Goal: Task Accomplishment & Management: Use online tool/utility

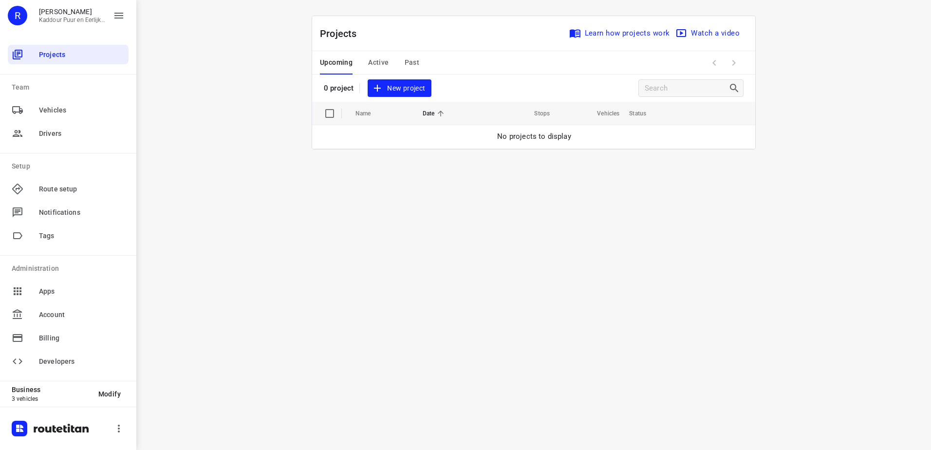
click at [402, 88] on span "New project" at bounding box center [399, 88] width 52 height 12
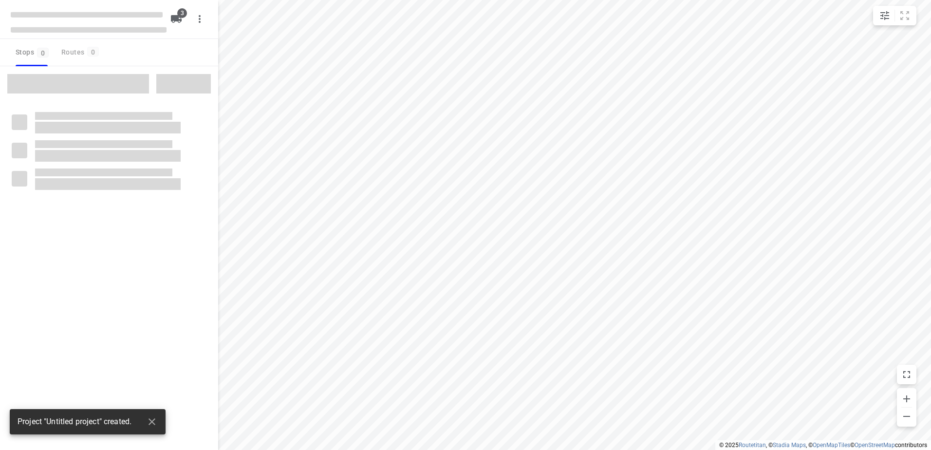
type input "distance"
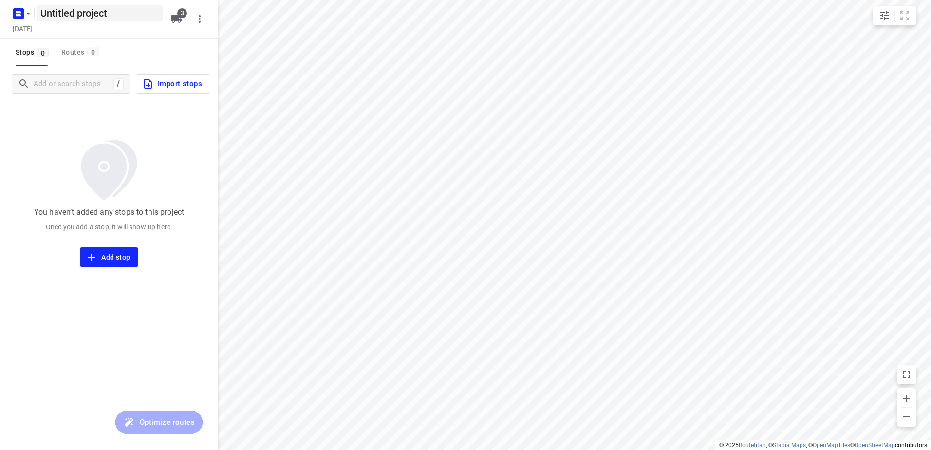
click at [113, 15] on h5 "Untitled project" at bounding box center [100, 13] width 126 height 16
drag, startPoint x: 121, startPoint y: 15, endPoint x: 0, endPoint y: 24, distance: 121.6
click at [0, 22] on html "i © 2025 Routetitan , © Stadia Maps , © OpenMapTiles © OpenStreetMap contributo…" at bounding box center [465, 225] width 931 height 450
type input "[PERSON_NAME] 7-10"
click at [176, 17] on icon "button" at bounding box center [176, 19] width 11 height 8
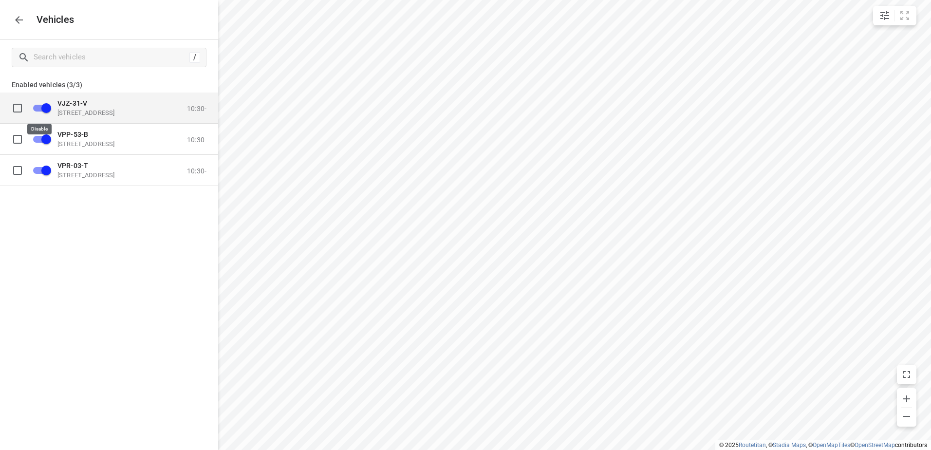
click at [47, 108] on input "grid" at bounding box center [47, 107] width 56 height 19
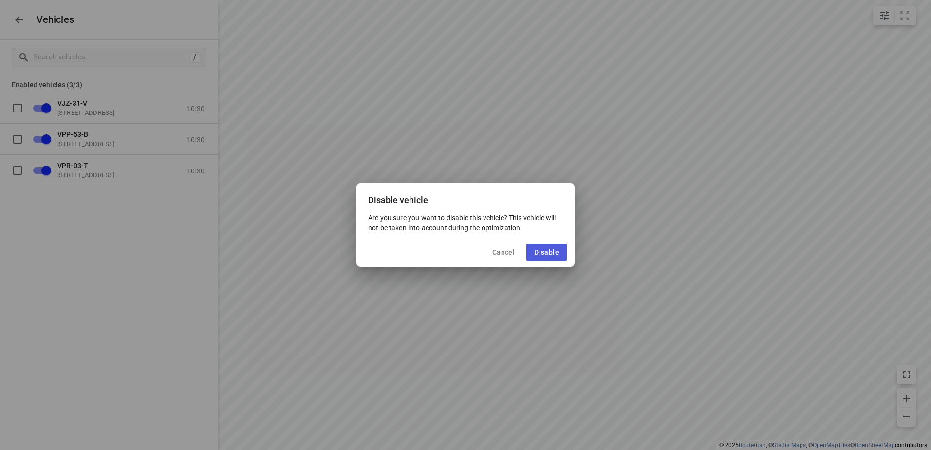
click at [542, 250] on span "Disable" at bounding box center [546, 252] width 25 height 8
checkbox input "false"
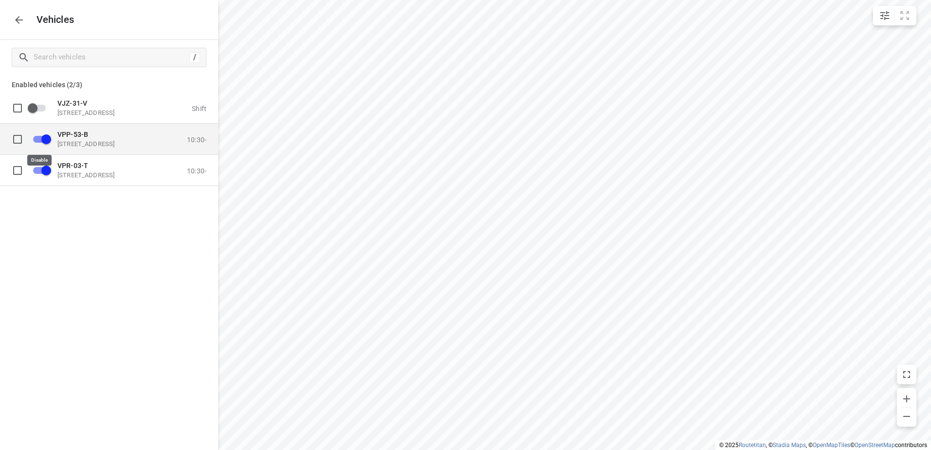
click at [46, 138] on input "grid" at bounding box center [47, 139] width 56 height 19
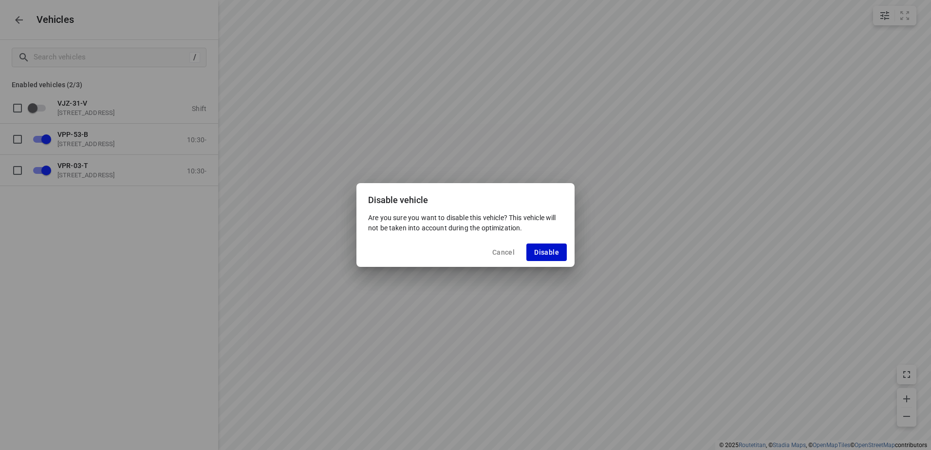
click at [558, 251] on span "Disable" at bounding box center [546, 252] width 25 height 8
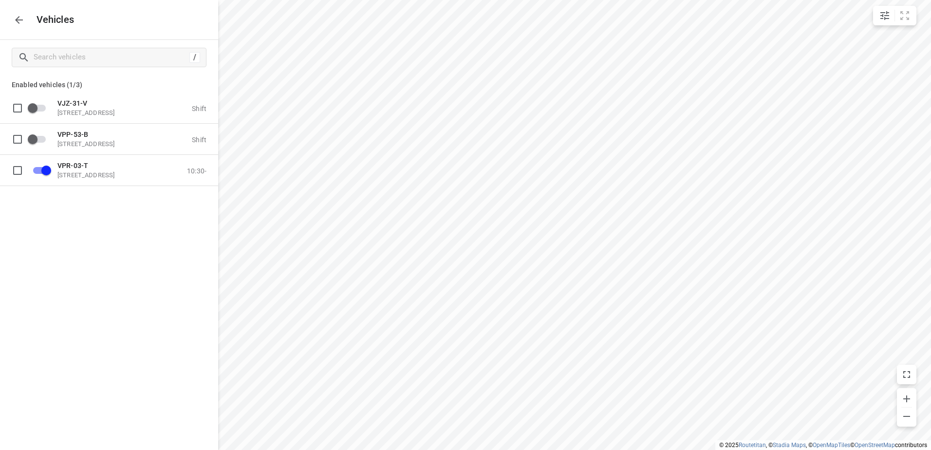
checkbox input "false"
click at [83, 175] on p "[STREET_ADDRESS]" at bounding box center [105, 175] width 97 height 8
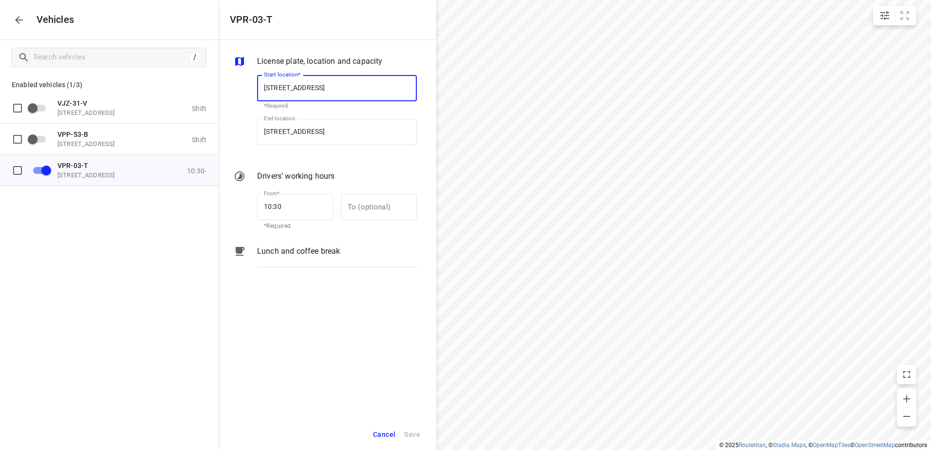
click at [295, 248] on p "Lunch and coffee break" at bounding box center [298, 251] width 83 height 12
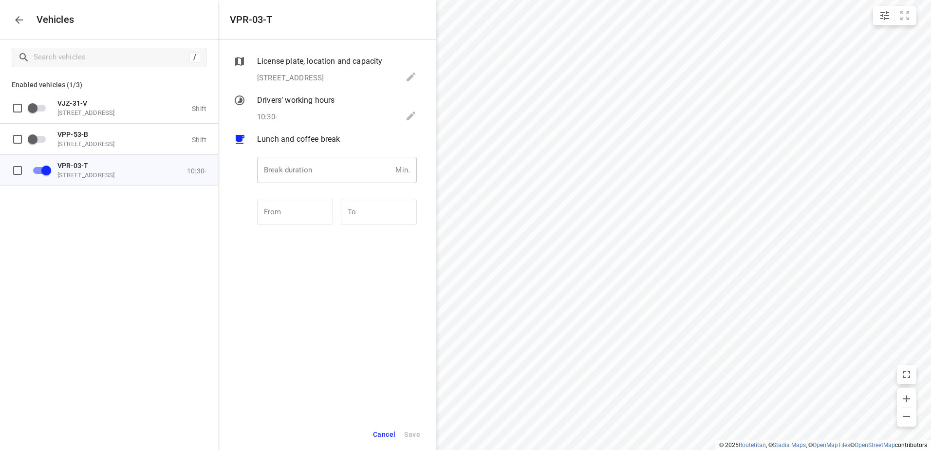
click at [310, 170] on input "number" at bounding box center [324, 170] width 134 height 26
type input "30"
click at [414, 434] on span "Save" at bounding box center [412, 434] width 16 height 12
click at [17, 20] on icon "button" at bounding box center [19, 20] width 8 height 8
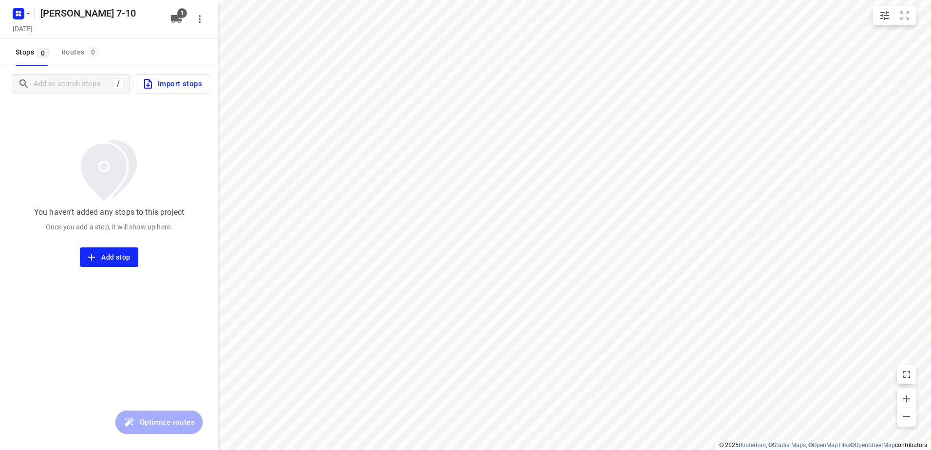
click at [171, 80] on span "Import stops" at bounding box center [172, 83] width 60 height 13
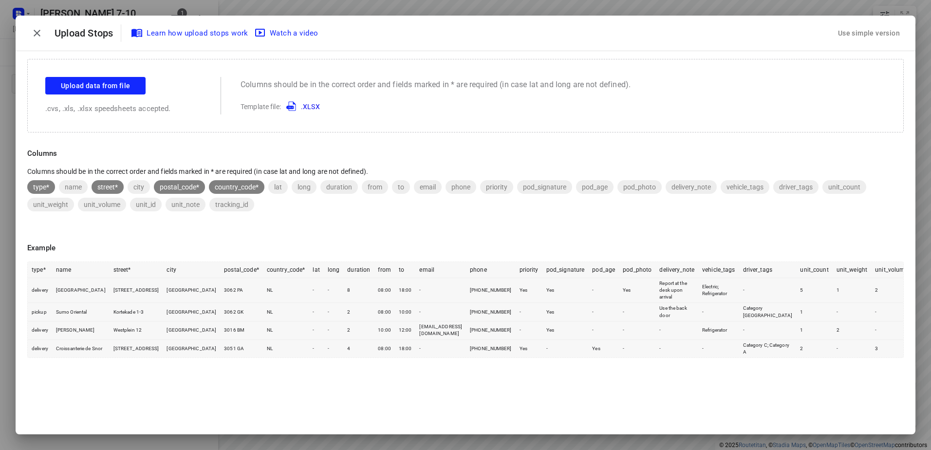
click at [881, 33] on div "Use simple version" at bounding box center [869, 33] width 66 height 16
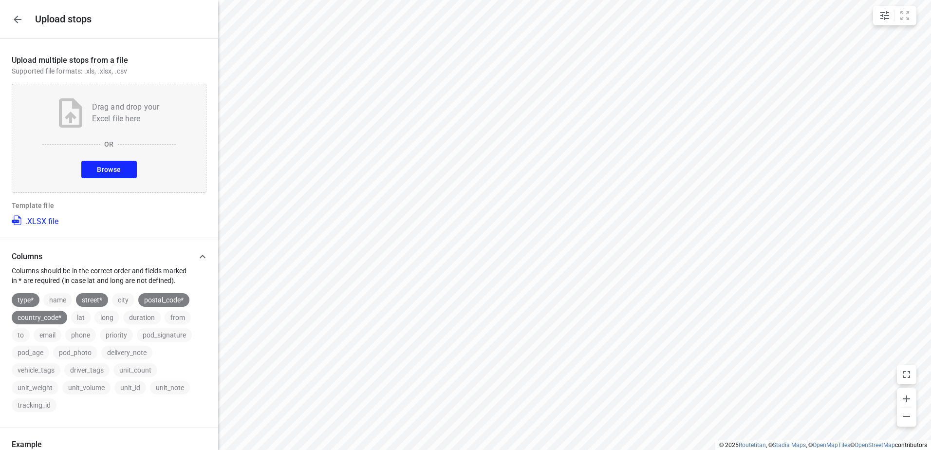
click at [118, 169] on button "Browse" at bounding box center [108, 170] width 55 height 18
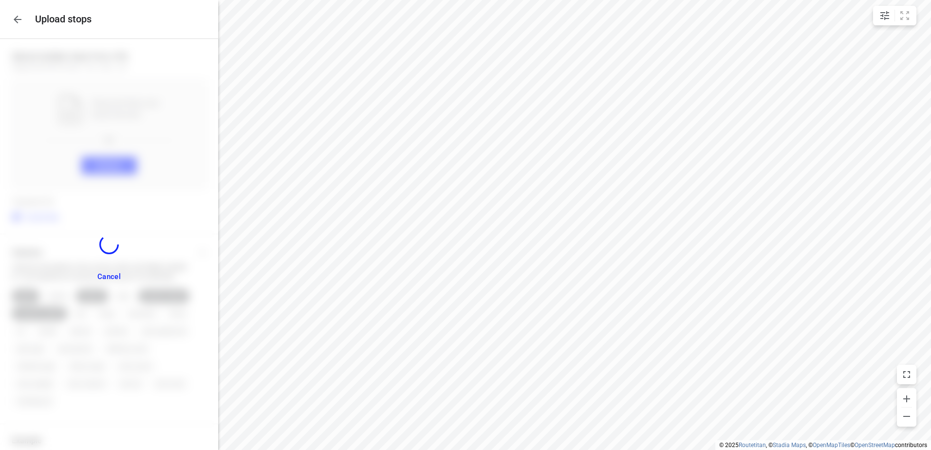
scroll to position [479, 0]
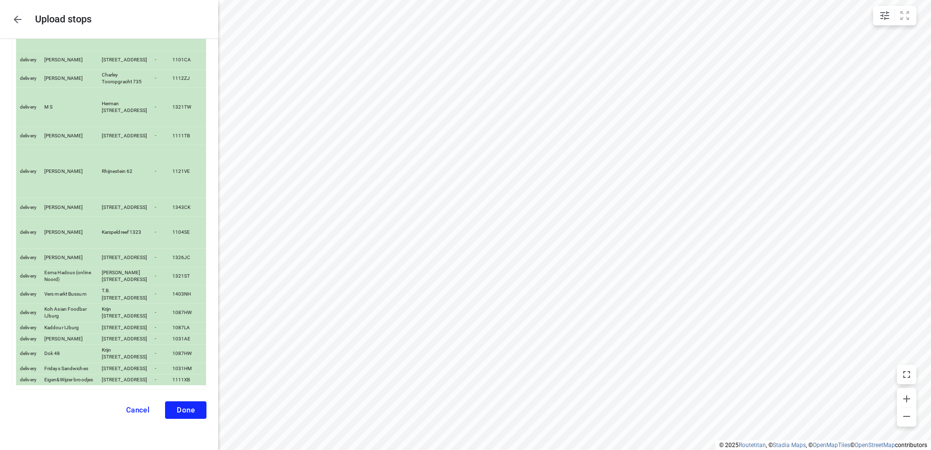
click at [181, 407] on span "Done" at bounding box center [186, 410] width 18 height 9
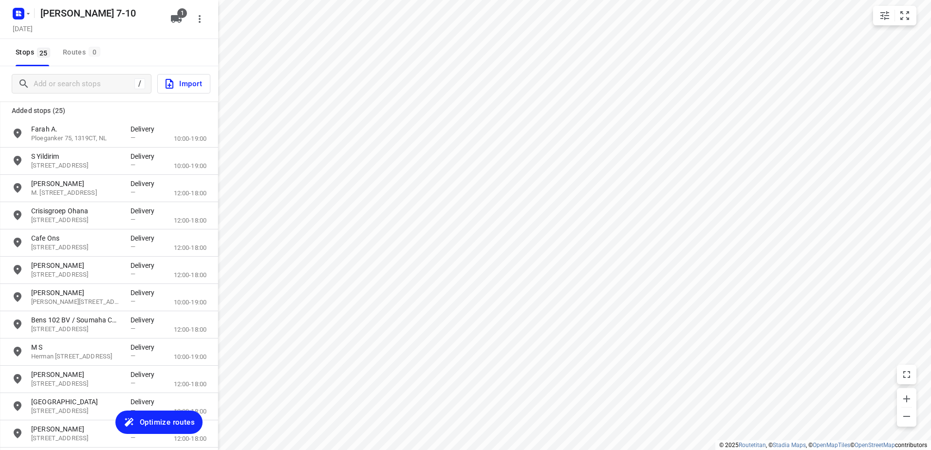
scroll to position [146, 0]
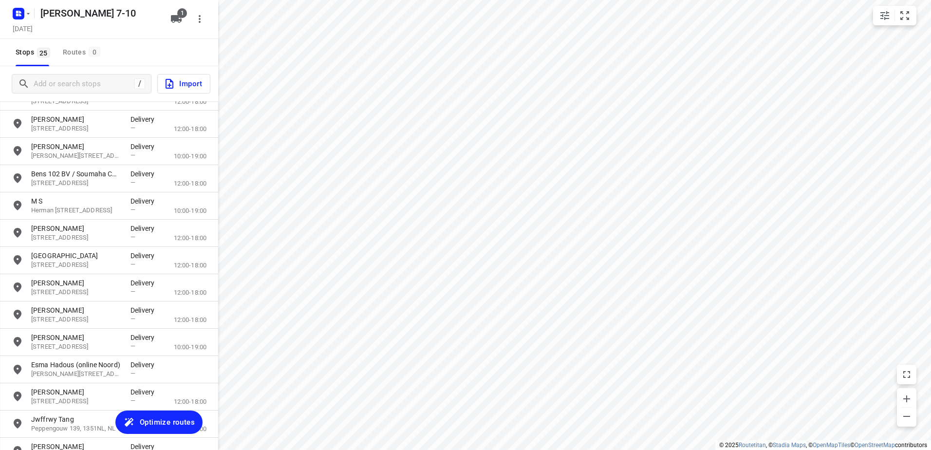
click at [175, 418] on span "Optimize routes" at bounding box center [167, 422] width 55 height 13
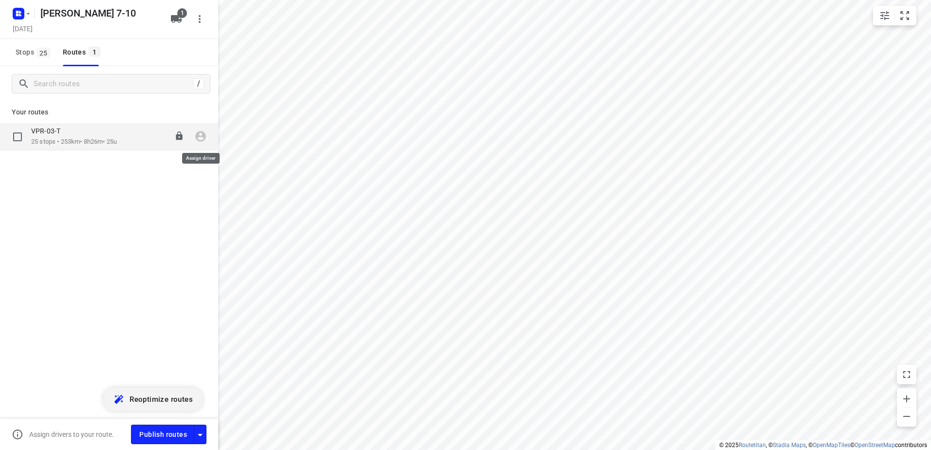
click at [201, 134] on icon "button" at bounding box center [200, 136] width 13 height 13
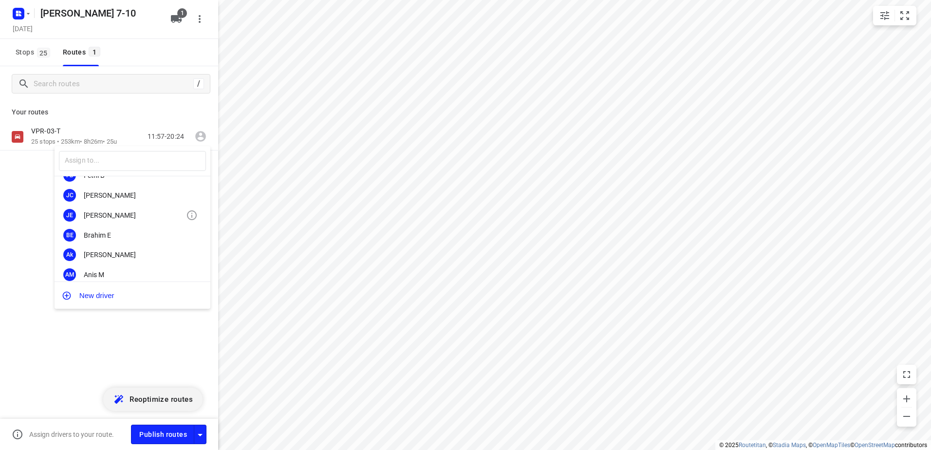
scroll to position [0, 0]
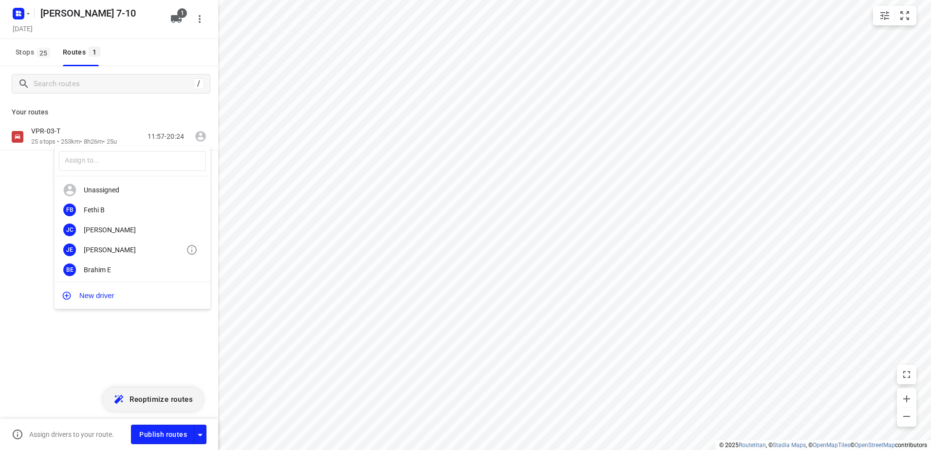
click at [108, 247] on div "[PERSON_NAME]" at bounding box center [135, 250] width 102 height 8
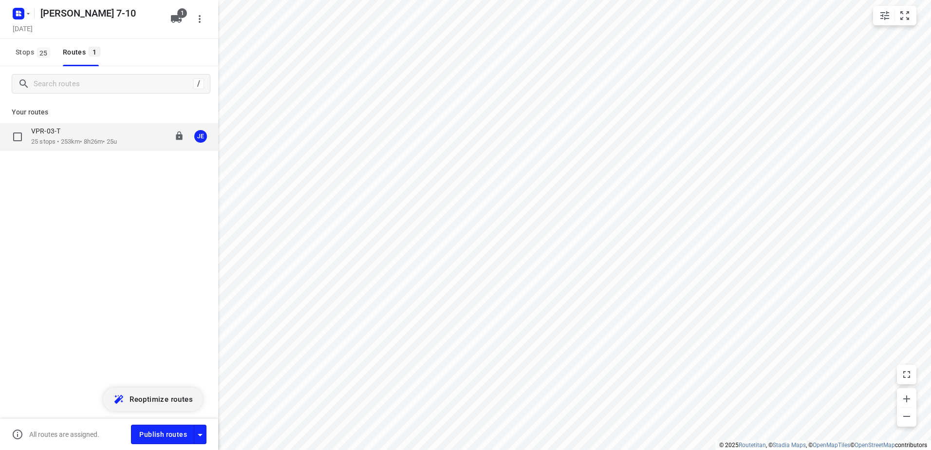
click at [60, 136] on div "VPR-03-T" at bounding box center [74, 132] width 86 height 11
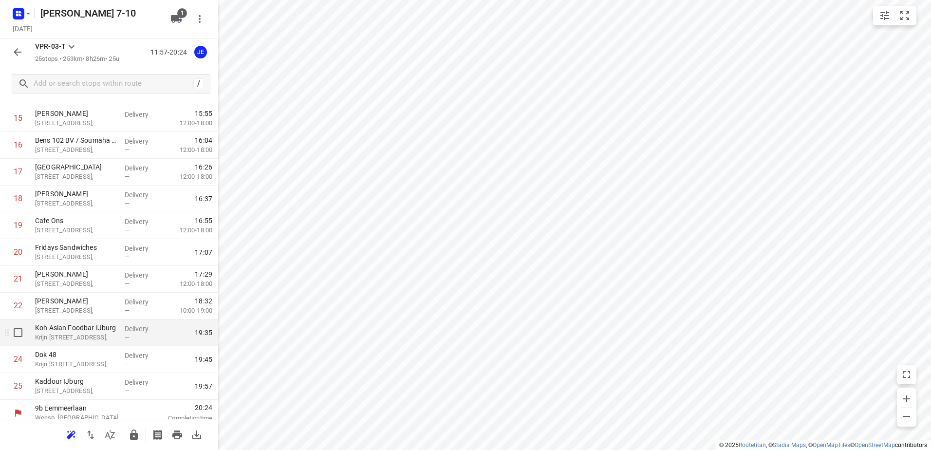
scroll to position [428, 0]
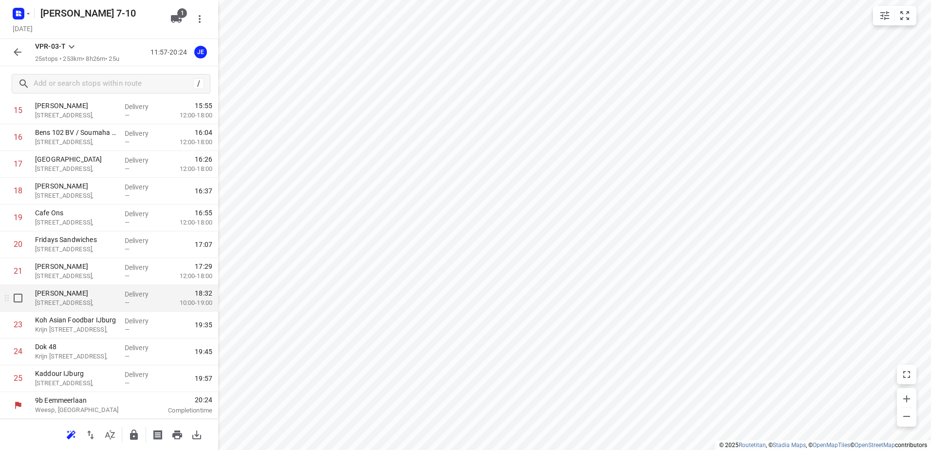
click at [68, 296] on p "[PERSON_NAME]" at bounding box center [76, 293] width 82 height 10
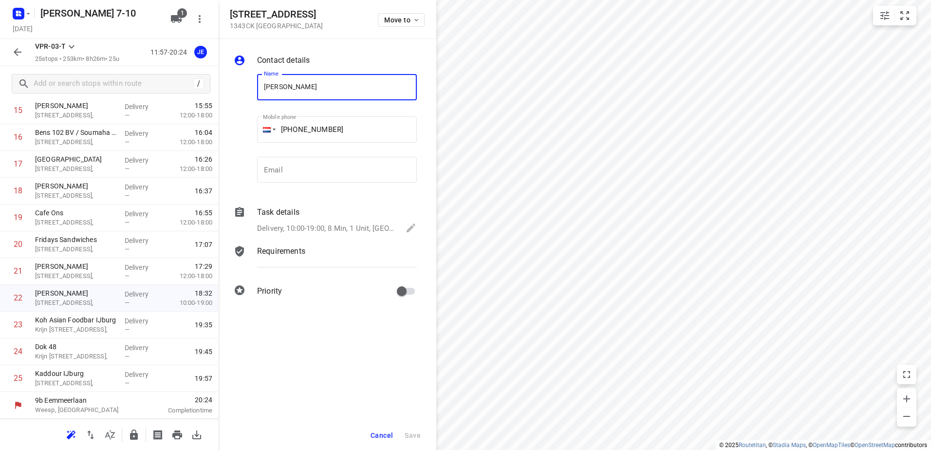
click at [379, 431] on span "Cancel" at bounding box center [382, 435] width 22 height 8
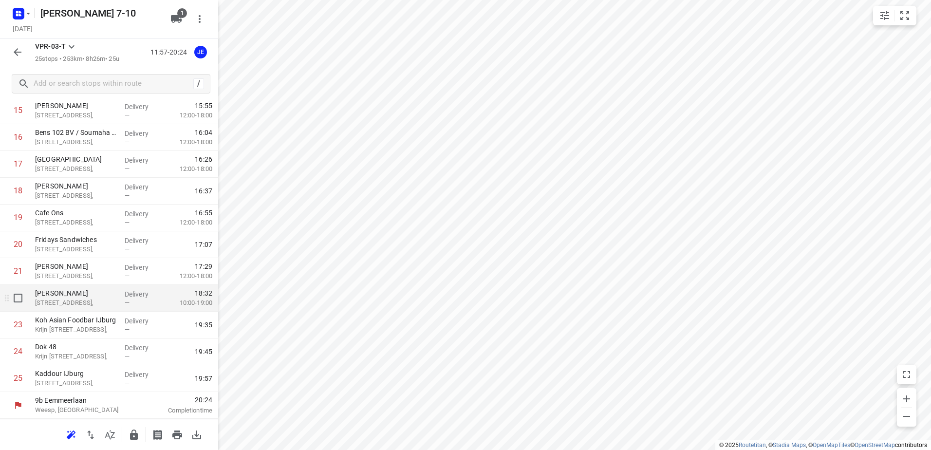
click at [87, 298] on p "[STREET_ADDRESS]," at bounding box center [76, 303] width 82 height 10
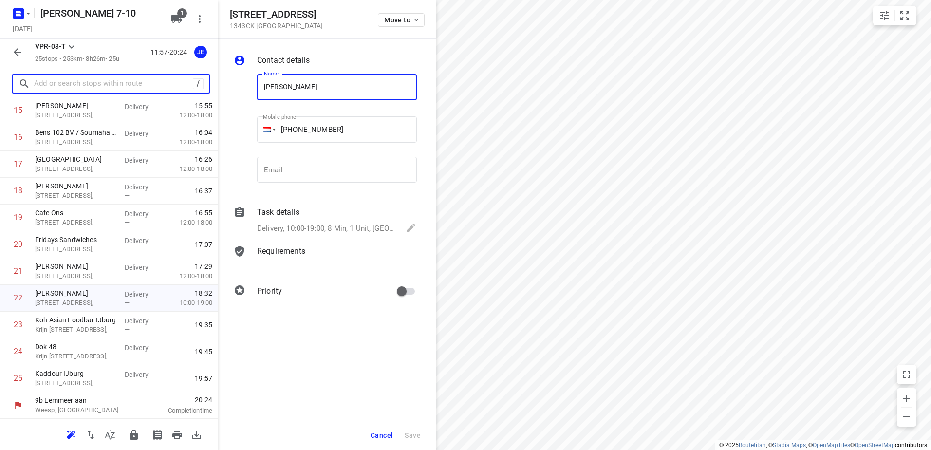
click at [77, 85] on input "text" at bounding box center [113, 83] width 159 height 15
paste input "[STREET_ADDRESS]"
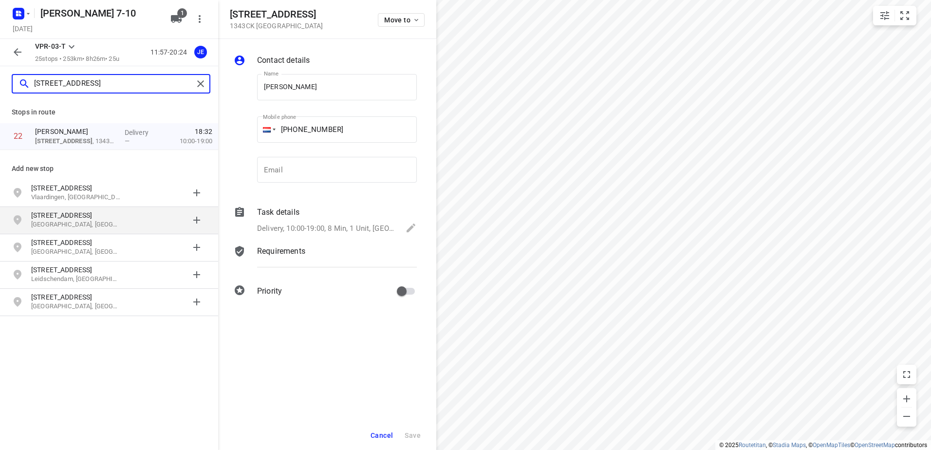
type input "[STREET_ADDRESS]"
click at [104, 217] on p "[STREET_ADDRESS]" at bounding box center [76, 215] width 90 height 10
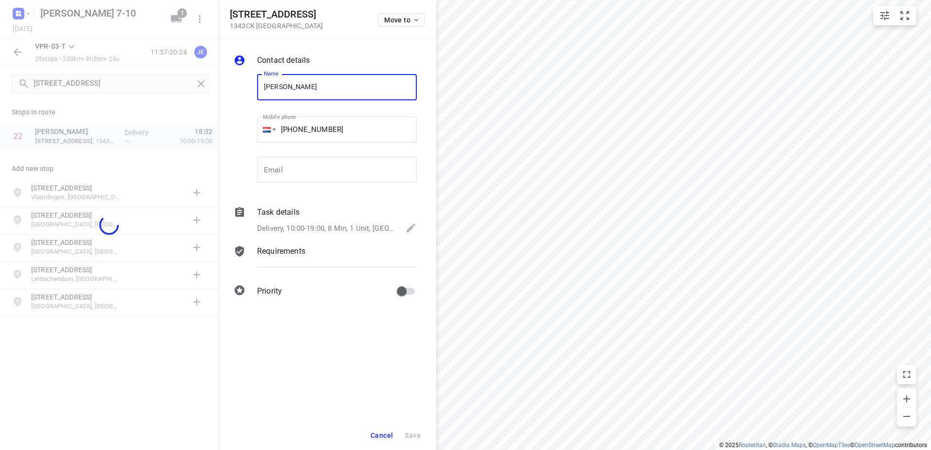
drag, startPoint x: 316, startPoint y: 85, endPoint x: 211, endPoint y: 89, distance: 104.8
click at [215, 89] on div "[STREET_ADDRESS] Move to Contact details Name [PERSON_NAME] Name Mobile phone […" at bounding box center [109, 225] width 218 height 450
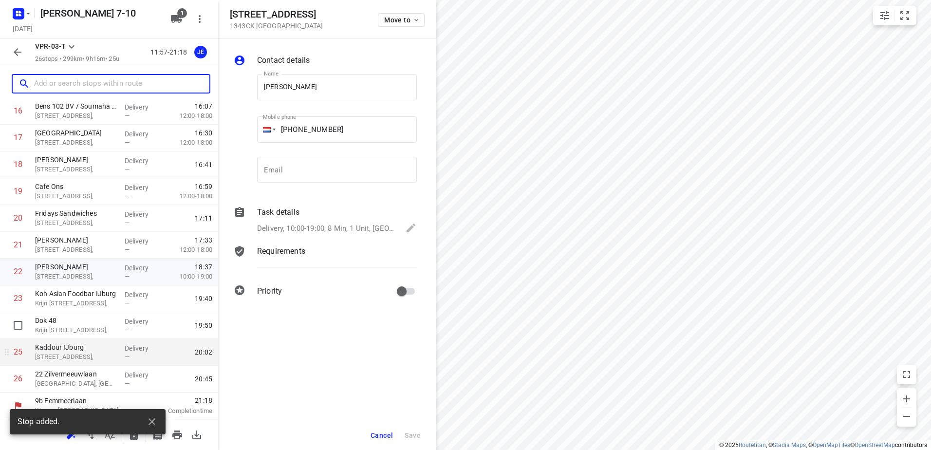
scroll to position [454, 0]
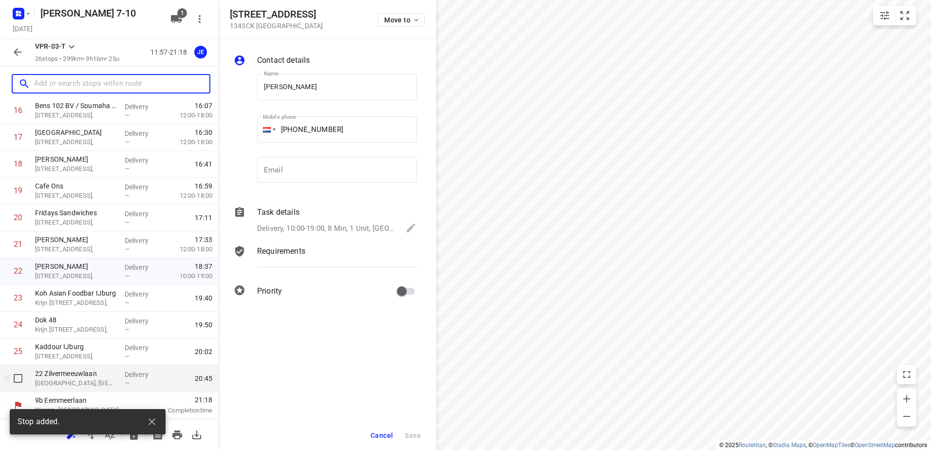
click at [77, 381] on p "[GEOGRAPHIC_DATA], [GEOGRAPHIC_DATA]" at bounding box center [76, 383] width 82 height 10
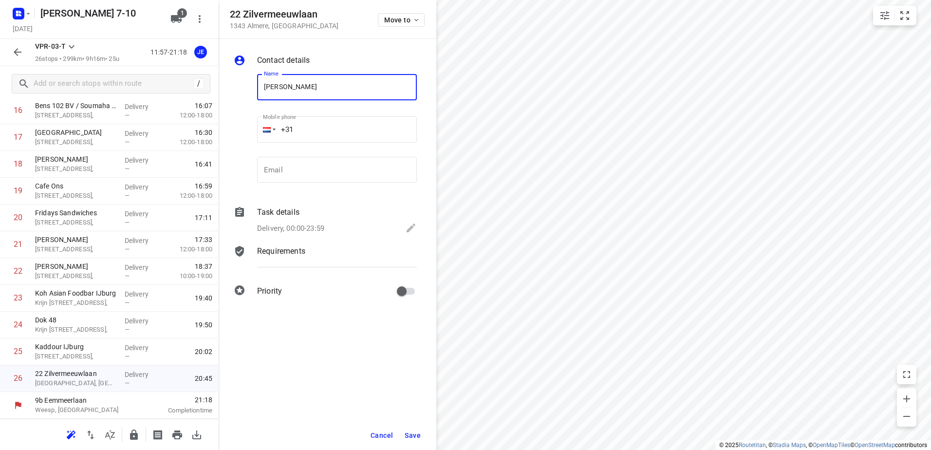
type input "[PERSON_NAME]"
click at [409, 433] on span "Save" at bounding box center [413, 435] width 16 height 8
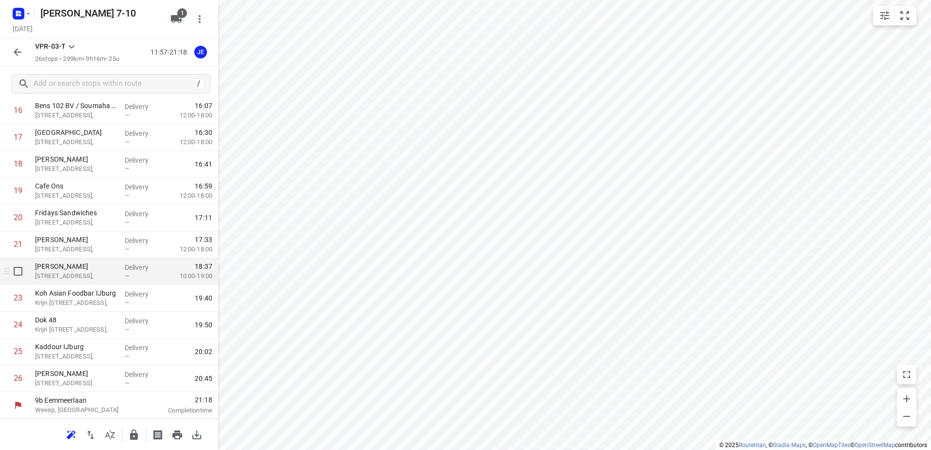
click at [68, 274] on p "[STREET_ADDRESS]," at bounding box center [76, 276] width 82 height 10
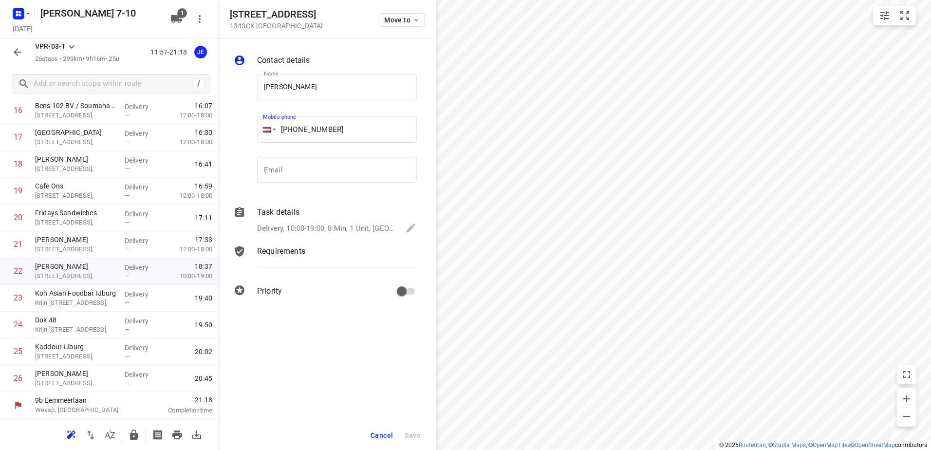
drag, startPoint x: 356, startPoint y: 132, endPoint x: 297, endPoint y: 137, distance: 59.2
click at [297, 137] on input "[PHONE_NUMBER]" at bounding box center [337, 129] width 160 height 26
click at [77, 381] on p "[STREET_ADDRESS]" at bounding box center [76, 383] width 82 height 10
click at [351, 125] on input "+31" at bounding box center [337, 129] width 160 height 26
paste input "628401179"
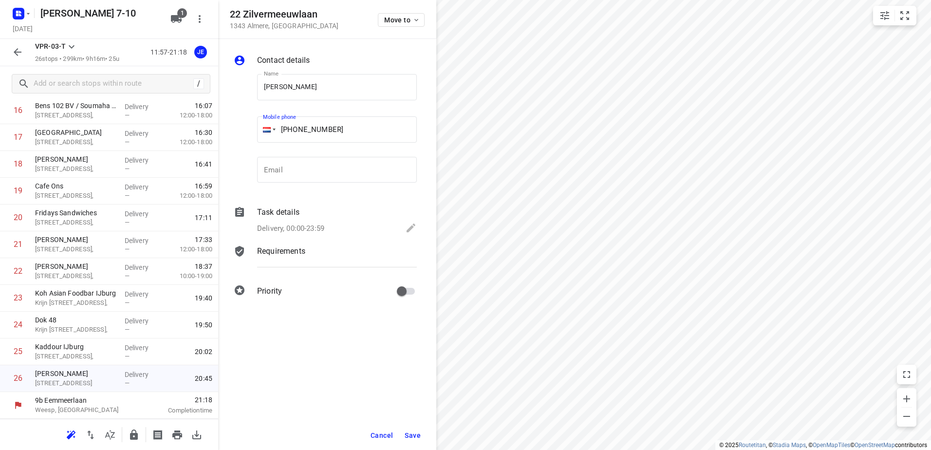
type input "[PHONE_NUMBER]"
click at [412, 435] on span "Save" at bounding box center [413, 435] width 16 height 8
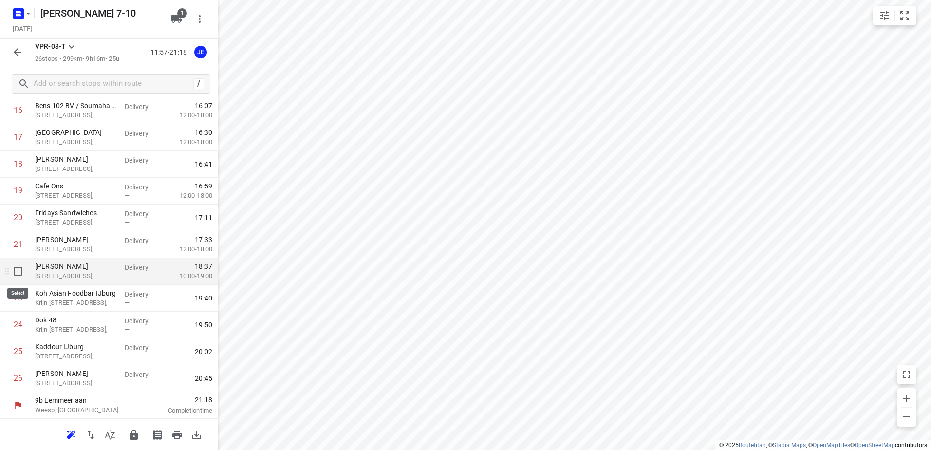
click at [19, 272] on input "checkbox" at bounding box center [17, 270] width 19 height 19
checkbox input "true"
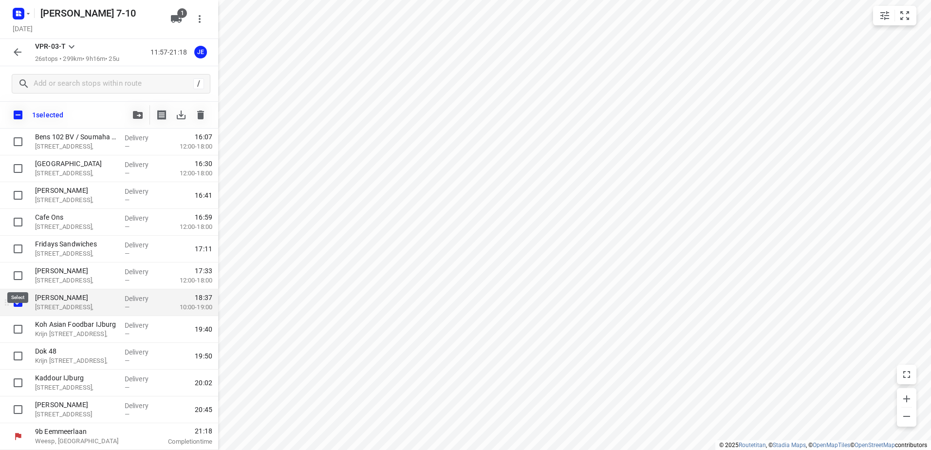
scroll to position [450, 0]
click at [198, 120] on button "button" at bounding box center [200, 114] width 19 height 19
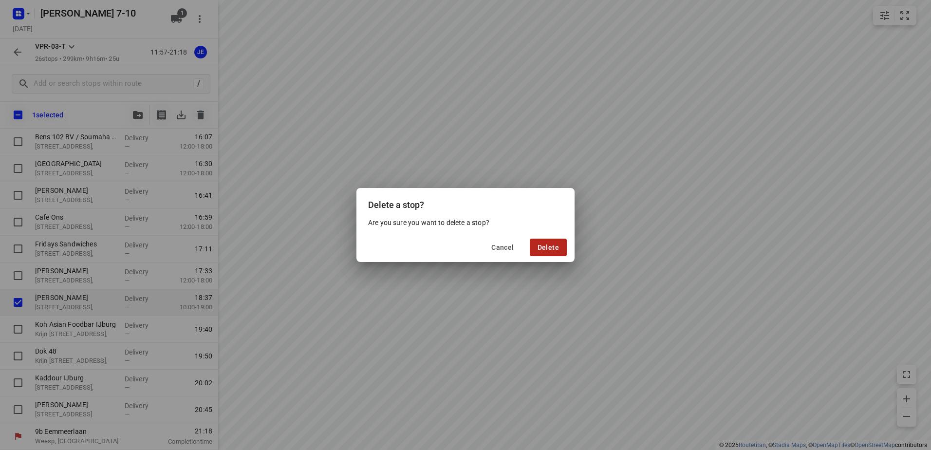
click at [539, 242] on button "Delete" at bounding box center [548, 248] width 37 height 18
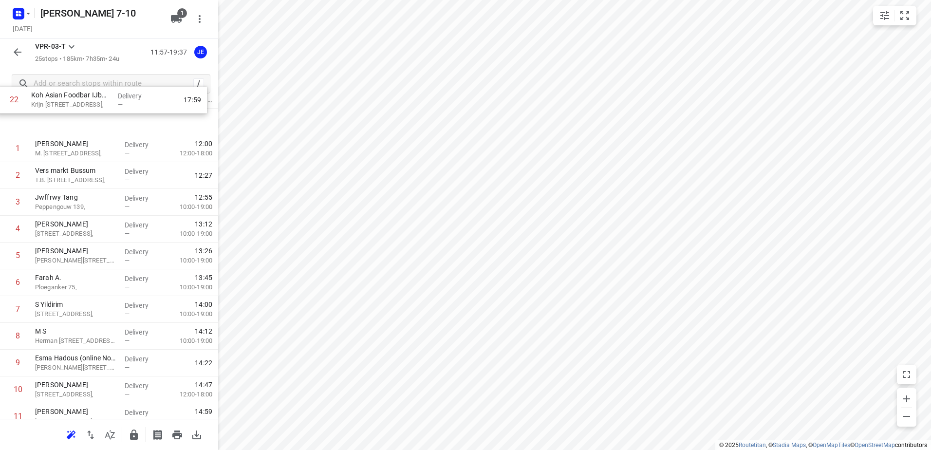
scroll to position [0, 0]
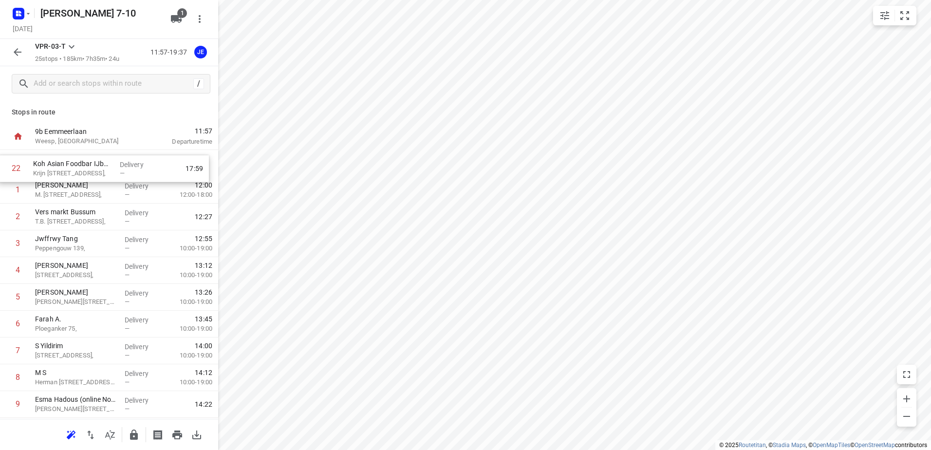
drag, startPoint x: 89, startPoint y: 303, endPoint x: 86, endPoint y: 170, distance: 133.0
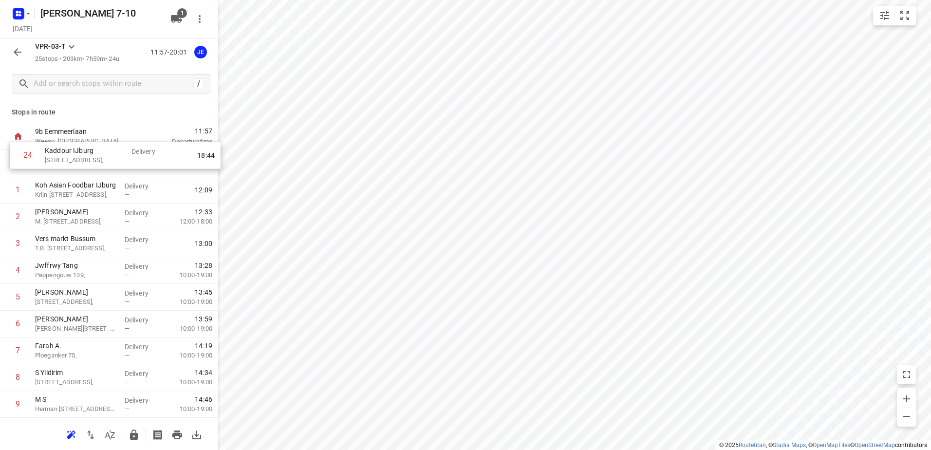
drag, startPoint x: 77, startPoint y: 356, endPoint x: 87, endPoint y: 154, distance: 201.8
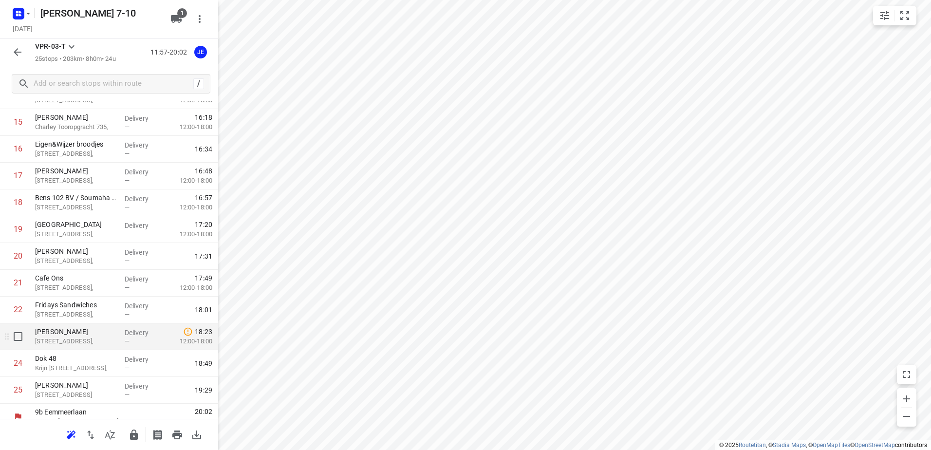
scroll to position [428, 0]
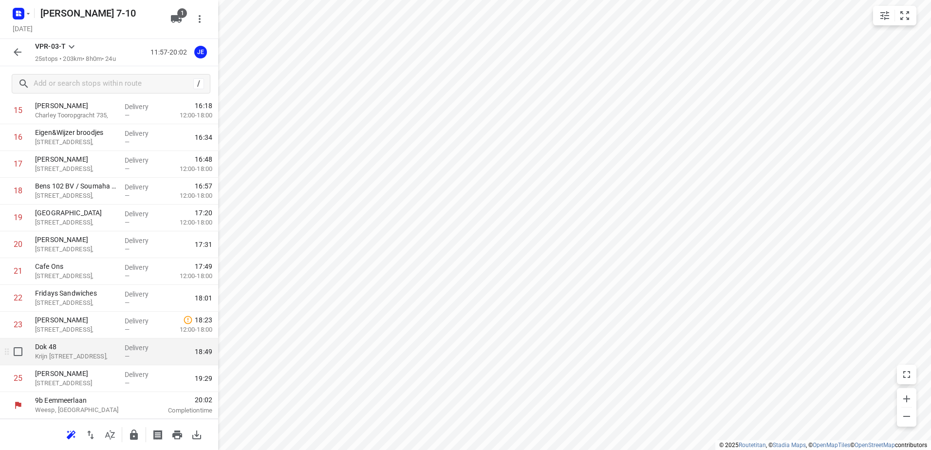
click at [75, 353] on p "Krijn [STREET_ADDRESS]," at bounding box center [76, 357] width 82 height 10
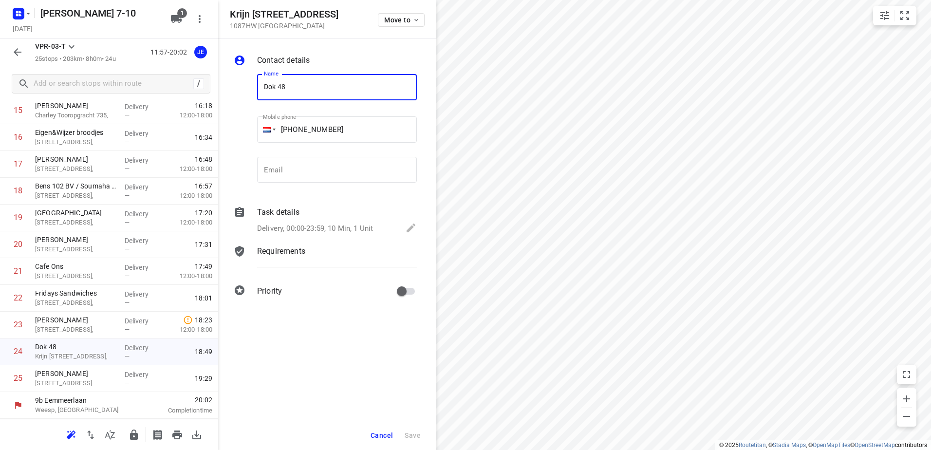
click at [282, 252] on p "Requirements" at bounding box center [281, 251] width 48 height 12
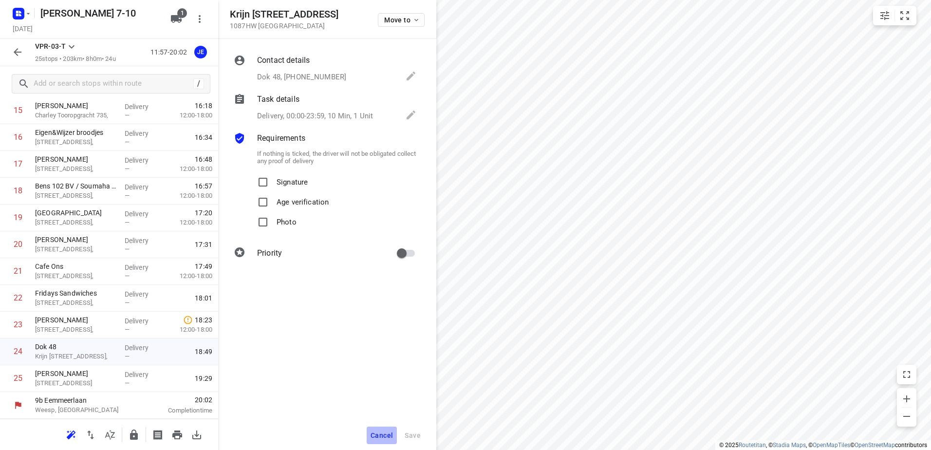
click at [384, 431] on span "Cancel" at bounding box center [382, 435] width 22 height 8
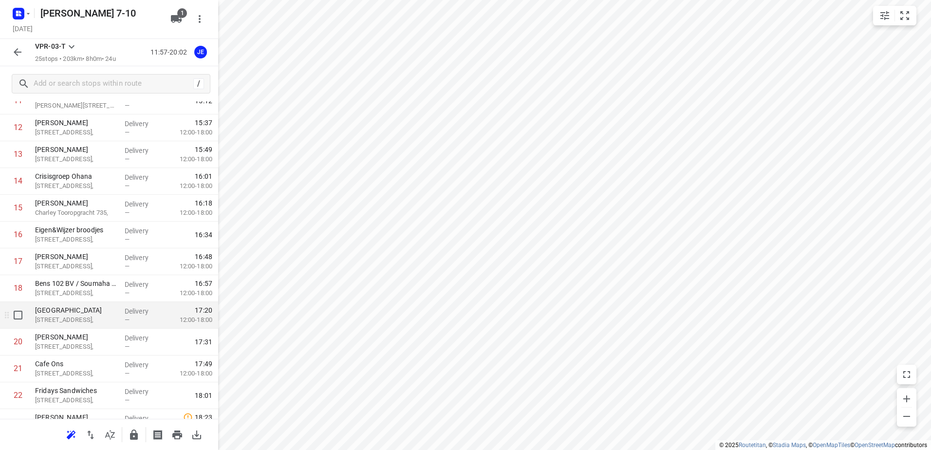
scroll to position [281, 0]
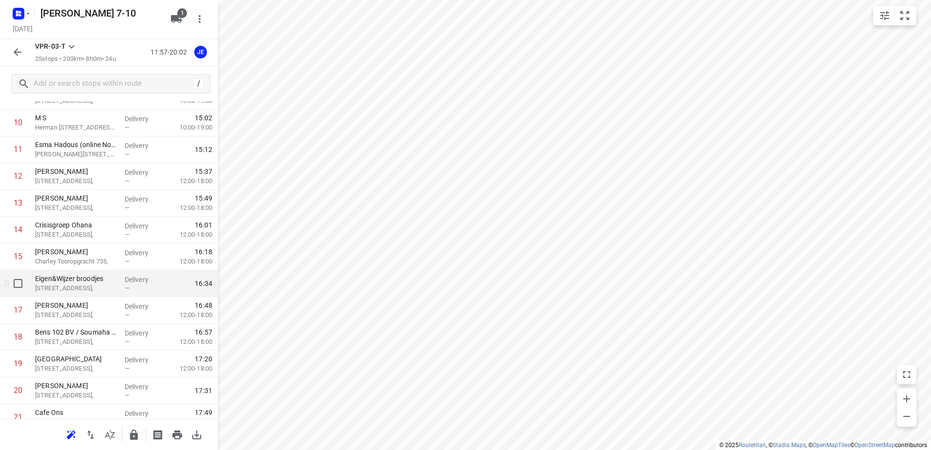
click at [82, 287] on p "[STREET_ADDRESS]," at bounding box center [76, 288] width 82 height 10
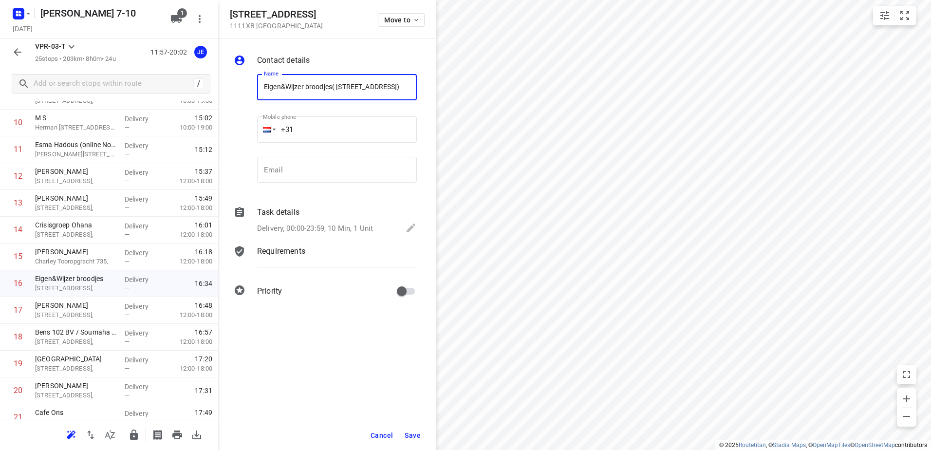
scroll to position [0, 2]
type input "Eigen&Wijzer broodjes( [STREET_ADDRESS])"
click at [418, 436] on span "Save" at bounding box center [413, 435] width 16 height 8
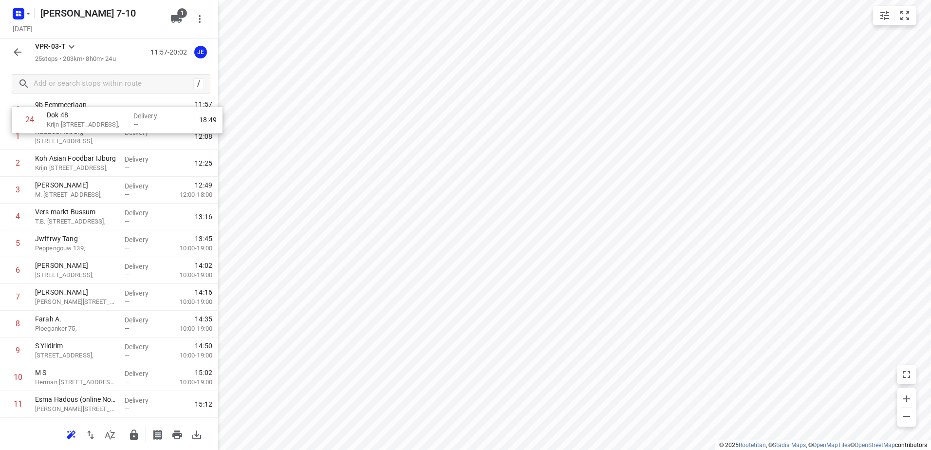
scroll to position [0, 0]
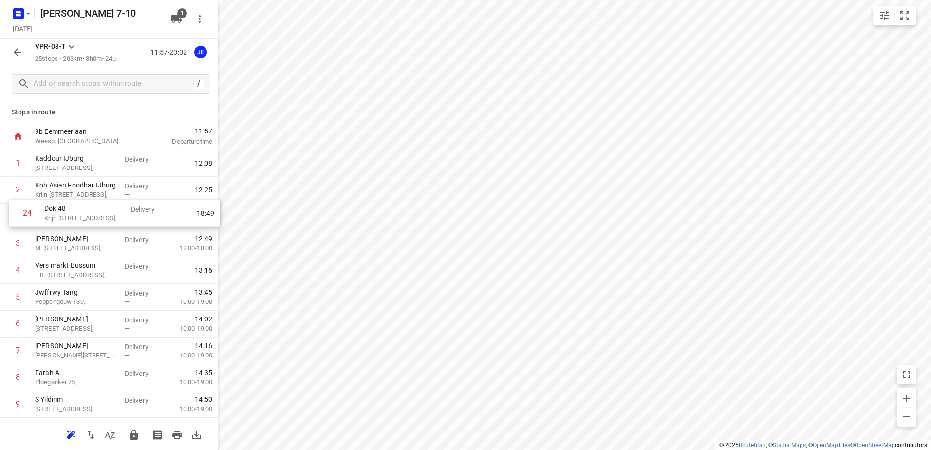
drag, startPoint x: 61, startPoint y: 399, endPoint x: 71, endPoint y: 207, distance: 192.1
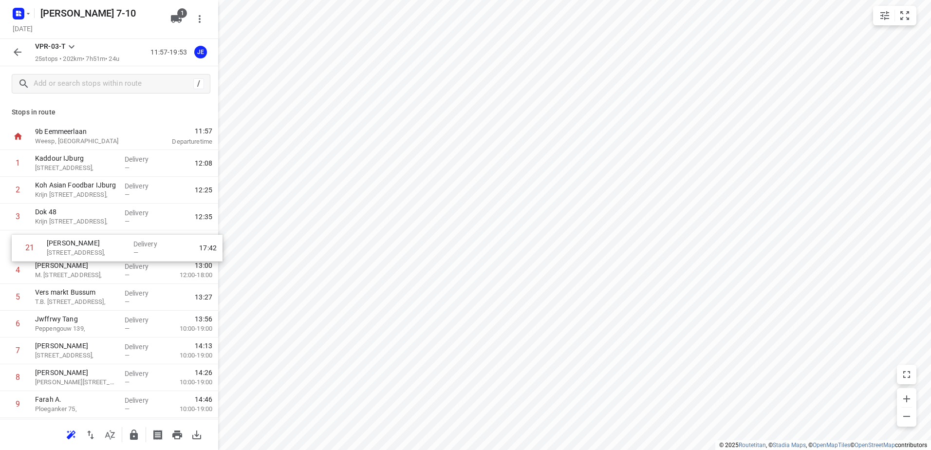
drag, startPoint x: 70, startPoint y: 408, endPoint x: 83, endPoint y: 244, distance: 164.1
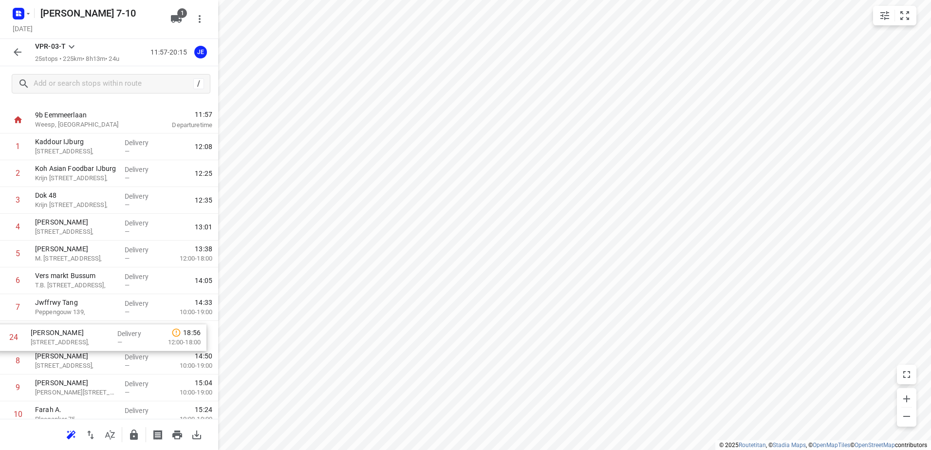
scroll to position [18, 0]
drag, startPoint x: 70, startPoint y: 358, endPoint x: 66, endPoint y: 340, distance: 18.9
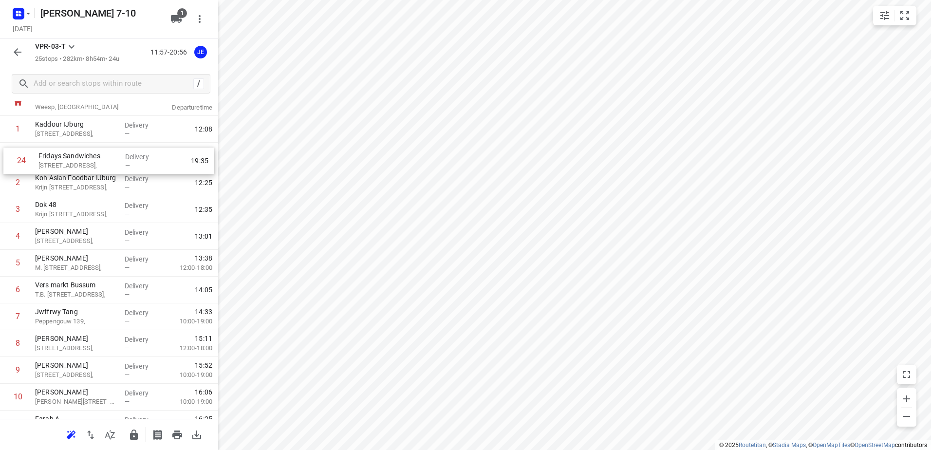
scroll to position [33, 0]
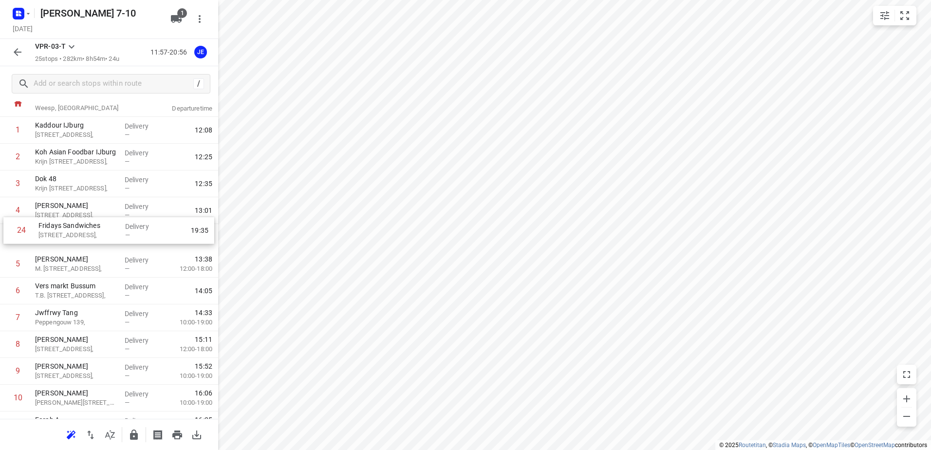
drag, startPoint x: 67, startPoint y: 354, endPoint x: 70, endPoint y: 228, distance: 126.2
click at [70, 228] on div "1 Kaddour IJburg [STREET_ADDRESS], Delivery — 12:08 2 Koh Asian Foodbar IJburg …" at bounding box center [109, 451] width 218 height 669
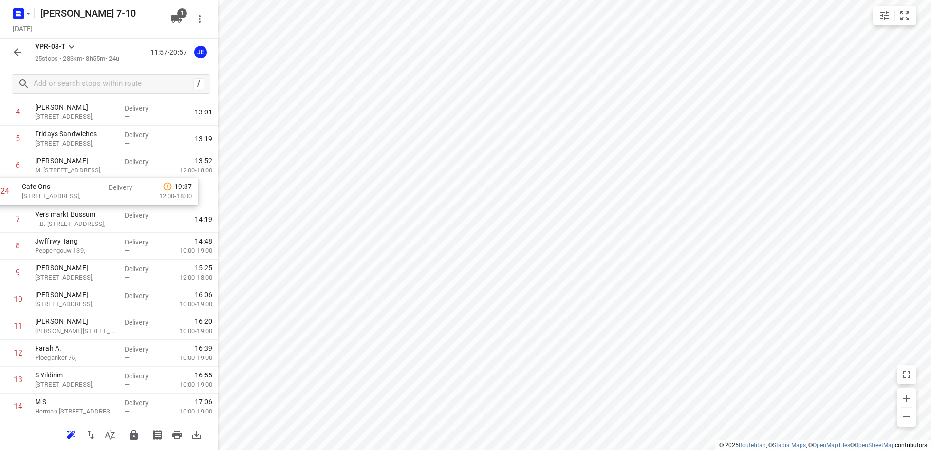
scroll to position [130, 0]
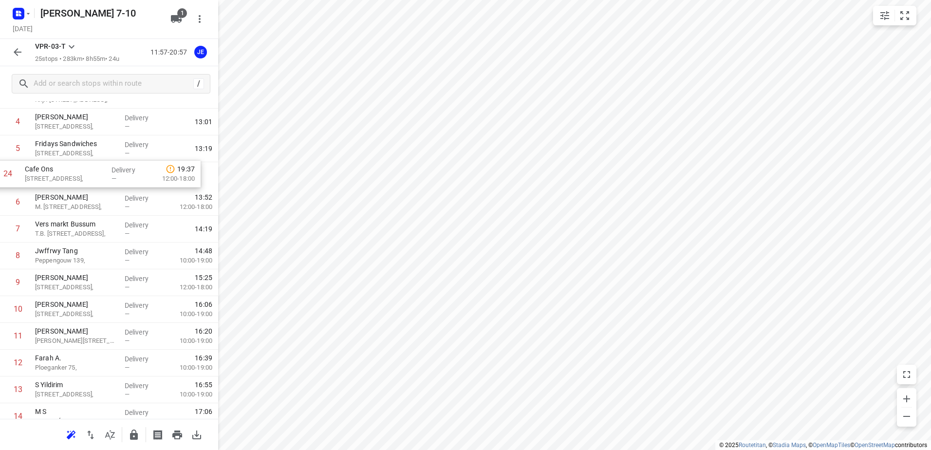
drag, startPoint x: 65, startPoint y: 363, endPoint x: 55, endPoint y: 177, distance: 186.3
click at [55, 177] on div "1 Kaddour IJburg [STREET_ADDRESS], Delivery — 12:08 2 Koh Asian Foodbar IJburg …" at bounding box center [109, 362] width 218 height 669
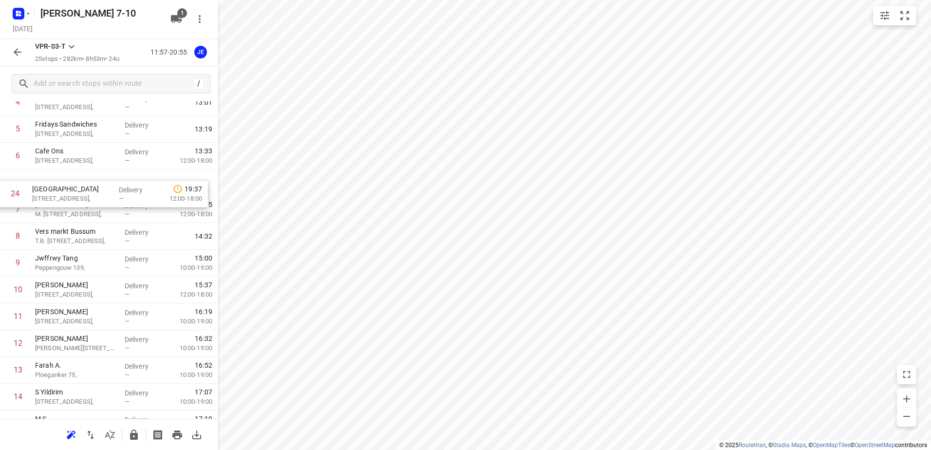
drag, startPoint x: 75, startPoint y: 355, endPoint x: 73, endPoint y: 195, distance: 160.7
click at [73, 195] on div "1 Kaddour IJburg [STREET_ADDRESS], Delivery — 12:08 2 Koh Asian Foodbar IJburg …" at bounding box center [109, 343] width 218 height 669
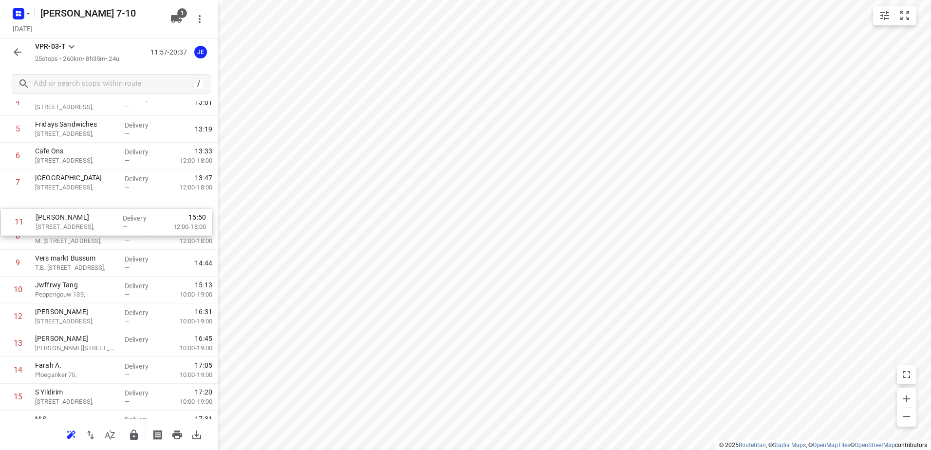
drag, startPoint x: 57, startPoint y: 297, endPoint x: 60, endPoint y: 217, distance: 79.4
click at [60, 217] on div "1 Kaddour IJburg [STREET_ADDRESS], Delivery — 12:08 2 Koh Asian Foodbar IJburg …" at bounding box center [109, 343] width 218 height 669
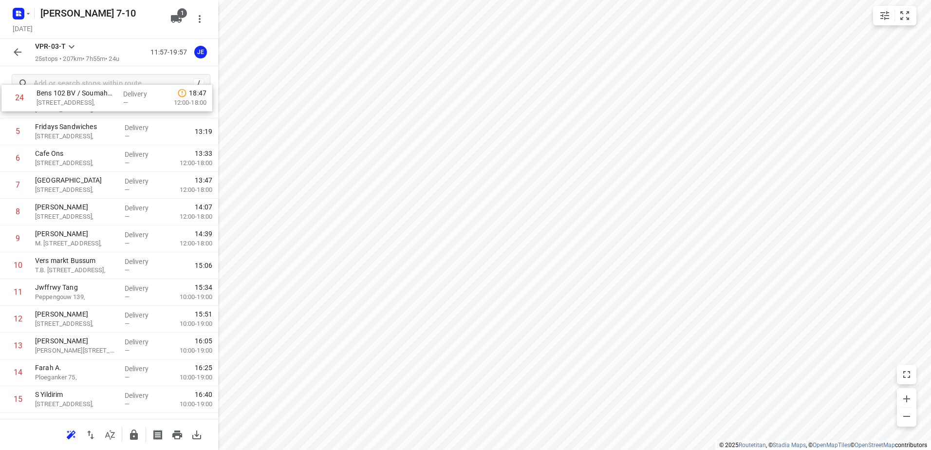
scroll to position [0, 0]
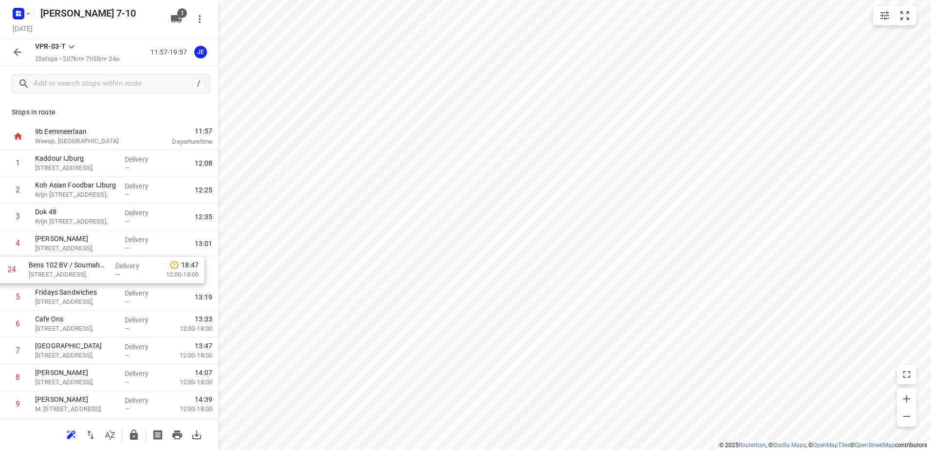
drag, startPoint x: 70, startPoint y: 398, endPoint x: 63, endPoint y: 271, distance: 127.2
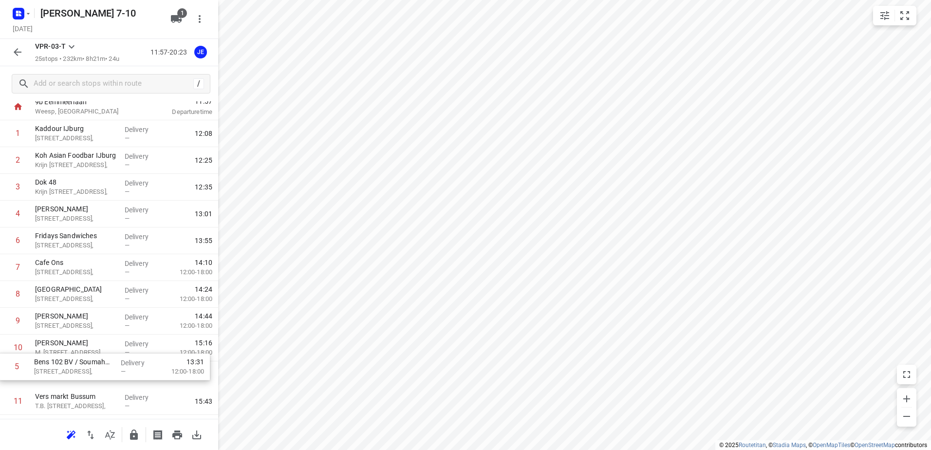
scroll to position [57, 0]
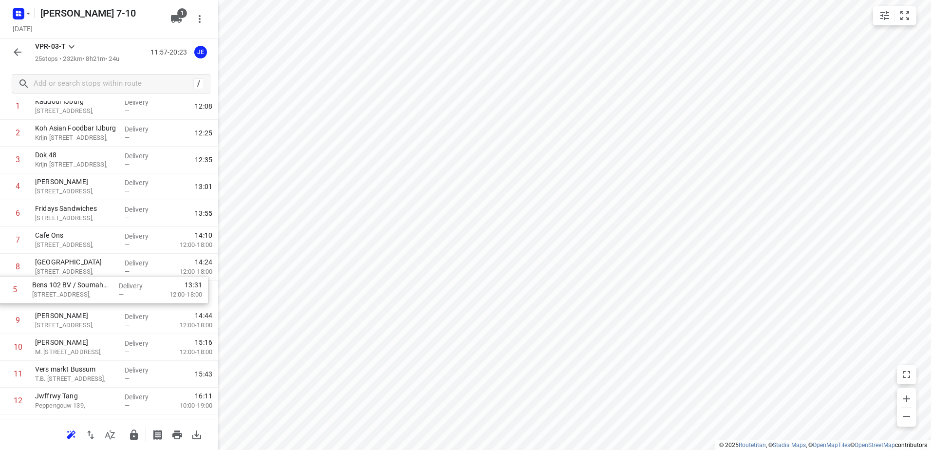
drag, startPoint x: 76, startPoint y: 274, endPoint x: 74, endPoint y: 296, distance: 22.6
click at [74, 296] on div "1 Kaddour IJburg [STREET_ADDRESS], Delivery — 12:08 2 Koh Asian Foodbar IJburg …" at bounding box center [109, 427] width 218 height 669
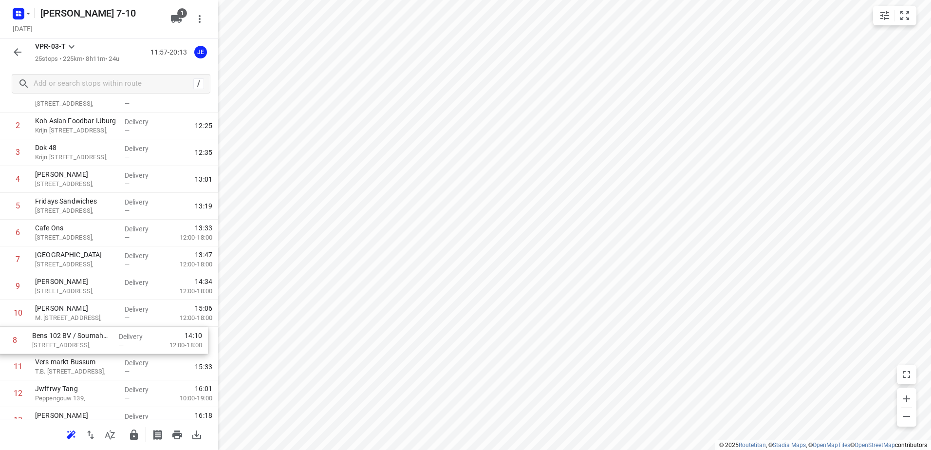
scroll to position [65, 0]
drag, startPoint x: 71, startPoint y: 295, endPoint x: 72, endPoint y: 326, distance: 30.7
click at [72, 326] on div "1 Kaddour IJburg [STREET_ADDRESS], Delivery — 12:08 2 Koh Asian Foodbar IJburg …" at bounding box center [109, 419] width 218 height 669
drag, startPoint x: 65, startPoint y: 313, endPoint x: 66, endPoint y: 336, distance: 23.9
click at [66, 336] on div "1 Kaddour IJburg [STREET_ADDRESS], Delivery — 12:08 2 Koh Asian Foodbar IJburg …" at bounding box center [109, 419] width 218 height 669
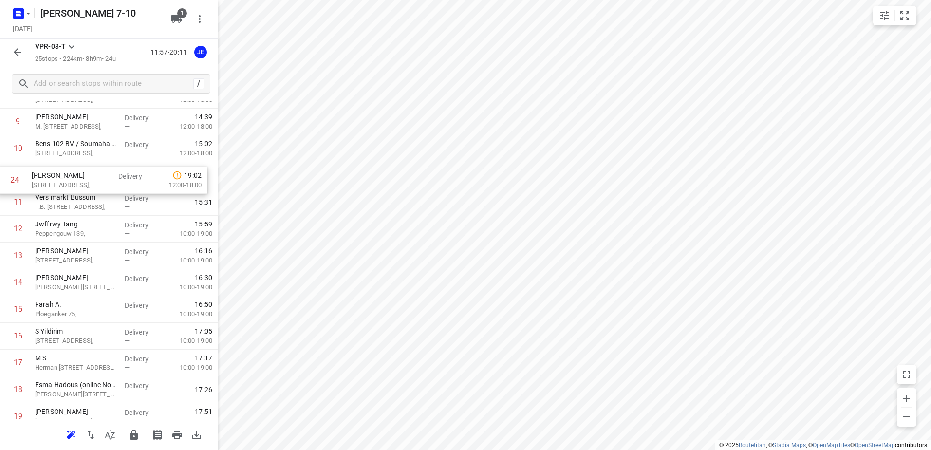
scroll to position [253, 0]
drag, startPoint x: 58, startPoint y: 379, endPoint x: 56, endPoint y: 191, distance: 188.0
click at [56, 191] on div "1 Kaddour IJburg [STREET_ADDRESS], Delivery — 12:08 2 Koh Asian Foodbar IJburg …" at bounding box center [109, 231] width 218 height 669
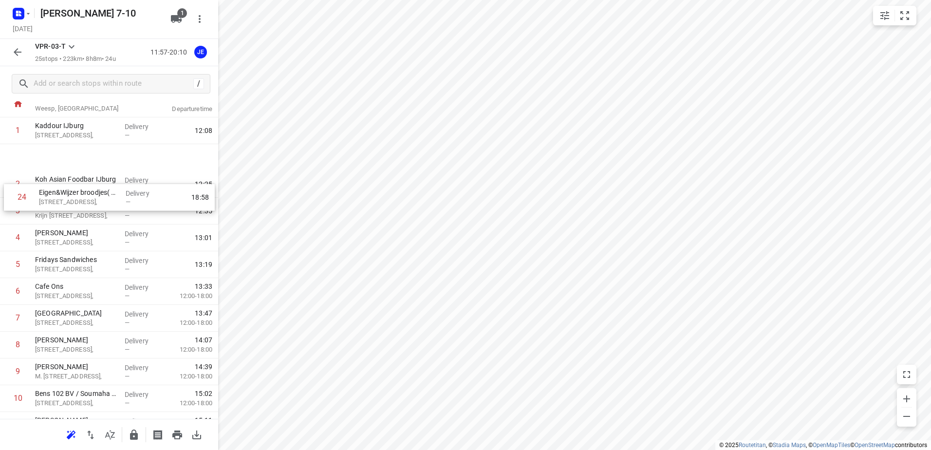
scroll to position [0, 0]
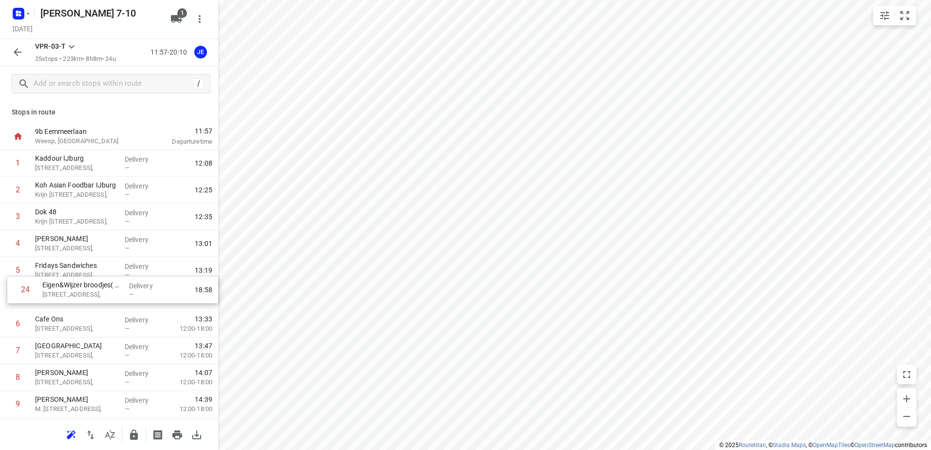
drag, startPoint x: 66, startPoint y: 354, endPoint x: 73, endPoint y: 288, distance: 66.1
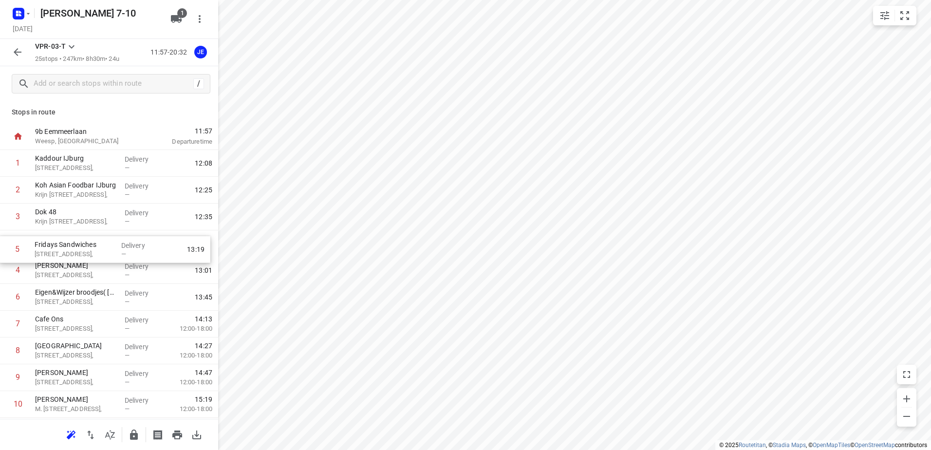
drag, startPoint x: 63, startPoint y: 269, endPoint x: 62, endPoint y: 245, distance: 24.4
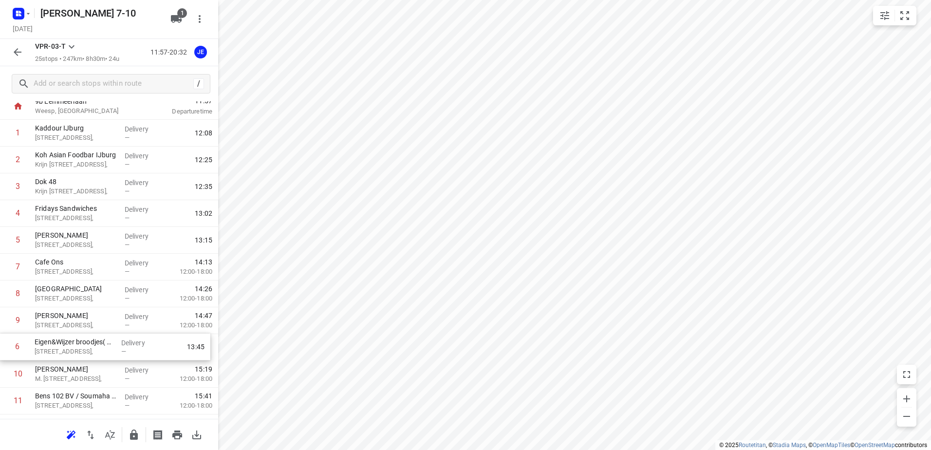
scroll to position [31, 0]
drag, startPoint x: 73, startPoint y: 299, endPoint x: 73, endPoint y: 330, distance: 31.2
click at [73, 330] on div "1 Kaddour IJburg [STREET_ADDRESS], Delivery — 12:08 2 Koh Asian Foodbar IJburg …" at bounding box center [109, 453] width 218 height 669
drag, startPoint x: 66, startPoint y: 347, endPoint x: 67, endPoint y: 323, distance: 23.9
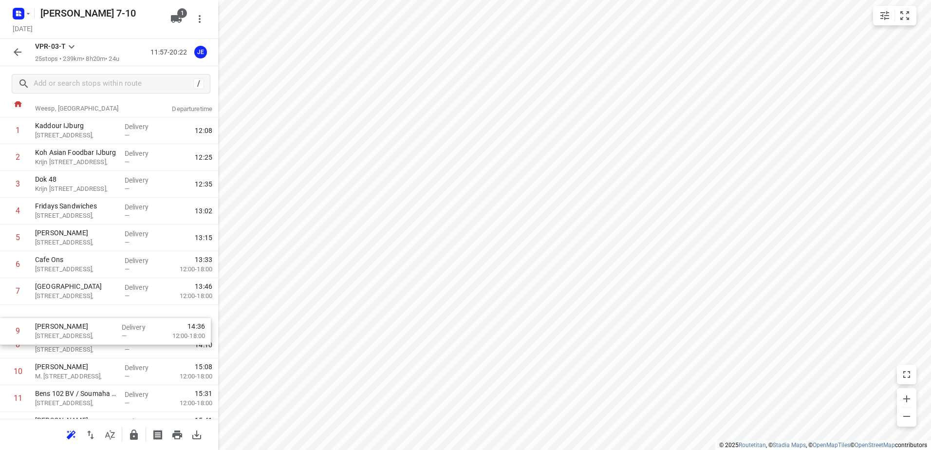
click at [67, 323] on div "1 Kaddour IJburg [STREET_ADDRESS], Delivery — 12:08 2 Koh Asian Foodbar IJburg …" at bounding box center [109, 451] width 218 height 669
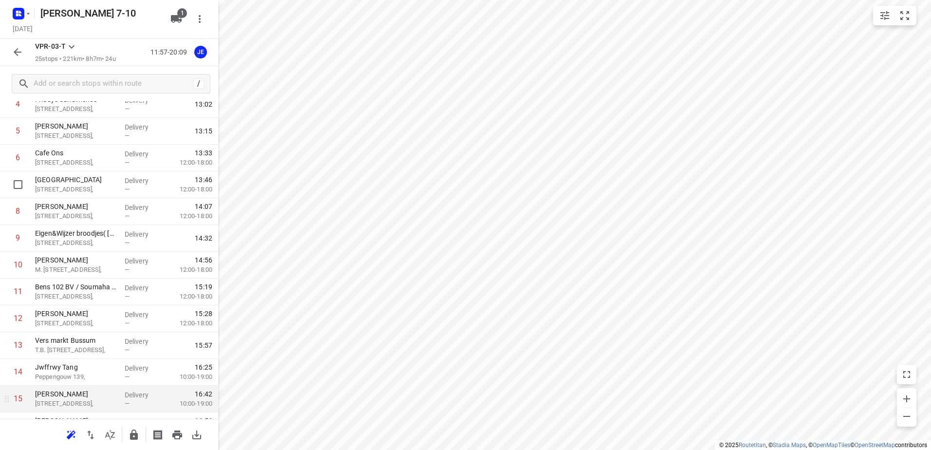
scroll to position [179, 0]
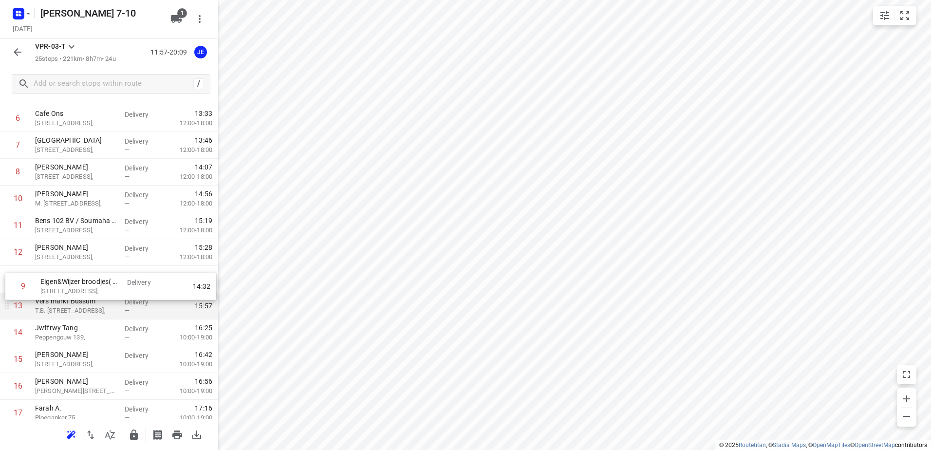
drag, startPoint x: 70, startPoint y: 203, endPoint x: 75, endPoint y: 294, distance: 90.8
click at [75, 294] on div "1 Kaddour IJburg [STREET_ADDRESS], Delivery — 12:08 2 Koh Asian Foodbar IJburg …" at bounding box center [109, 305] width 218 height 669
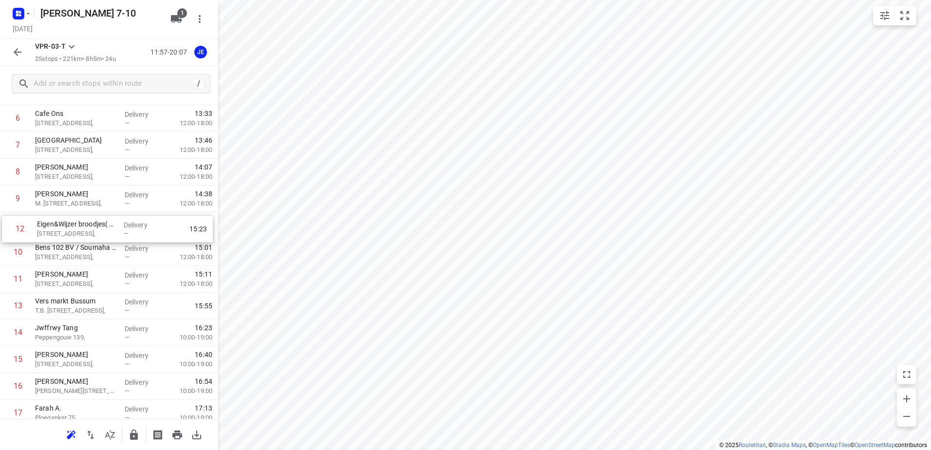
drag, startPoint x: 68, startPoint y: 285, endPoint x: 70, endPoint y: 232, distance: 53.1
click at [70, 232] on div "1 Kaddour IJburg [STREET_ADDRESS], Delivery — 12:08 2 Koh Asian Foodbar IJburg …" at bounding box center [109, 305] width 218 height 669
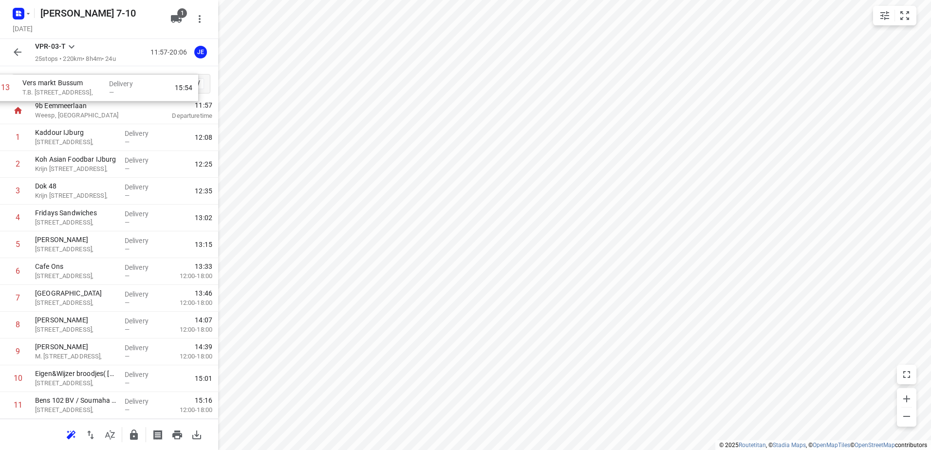
scroll to position [0, 0]
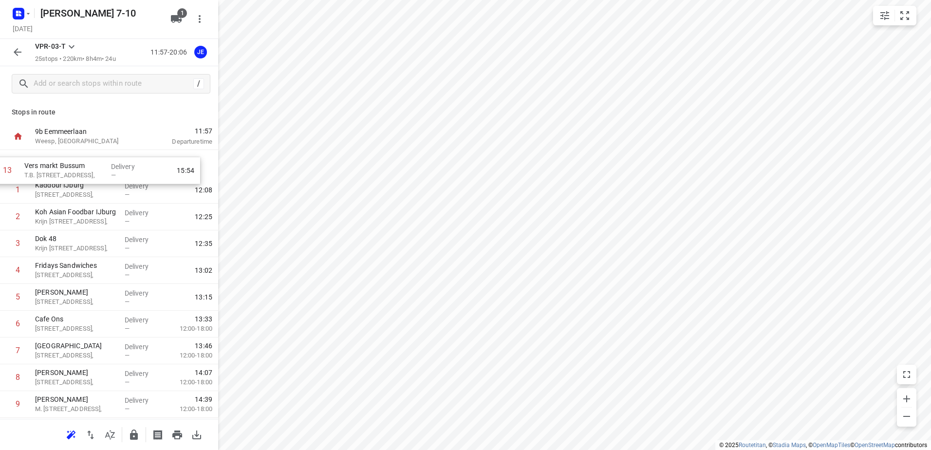
drag, startPoint x: 76, startPoint y: 302, endPoint x: 66, endPoint y: 161, distance: 141.1
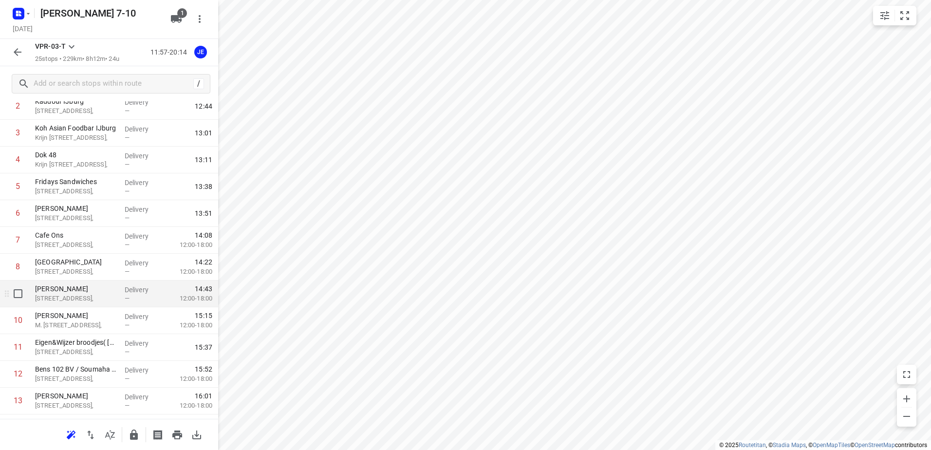
scroll to position [97, 0]
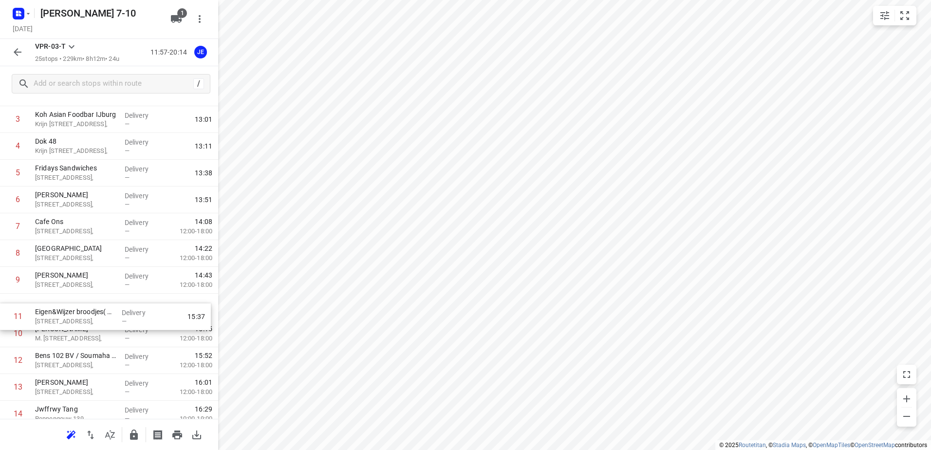
drag, startPoint x: 67, startPoint y: 335, endPoint x: 67, endPoint y: 313, distance: 22.4
click at [67, 313] on div "1 Vers markt Bussum T.B. [STREET_ADDRESS], Delivery — 12:15 2 [GEOGRAPHIC_DATA]…" at bounding box center [109, 387] width 218 height 669
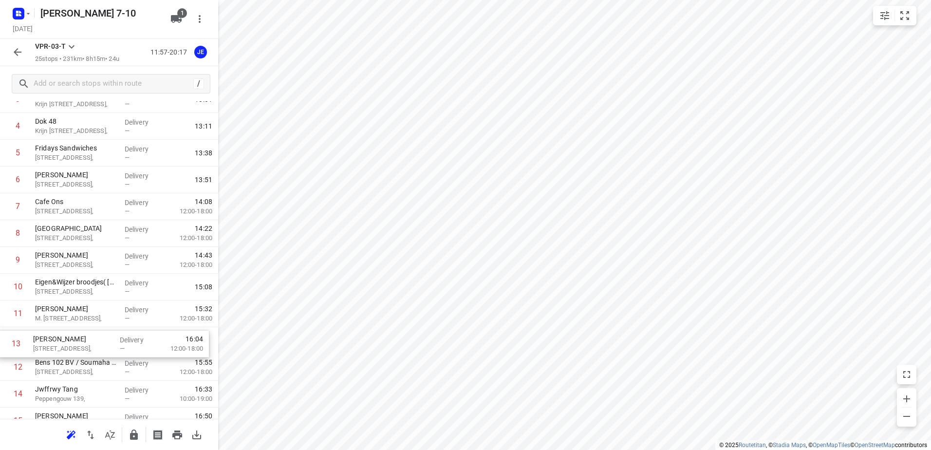
scroll to position [121, 0]
drag, startPoint x: 50, startPoint y: 389, endPoint x: 48, endPoint y: 343, distance: 46.3
click at [48, 343] on div "1 Vers markt Bussum T.B. [STREET_ADDRESS], Delivery — 12:15 2 [GEOGRAPHIC_DATA]…" at bounding box center [109, 363] width 218 height 669
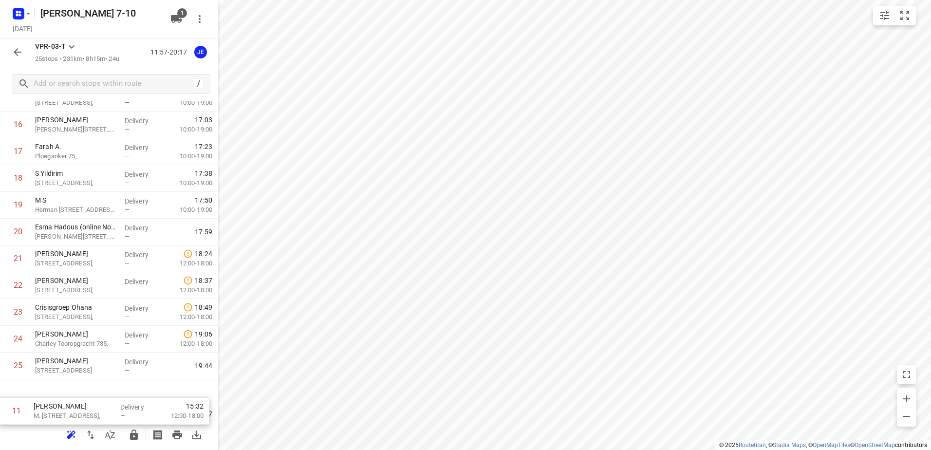
scroll to position [428, 0]
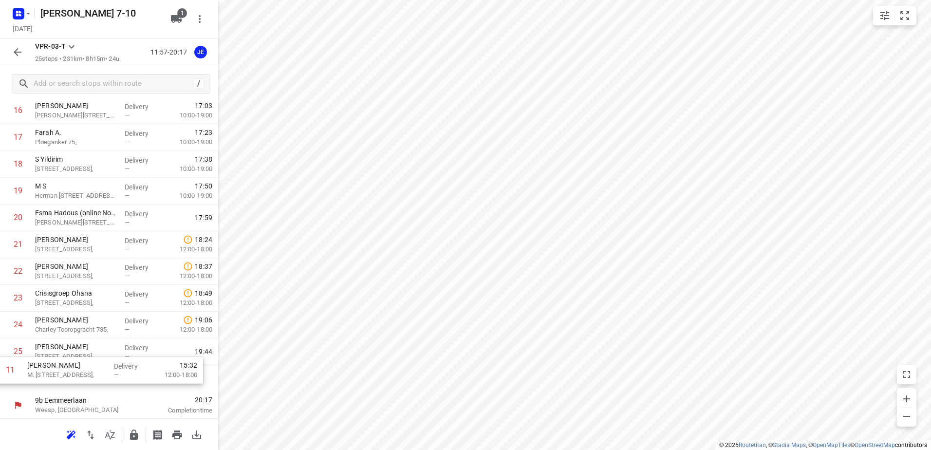
drag, startPoint x: 70, startPoint y: 149, endPoint x: 62, endPoint y: 374, distance: 226.1
click at [62, 374] on div "1 Vers markt Bussum T.B. [STREET_ADDRESS], Delivery — 12:15 2 [GEOGRAPHIC_DATA]…" at bounding box center [109, 56] width 218 height 669
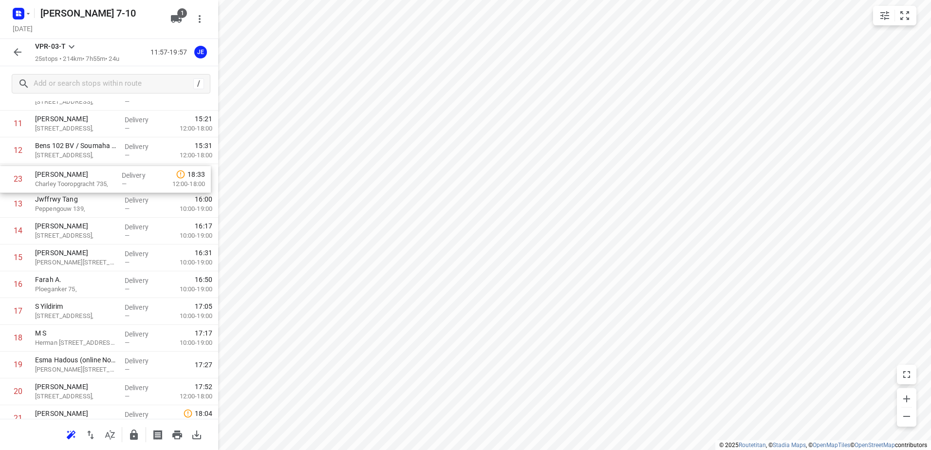
drag, startPoint x: 64, startPoint y: 324, endPoint x: 65, endPoint y: 176, distance: 148.0
click at [65, 176] on div "1 Vers markt Bussum T.B. [STREET_ADDRESS], Delivery — 12:15 2 [GEOGRAPHIC_DATA]…" at bounding box center [109, 177] width 218 height 669
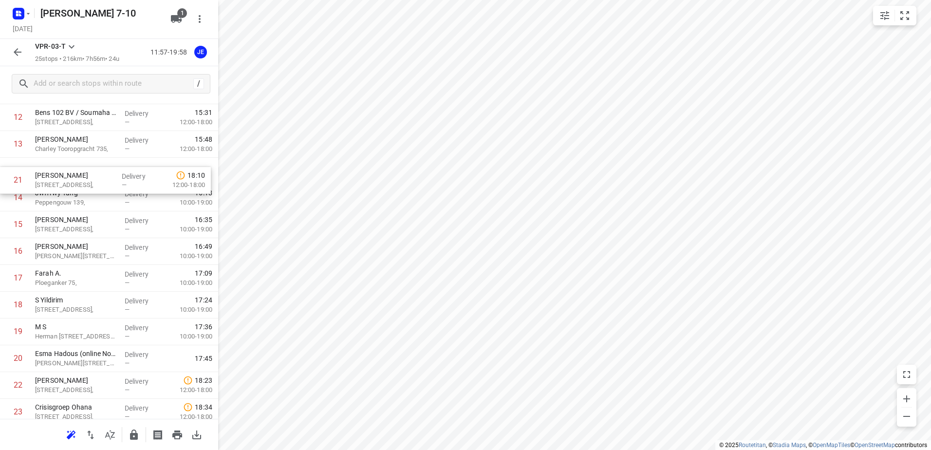
drag, startPoint x: 66, startPoint y: 287, endPoint x: 66, endPoint y: 171, distance: 115.9
click at [66, 171] on div "1 Vers markt Bussum T.B. [STREET_ADDRESS], Delivery — 12:15 2 [GEOGRAPHIC_DATA]…" at bounding box center [109, 144] width 218 height 669
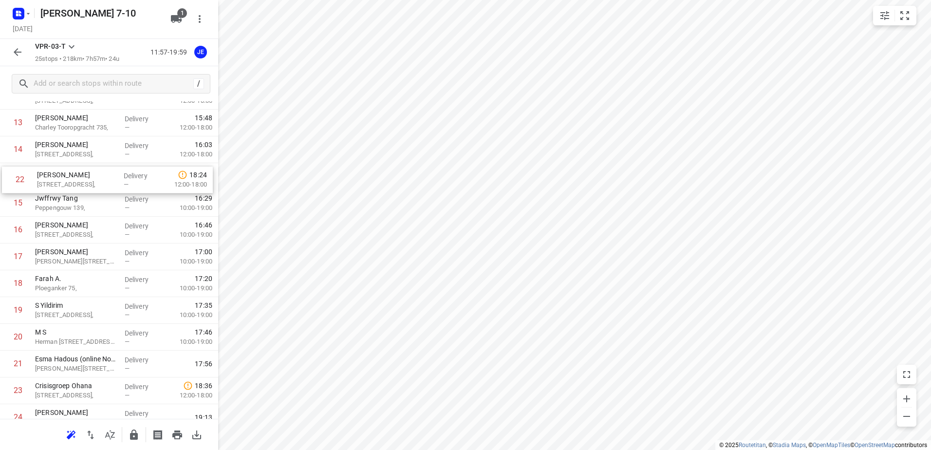
drag, startPoint x: 61, startPoint y: 339, endPoint x: 63, endPoint y: 175, distance: 164.6
click at [63, 175] on div "1 Vers markt Bussum T.B. [STREET_ADDRESS], Delivery — 12:15 2 [GEOGRAPHIC_DATA]…" at bounding box center [109, 122] width 218 height 669
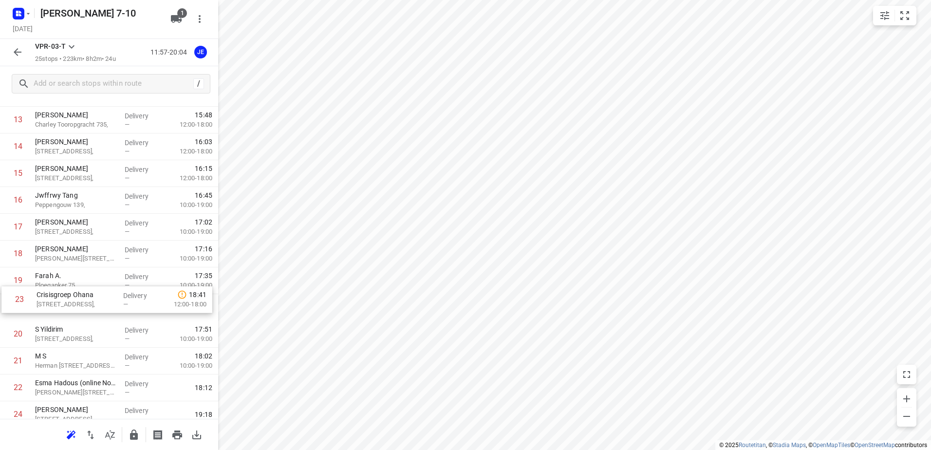
scroll to position [365, 0]
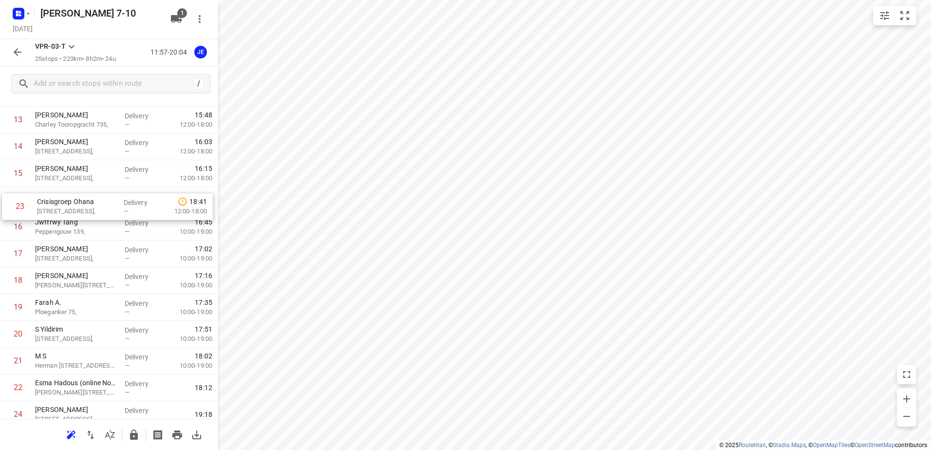
drag, startPoint x: 71, startPoint y: 392, endPoint x: 73, endPoint y: 203, distance: 189.4
click at [73, 203] on div "1 Vers markt Bussum T.B. [STREET_ADDRESS], Delivery — 12:15 2 [GEOGRAPHIC_DATA]…" at bounding box center [109, 119] width 218 height 669
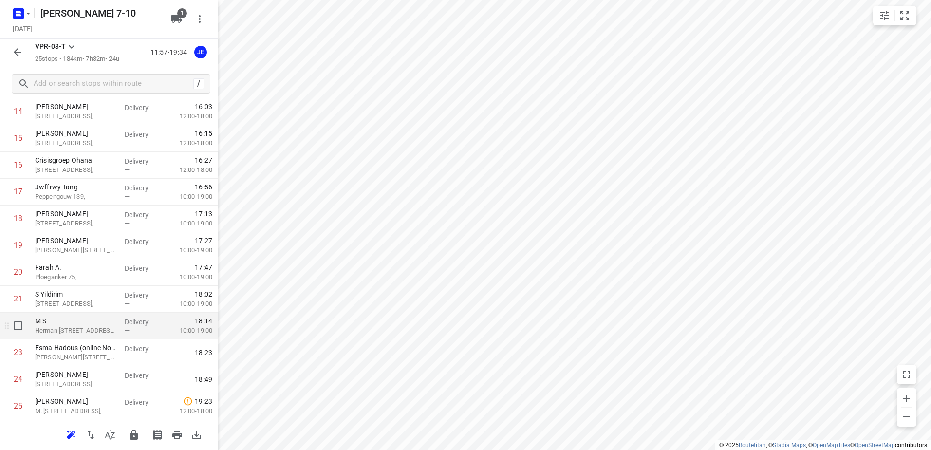
scroll to position [428, 0]
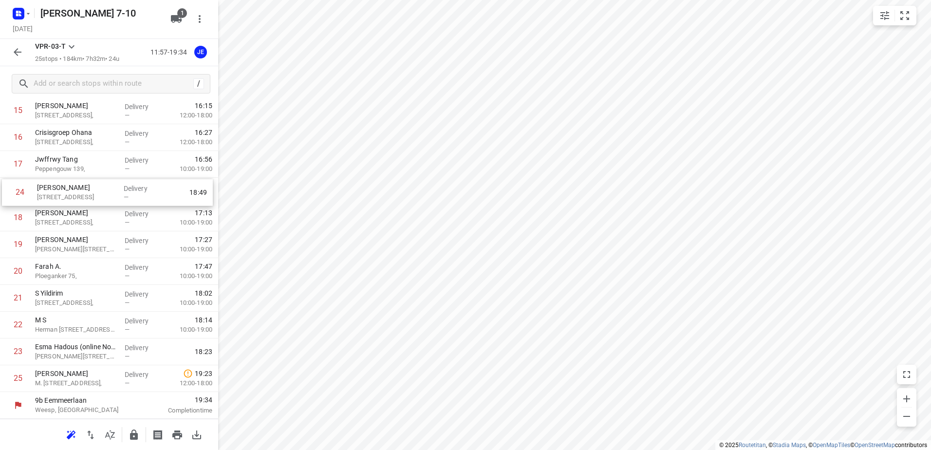
drag, startPoint x: 67, startPoint y: 351, endPoint x: 69, endPoint y: 187, distance: 163.6
click at [69, 187] on div "1 Vers markt Bussum T.B. [STREET_ADDRESS], Delivery — 12:15 2 [GEOGRAPHIC_DATA]…" at bounding box center [109, 56] width 218 height 669
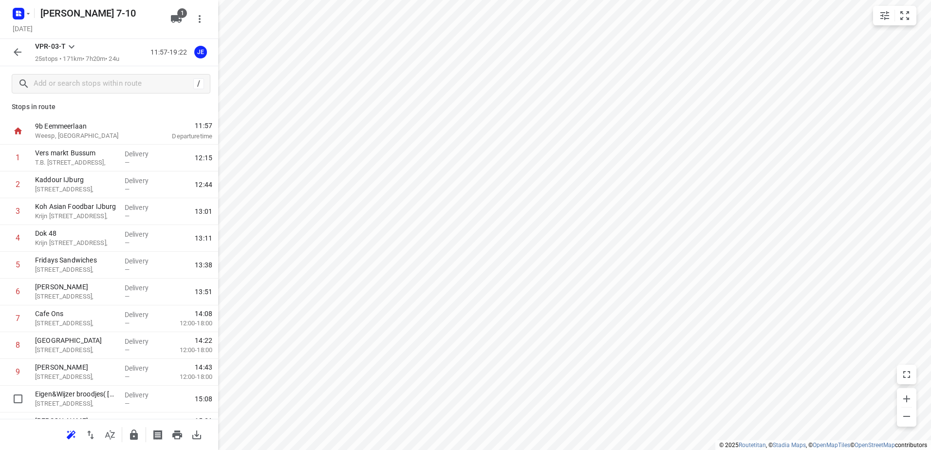
scroll to position [0, 0]
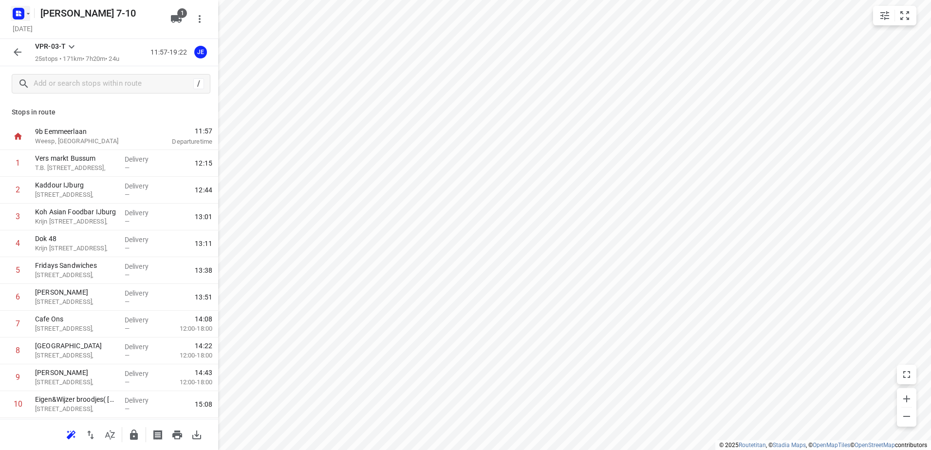
click at [30, 14] on icon "button" at bounding box center [28, 14] width 8 height 8
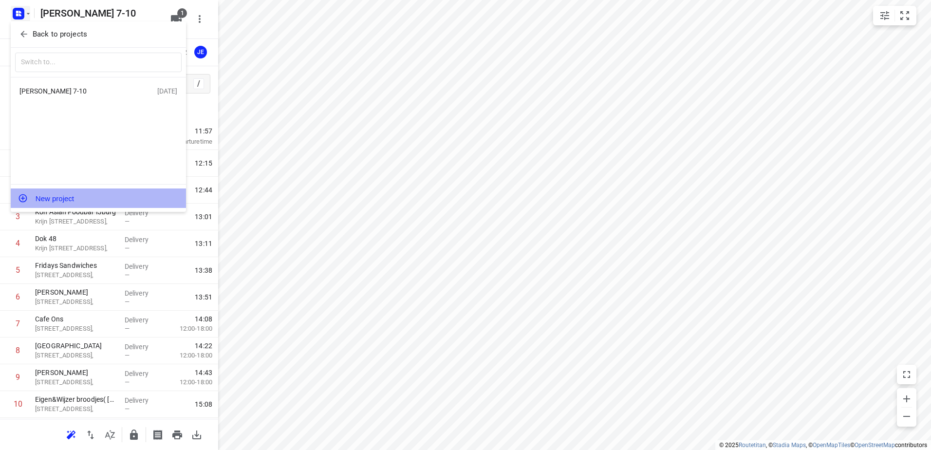
click at [57, 196] on button "New project" at bounding box center [98, 197] width 175 height 19
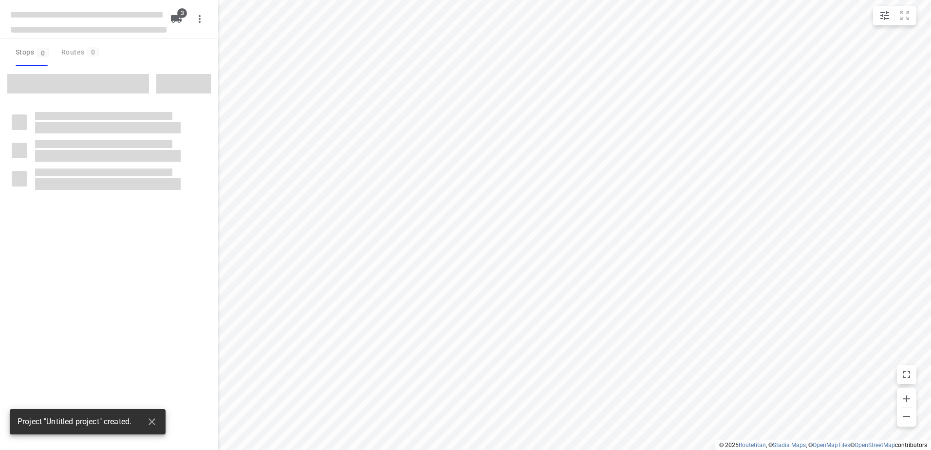
type input "distance"
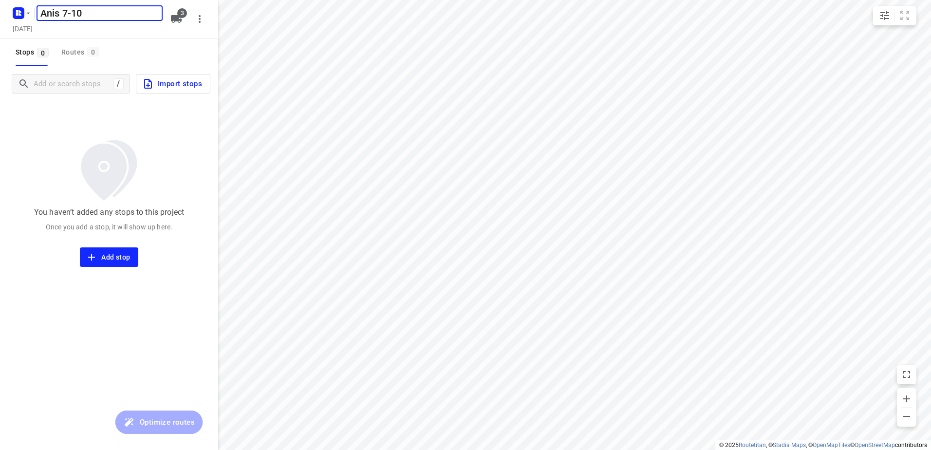
type input "Anis 7-10"
click at [177, 16] on icon "button" at bounding box center [176, 19] width 11 height 8
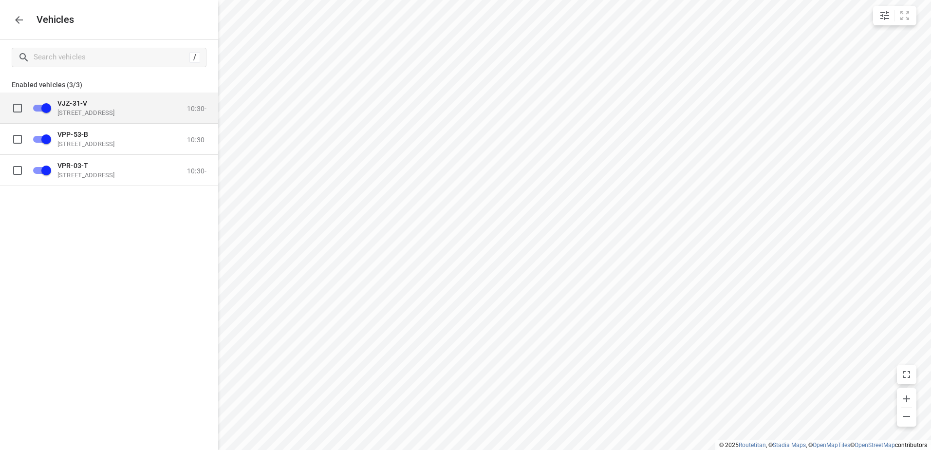
click at [80, 108] on div "VJZ-31-V [STREET_ADDRESS]" at bounding box center [105, 108] width 97 height 18
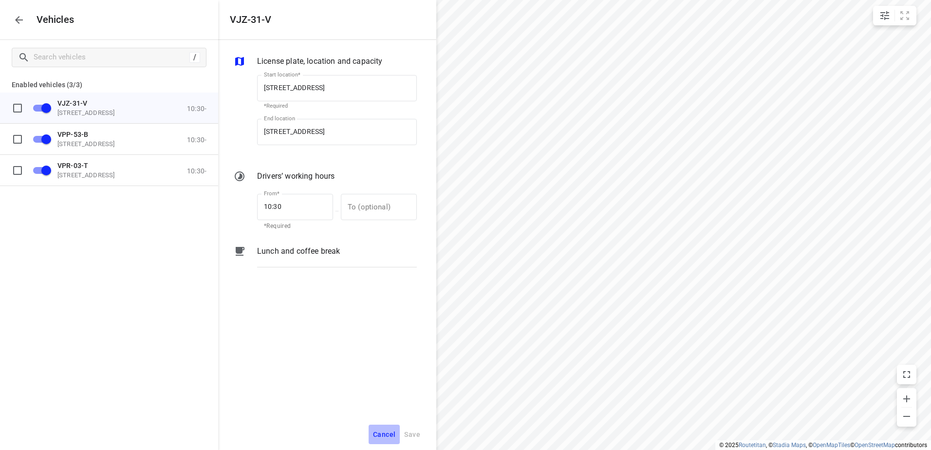
click at [384, 437] on span "Cancel" at bounding box center [384, 434] width 22 height 12
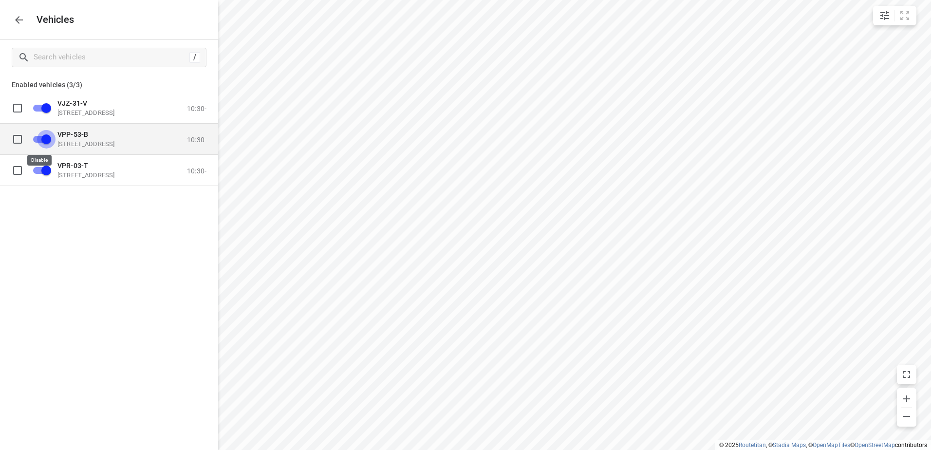
click at [43, 139] on input "grid" at bounding box center [47, 139] width 56 height 19
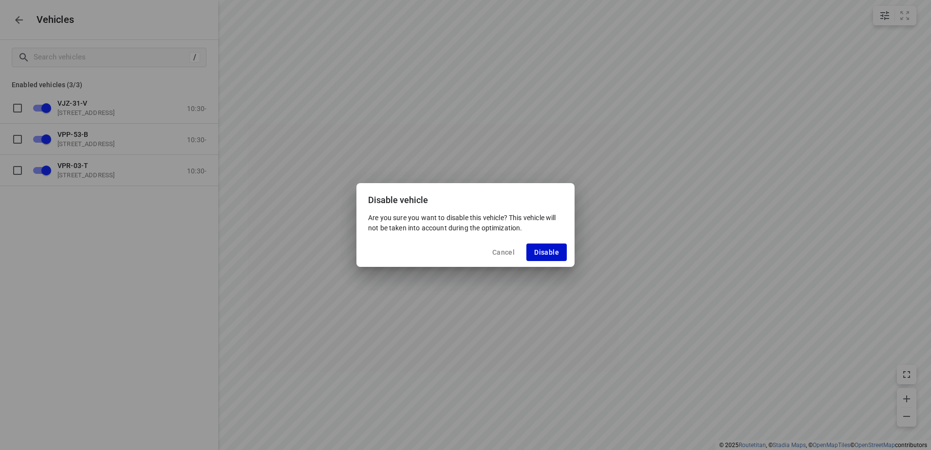
click at [554, 249] on span "Disable" at bounding box center [546, 252] width 25 height 8
checkbox input "false"
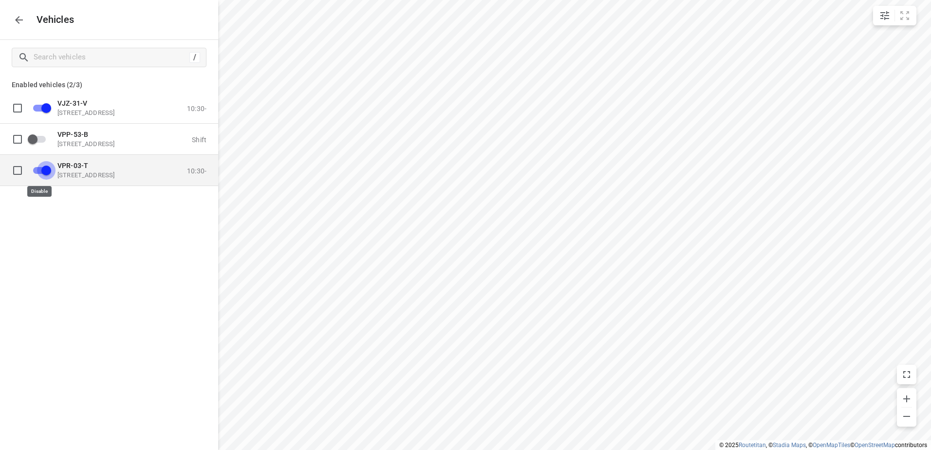
click at [44, 170] on input "grid" at bounding box center [47, 170] width 56 height 19
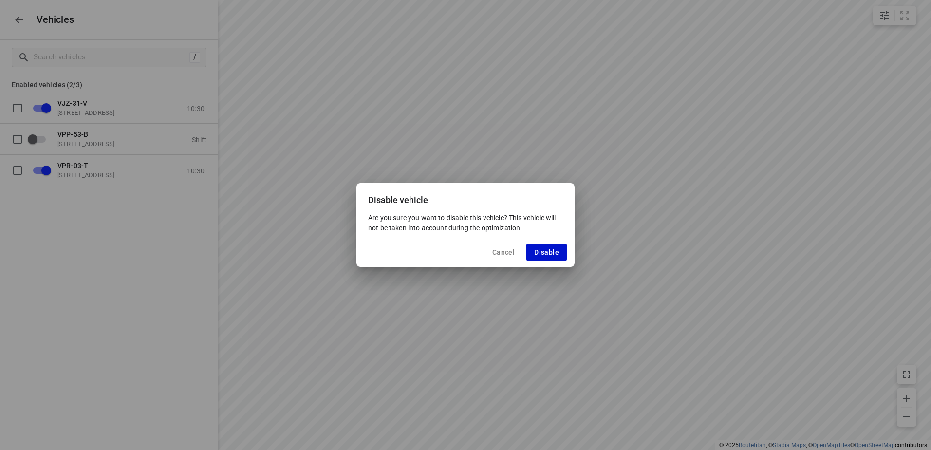
click at [547, 248] on span "Disable" at bounding box center [546, 252] width 25 height 8
checkbox input "false"
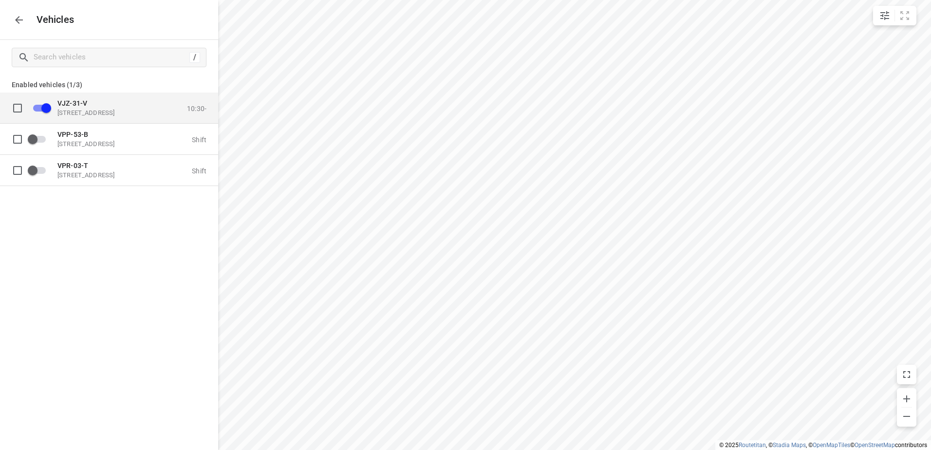
click at [89, 99] on p "VJZ-31-V" at bounding box center [105, 103] width 97 height 8
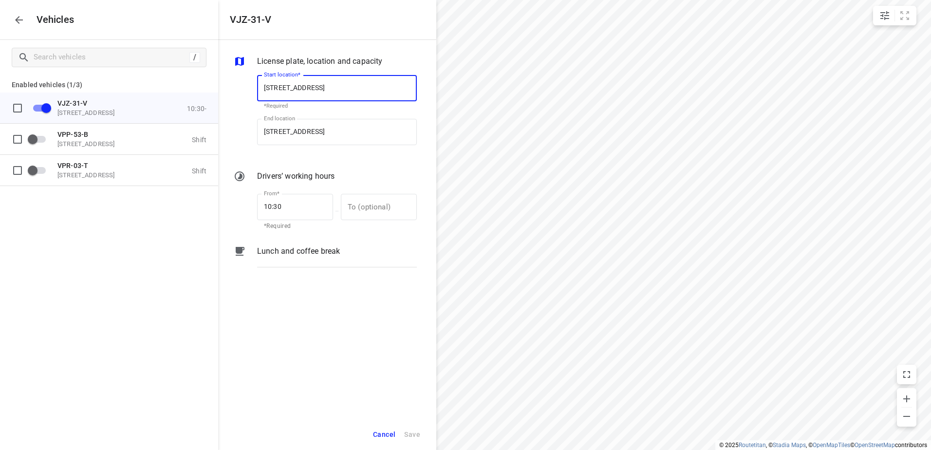
click at [300, 250] on p "Lunch and coffee break" at bounding box center [298, 251] width 83 height 12
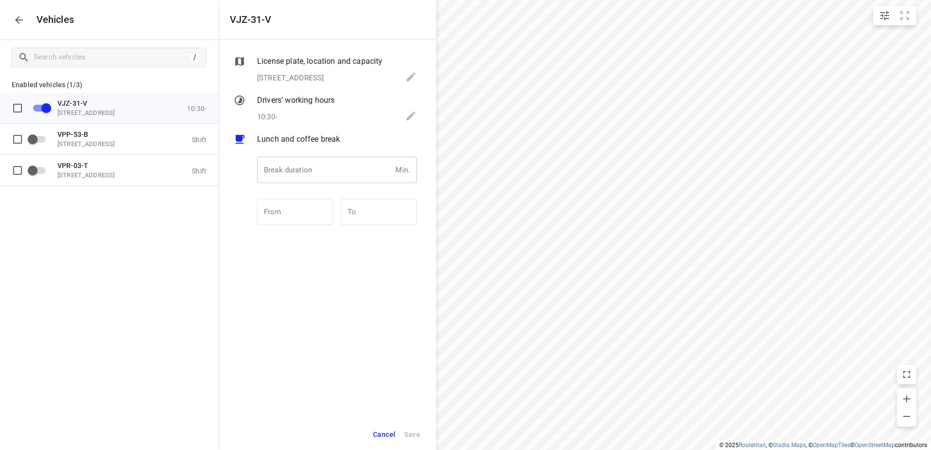
click at [315, 173] on input "number" at bounding box center [324, 170] width 134 height 26
type input "30"
click at [411, 437] on span "Save" at bounding box center [412, 434] width 16 height 12
click at [6, 17] on div "Vehicles" at bounding box center [109, 19] width 218 height 39
click at [16, 17] on icon "button" at bounding box center [19, 20] width 12 height 12
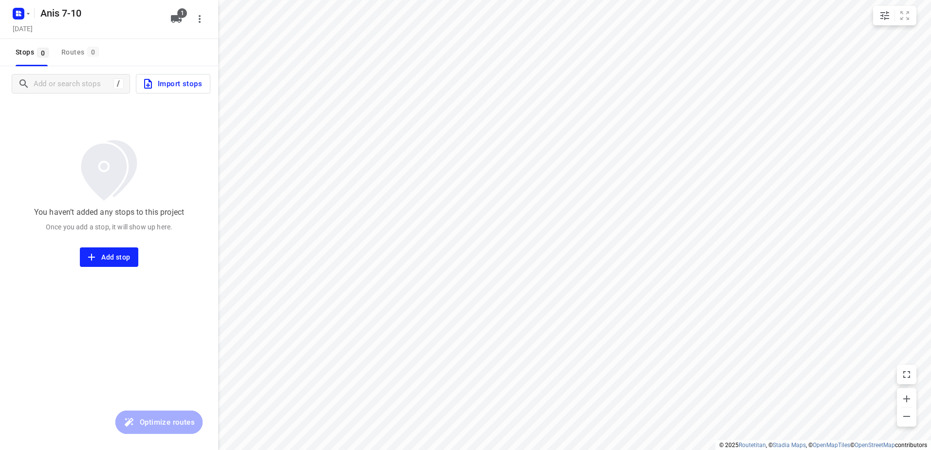
click at [183, 84] on span "Import stops" at bounding box center [172, 83] width 60 height 13
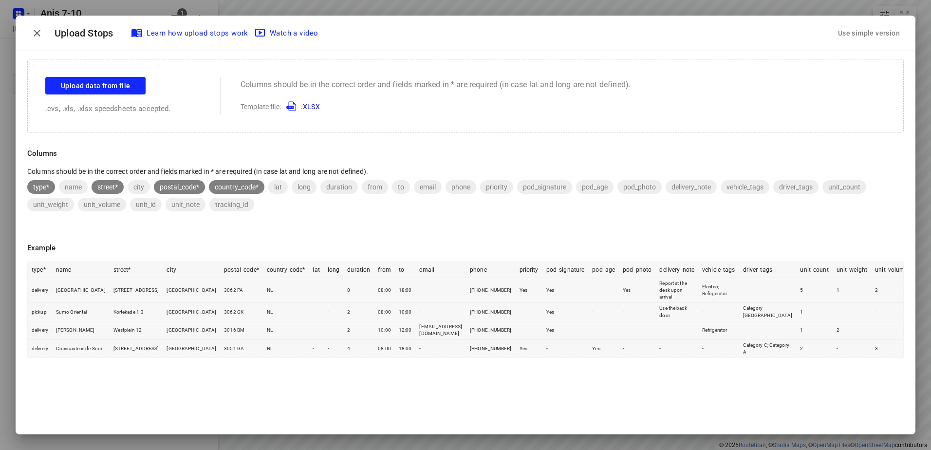
click at [894, 32] on div "Use simple version" at bounding box center [869, 33] width 66 height 16
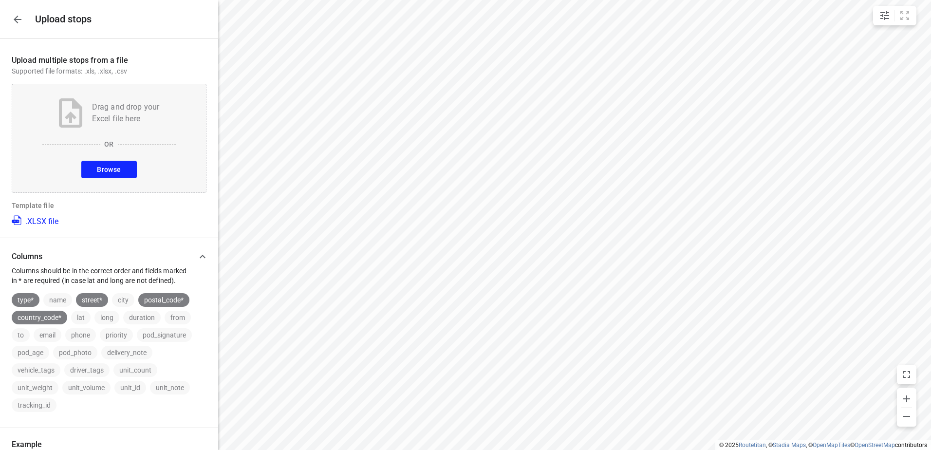
click at [98, 162] on button "Browse" at bounding box center [108, 170] width 55 height 18
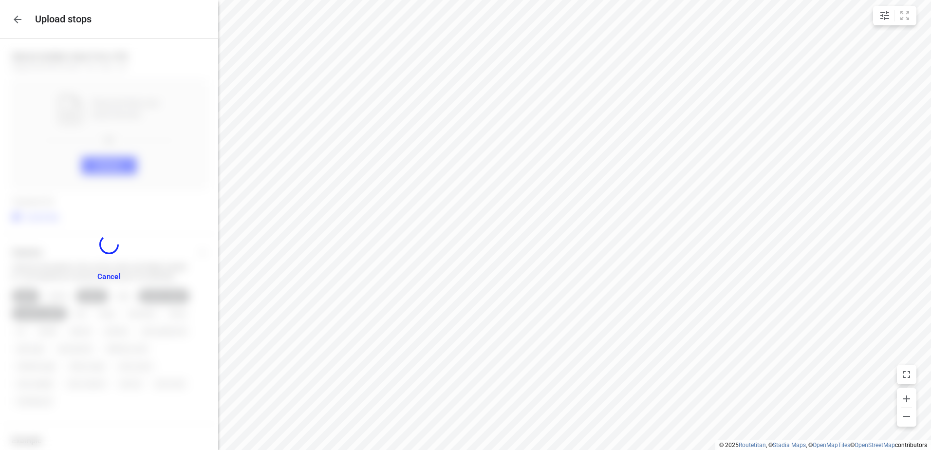
scroll to position [182, 0]
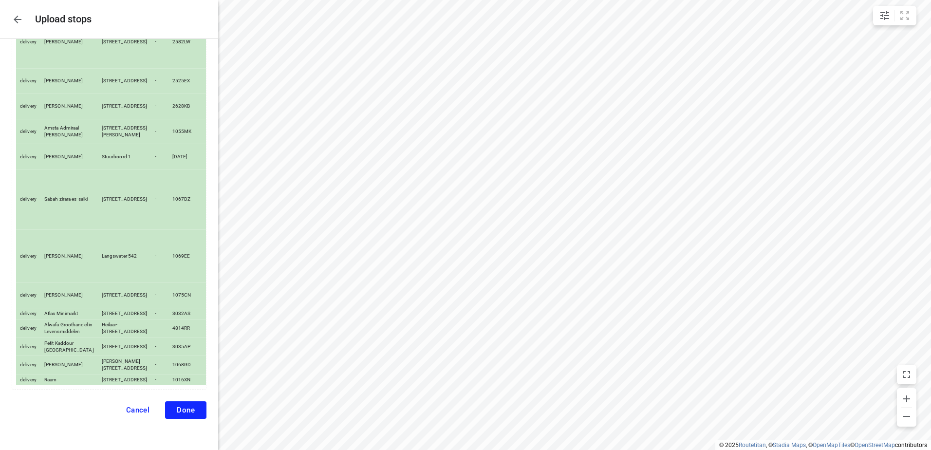
click at [179, 411] on span "Done" at bounding box center [186, 410] width 18 height 9
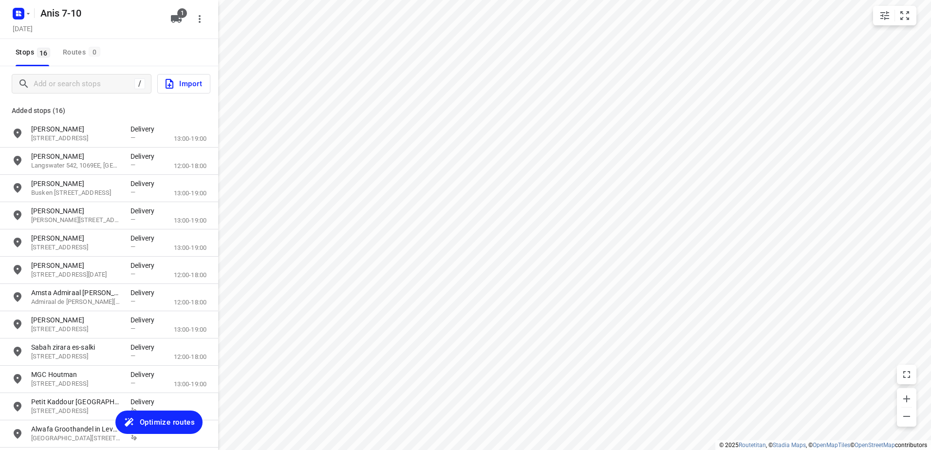
click at [168, 424] on span "Optimize routes" at bounding box center [167, 422] width 55 height 13
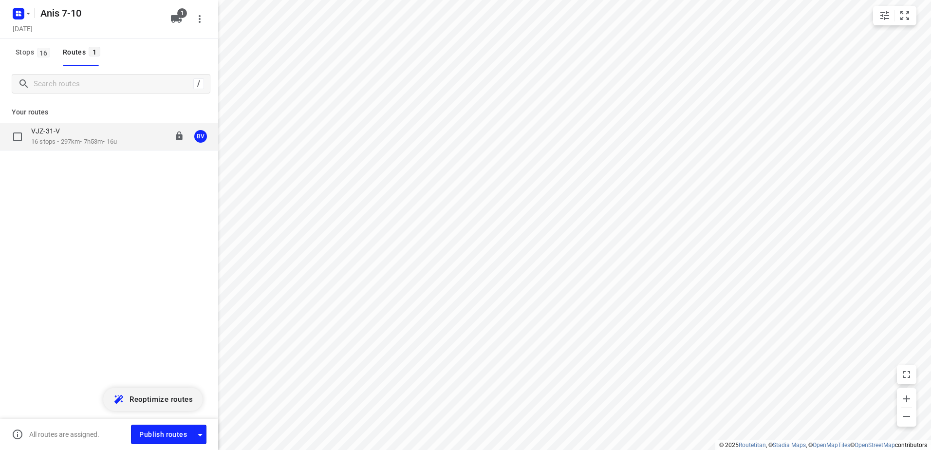
click at [72, 136] on div "VJZ-31-V" at bounding box center [74, 132] width 86 height 11
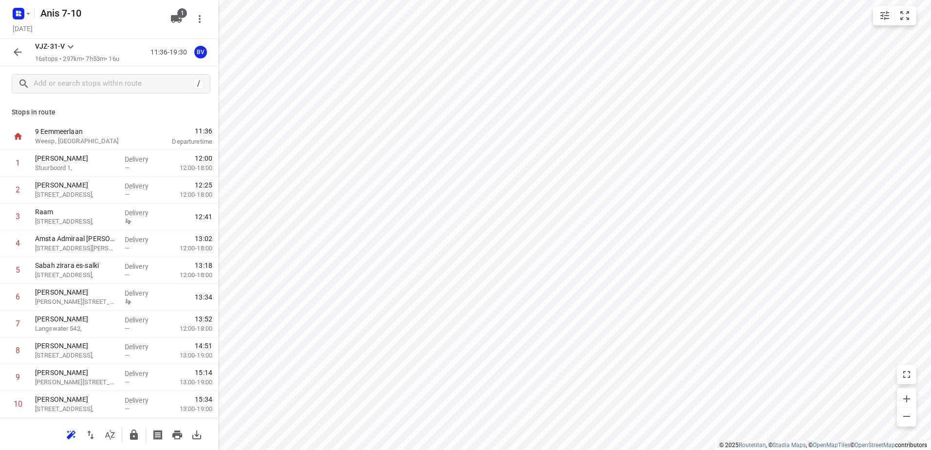
click at [16, 55] on icon "button" at bounding box center [18, 52] width 12 height 12
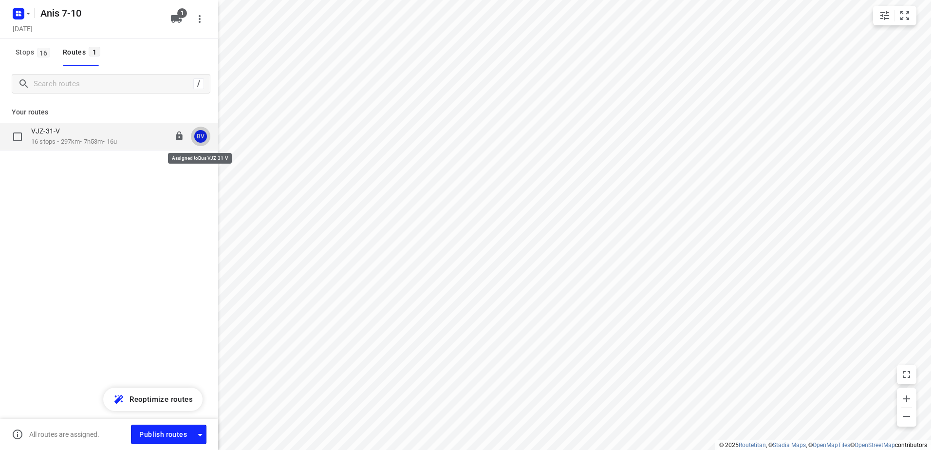
click at [204, 133] on div "BV" at bounding box center [200, 136] width 13 height 13
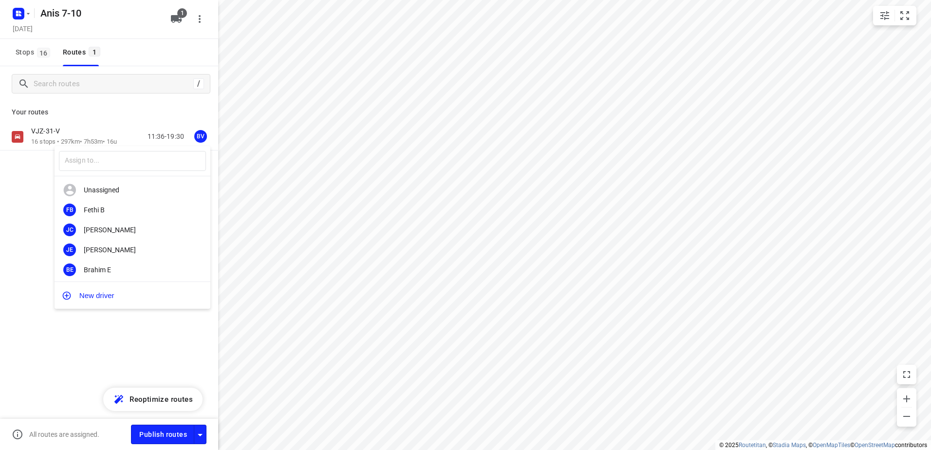
click at [34, 216] on div at bounding box center [465, 225] width 931 height 450
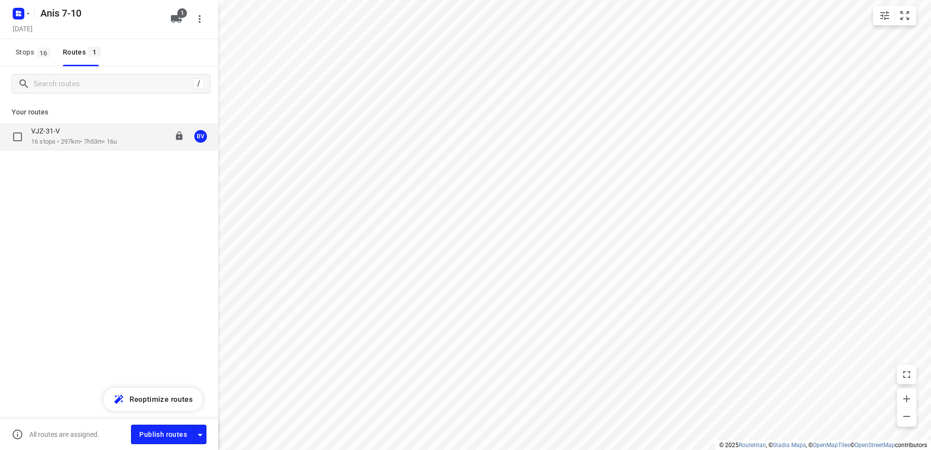
click at [56, 135] on p "VJZ-31-V" at bounding box center [48, 131] width 35 height 9
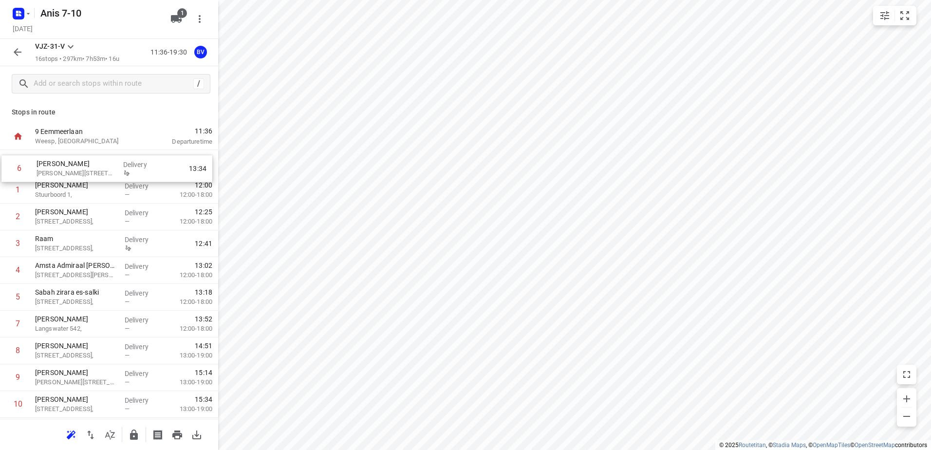
drag, startPoint x: 75, startPoint y: 298, endPoint x: 77, endPoint y: 166, distance: 132.9
click at [77, 166] on div "1 [PERSON_NAME] 1, Delivery — 12:00 12:00-18:00 2 [GEOGRAPHIC_DATA][STREET_ADDR…" at bounding box center [109, 364] width 218 height 428
drag, startPoint x: 74, startPoint y: 244, endPoint x: 70, endPoint y: 165, distance: 79.0
click at [70, 165] on div "1 [PERSON_NAME] 29C, Delivery 12:03 2 [PERSON_NAME] 1, Delivery — 12:41 12:00-1…" at bounding box center [109, 364] width 218 height 428
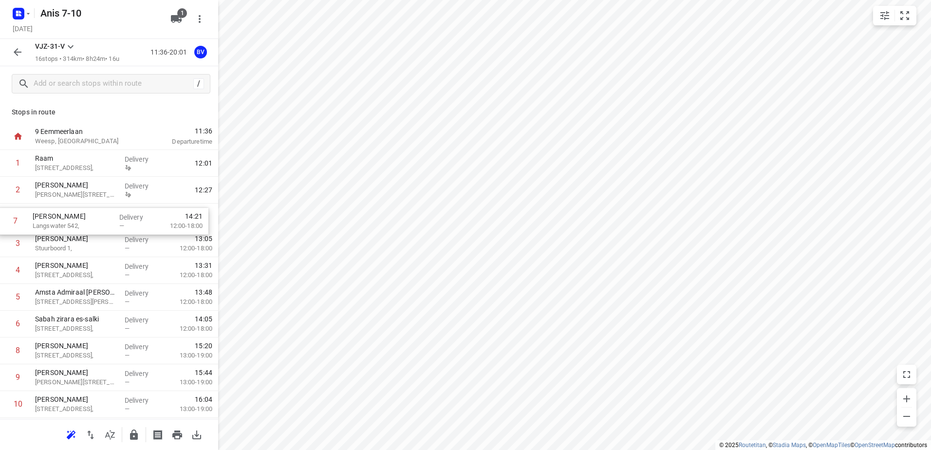
drag, startPoint x: 76, startPoint y: 324, endPoint x: 74, endPoint y: 212, distance: 112.5
click at [74, 212] on div "1 Raam Raamdwarsstraat 3, Delivery 12:01 2 Kaddour Osdorp Martini van [STREET_A…" at bounding box center [109, 364] width 218 height 428
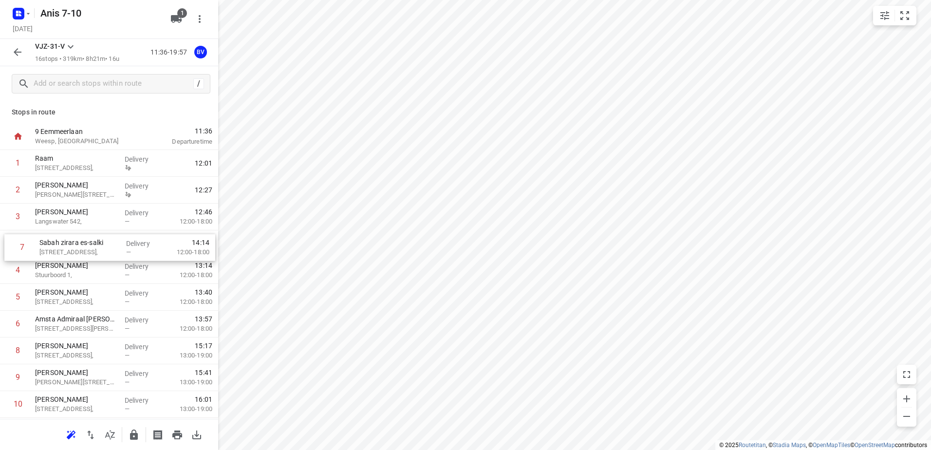
drag, startPoint x: 68, startPoint y: 322, endPoint x: 72, endPoint y: 240, distance: 82.4
click at [72, 240] on div "1 Raam [STREET_ADDRESS], Delivery 12:01 2 Kaddour Osdorp Martini van [STREET_AD…" at bounding box center [109, 364] width 218 height 428
drag, startPoint x: 74, startPoint y: 324, endPoint x: 74, endPoint y: 272, distance: 52.6
click at [74, 272] on div "1 Raam Raamdwarsstraat 3, Delivery 12:01 2 [PERSON_NAME] van Geffenstraat 29C, …" at bounding box center [109, 364] width 218 height 428
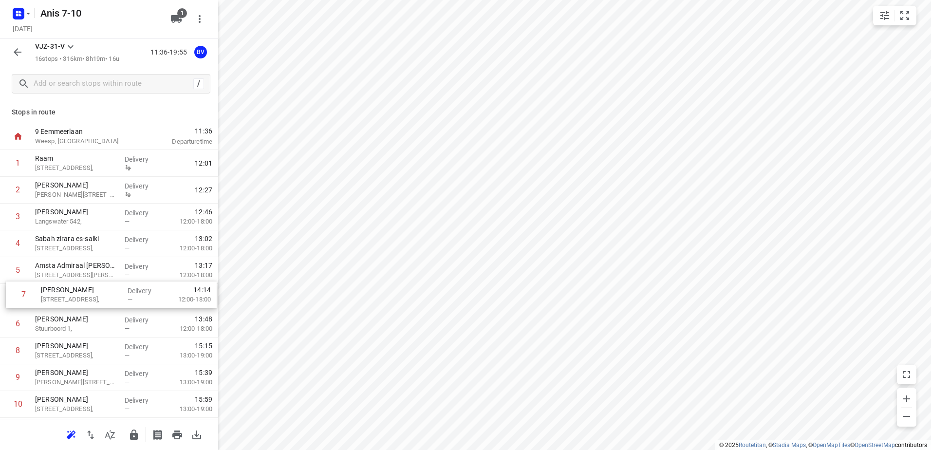
drag, startPoint x: 72, startPoint y: 327, endPoint x: 78, endPoint y: 295, distance: 32.8
click at [78, 295] on div "1 [PERSON_NAME] 3, Delivery 12:01 2 Kaddour Osdorp Martini van [STREET_ADDRESS]…" at bounding box center [109, 364] width 218 height 428
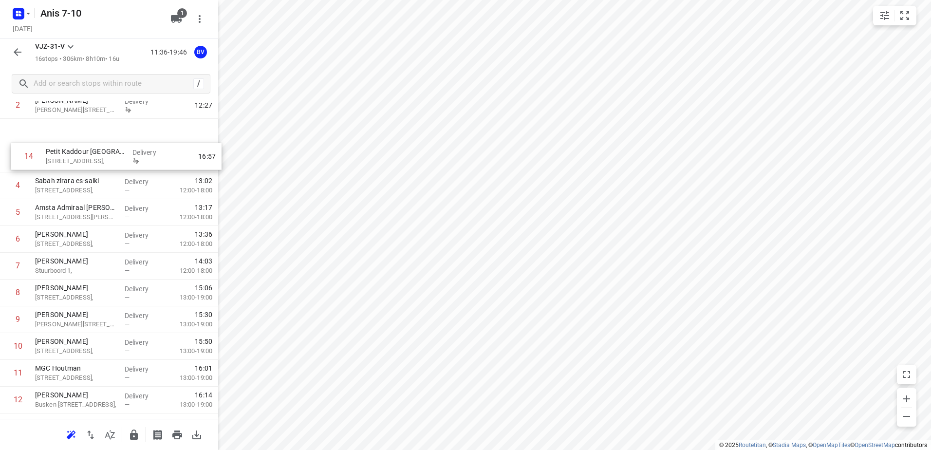
scroll to position [62, 0]
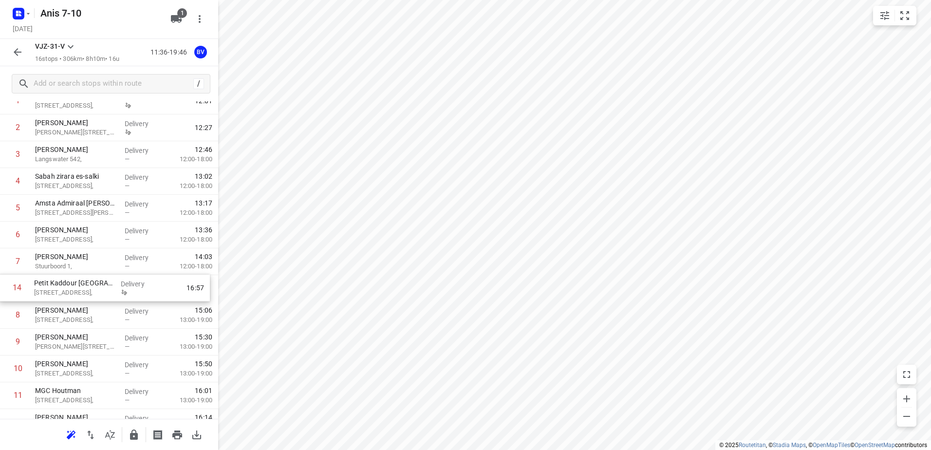
drag, startPoint x: 85, startPoint y: 328, endPoint x: 85, endPoint y: 288, distance: 40.4
click at [85, 288] on div "1 Raam Raamdwarsstraat 3, Delivery 12:01 2 [PERSON_NAME] 29C, Delivery 12:27 3 …" at bounding box center [109, 302] width 218 height 428
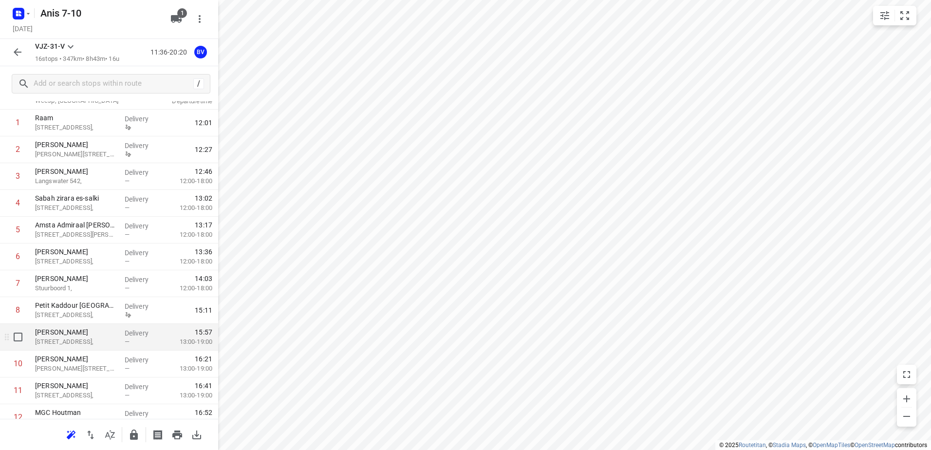
scroll to position [0, 0]
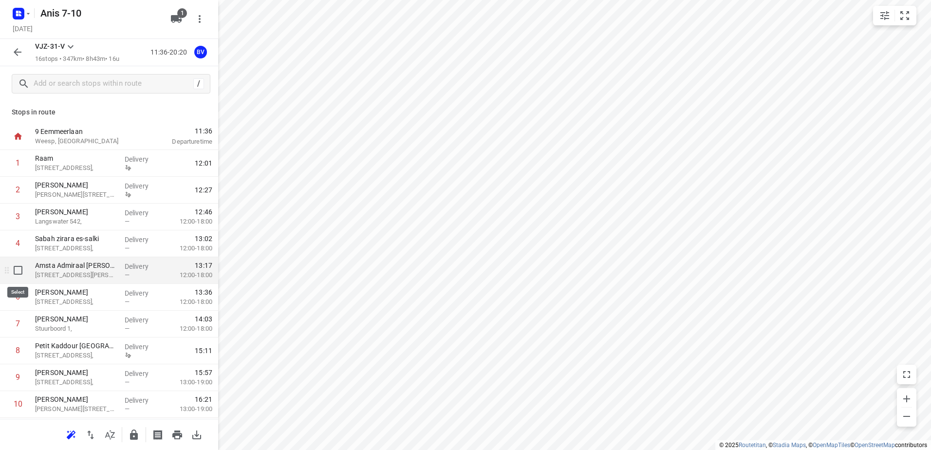
click at [16, 270] on input "checkbox" at bounding box center [17, 269] width 19 height 19
checkbox input "true"
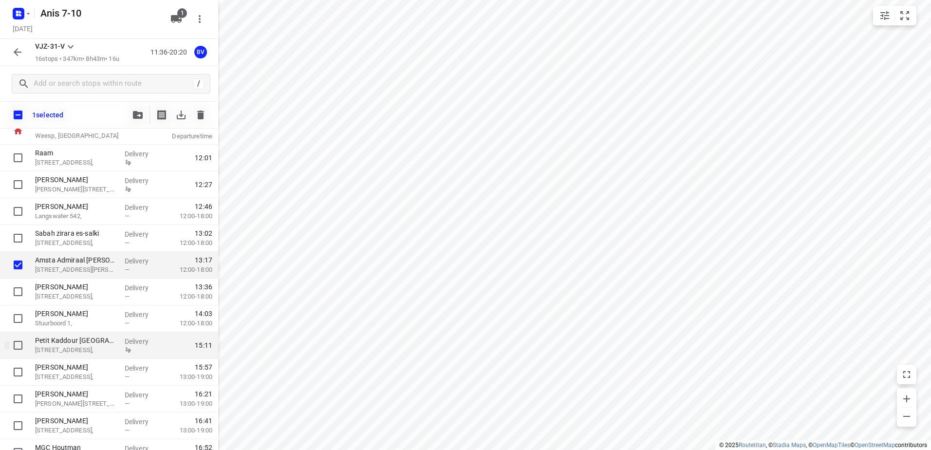
scroll to position [97, 0]
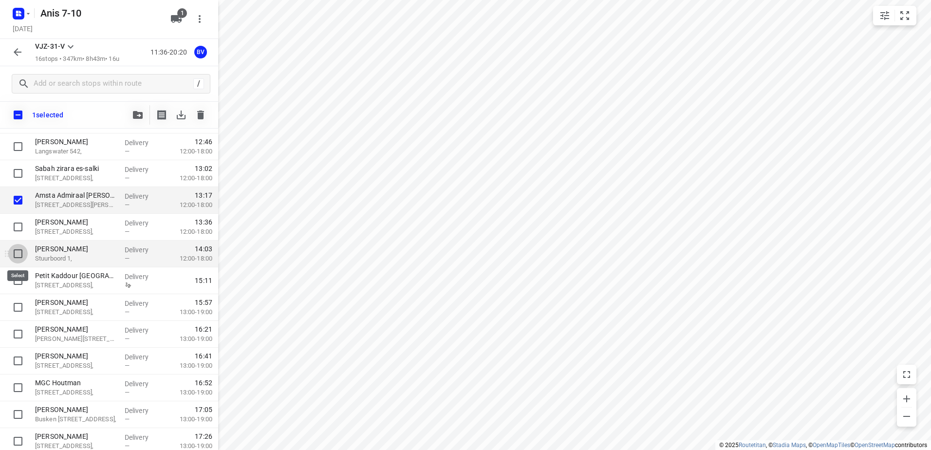
click at [18, 257] on input "checkbox" at bounding box center [17, 253] width 19 height 19
checkbox input "true"
click at [20, 177] on input "checkbox" at bounding box center [17, 173] width 19 height 19
checkbox input "true"
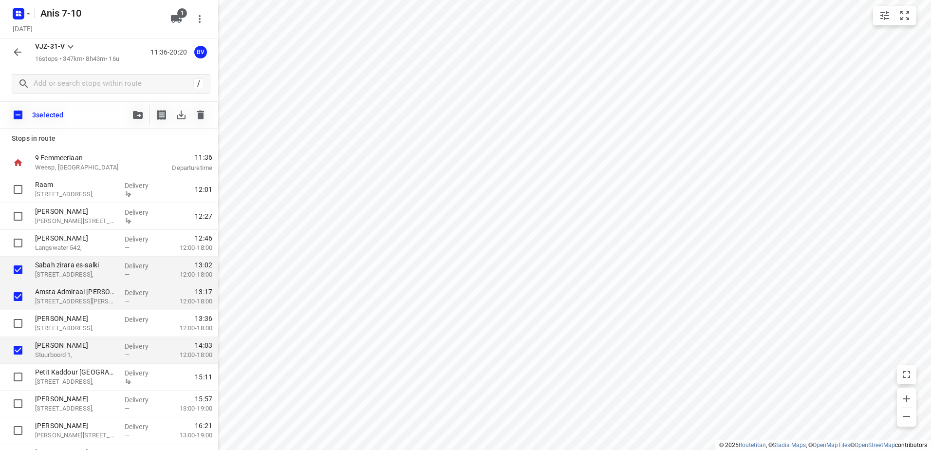
scroll to position [0, 0]
click at [17, 328] on input "checkbox" at bounding box center [17, 324] width 19 height 19
checkbox input "true"
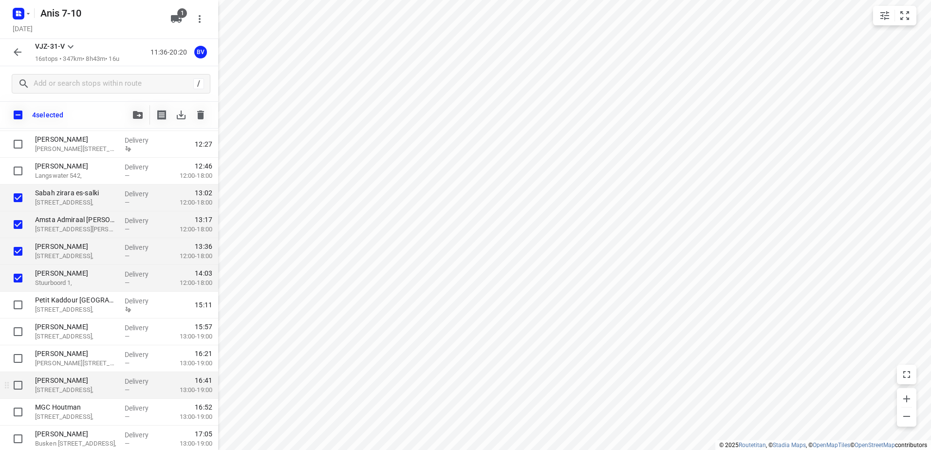
scroll to position [37, 0]
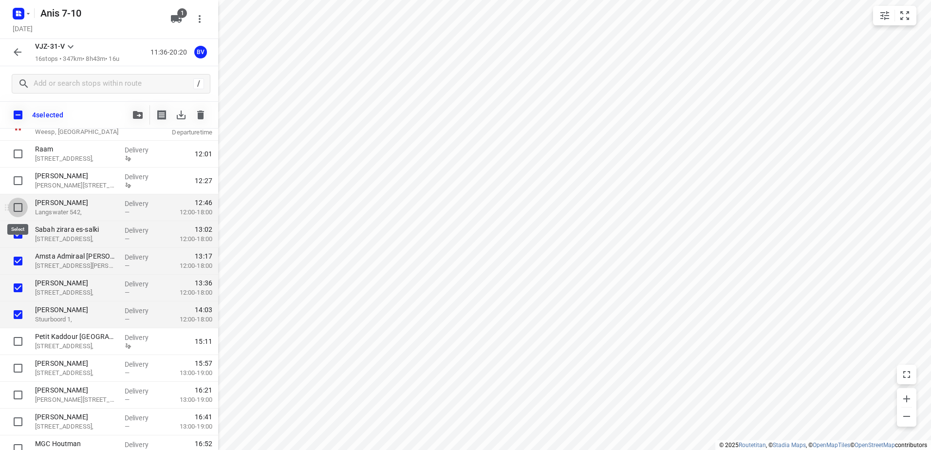
click at [17, 207] on input "checkbox" at bounding box center [17, 207] width 19 height 19
checkbox input "true"
click at [200, 116] on icon "button" at bounding box center [200, 115] width 7 height 9
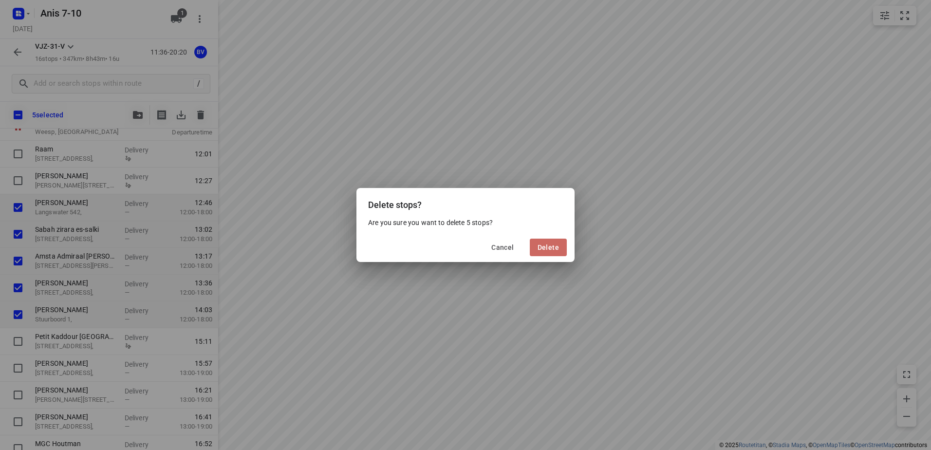
click at [551, 244] on span "Delete" at bounding box center [548, 247] width 21 height 8
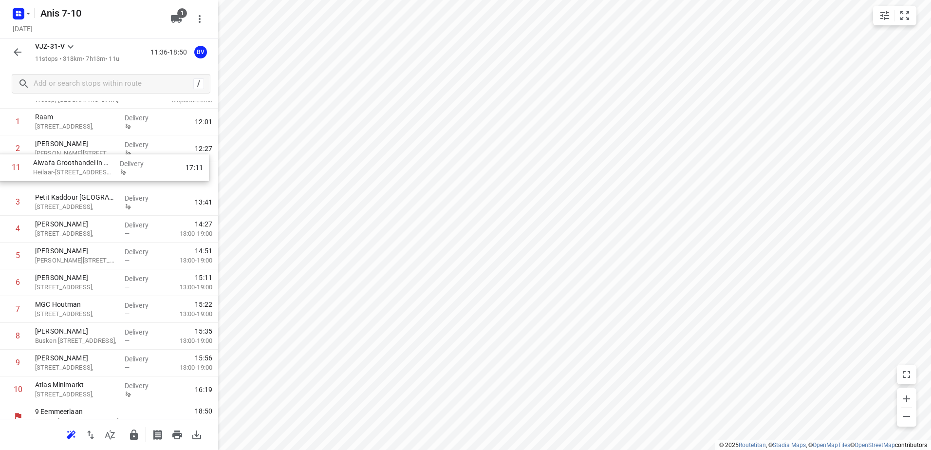
scroll to position [39, 0]
drag, startPoint x: 69, startPoint y: 379, endPoint x: 67, endPoint y: 180, distance: 199.2
click at [67, 180] on div "1 Raam [STREET_ADDRESS], Delivery 12:01 2 [PERSON_NAME] van [STREET_ADDRESS], D…" at bounding box center [109, 258] width 218 height 295
drag, startPoint x: 63, startPoint y: 393, endPoint x: 60, endPoint y: 218, distance: 175.8
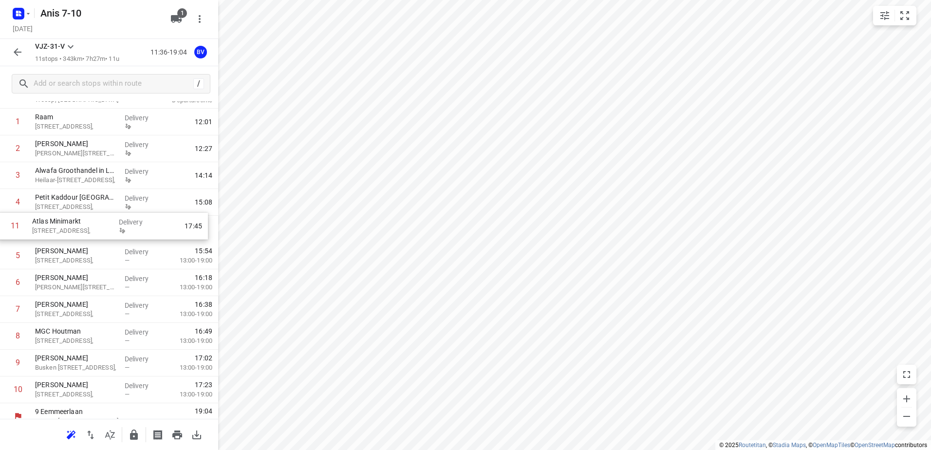
click at [60, 218] on div "1 Raam [STREET_ADDRESS], Delivery 12:01 2 Kaddour Osdorp Martini van [STREET_AD…" at bounding box center [109, 256] width 218 height 295
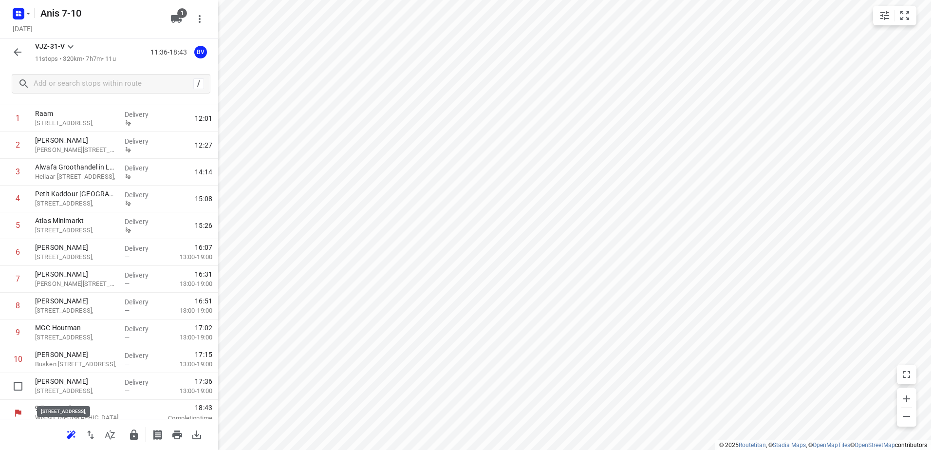
scroll to position [45, 0]
drag, startPoint x: 74, startPoint y: 393, endPoint x: 68, endPoint y: 259, distance: 134.6
click at [68, 259] on div "1 Raam [STREET_ADDRESS], Delivery 12:01 2 [GEOGRAPHIC_DATA] [STREET_ADDRESS], D…" at bounding box center [109, 252] width 218 height 295
drag, startPoint x: 77, startPoint y: 304, endPoint x: 74, endPoint y: 276, distance: 28.9
click at [74, 276] on div "1 Raam Raamdwarsstraat 3, Delivery 12:01 2 [GEOGRAPHIC_DATA] [STREET_ADDRESS], …" at bounding box center [109, 252] width 218 height 295
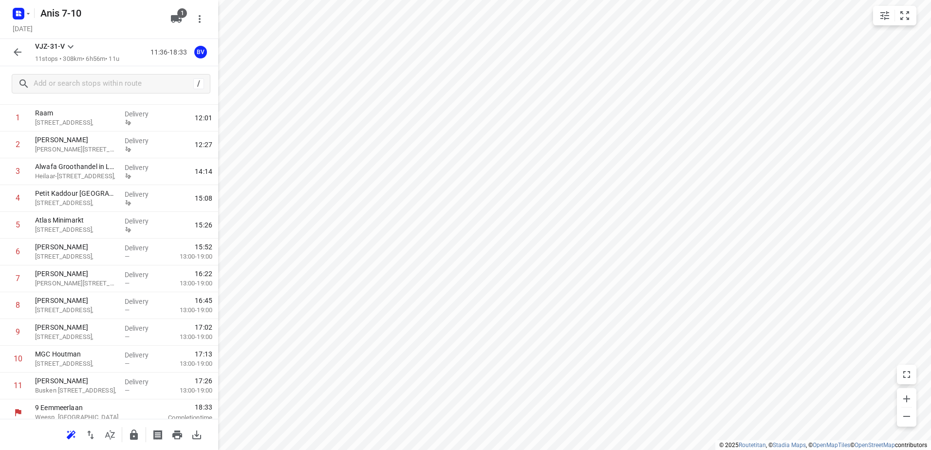
click at [13, 51] on icon "button" at bounding box center [18, 52] width 12 height 12
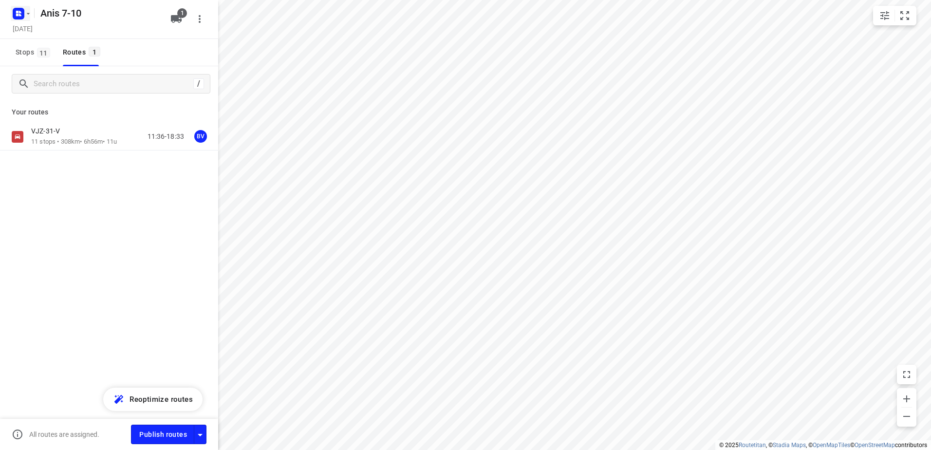
click at [30, 13] on icon "button" at bounding box center [28, 14] width 8 height 8
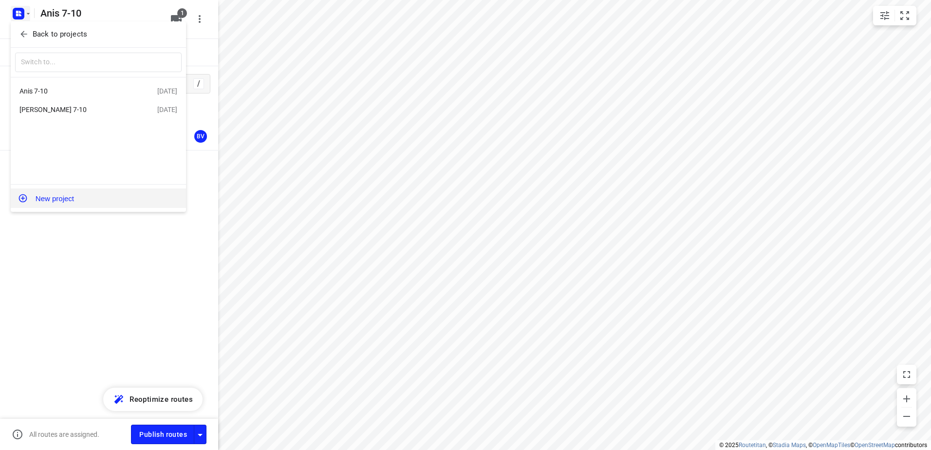
click at [62, 199] on button "New project" at bounding box center [98, 197] width 175 height 19
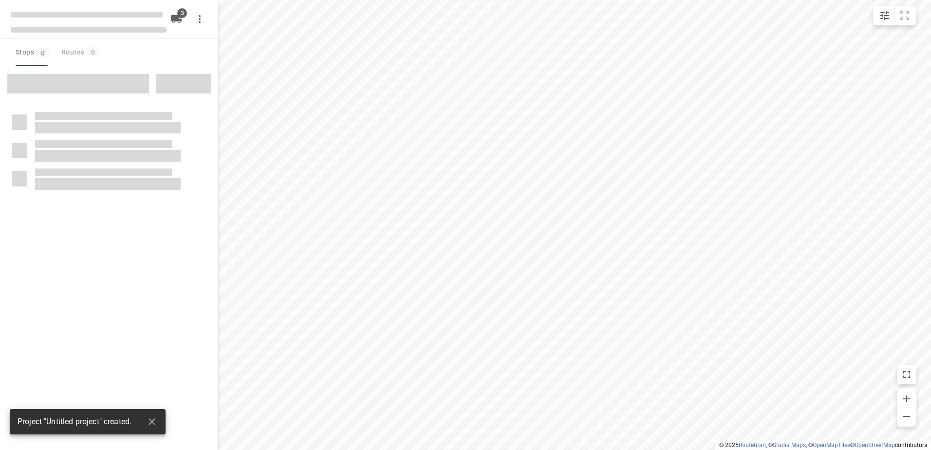
type input "distance"
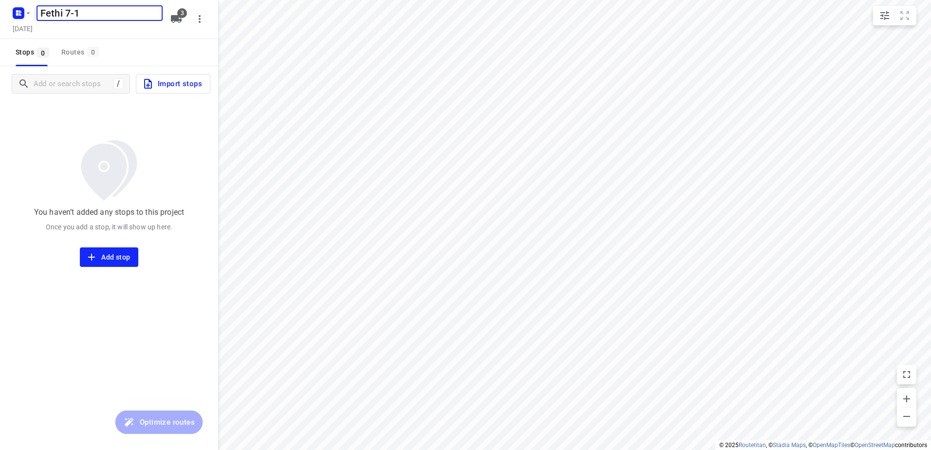
type input "Fethi 7-10"
click at [181, 18] on icon "button" at bounding box center [176, 19] width 12 height 12
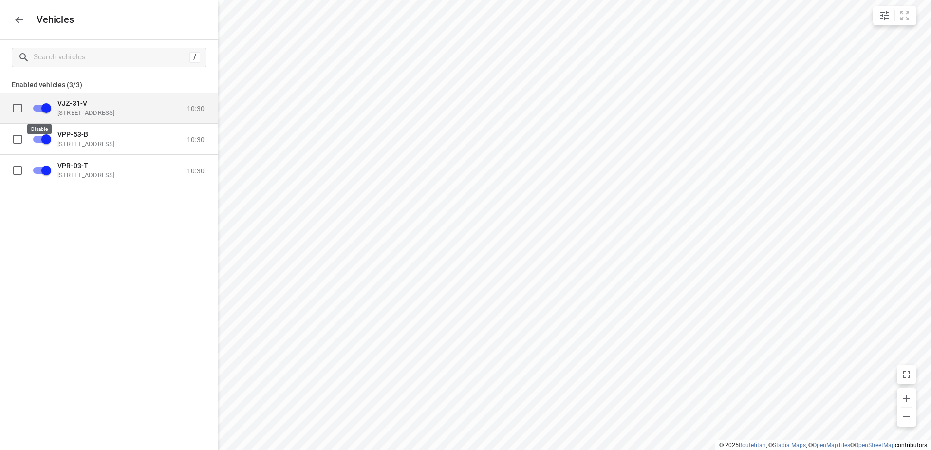
click at [48, 104] on input "grid" at bounding box center [47, 107] width 56 height 19
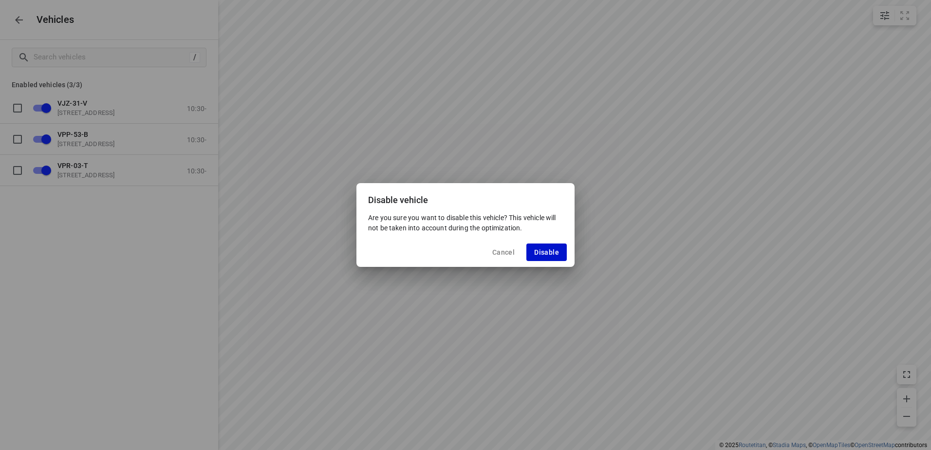
click at [552, 249] on span "Disable" at bounding box center [546, 252] width 25 height 8
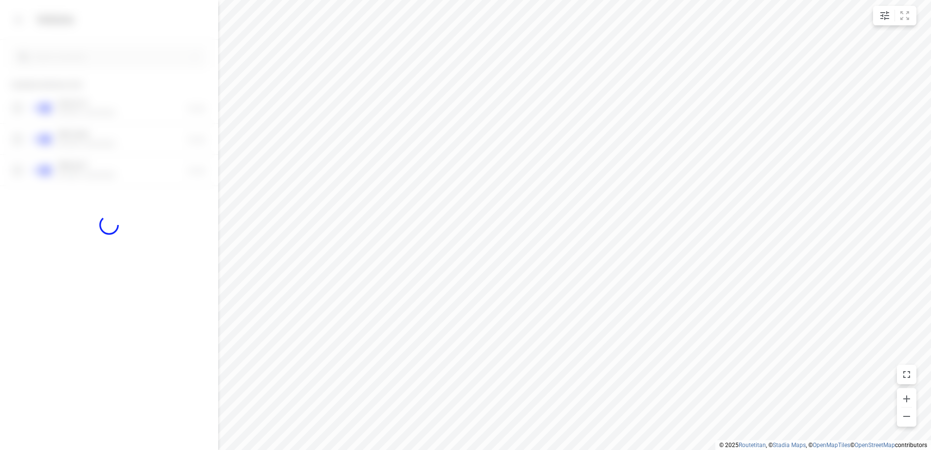
checkbox input "false"
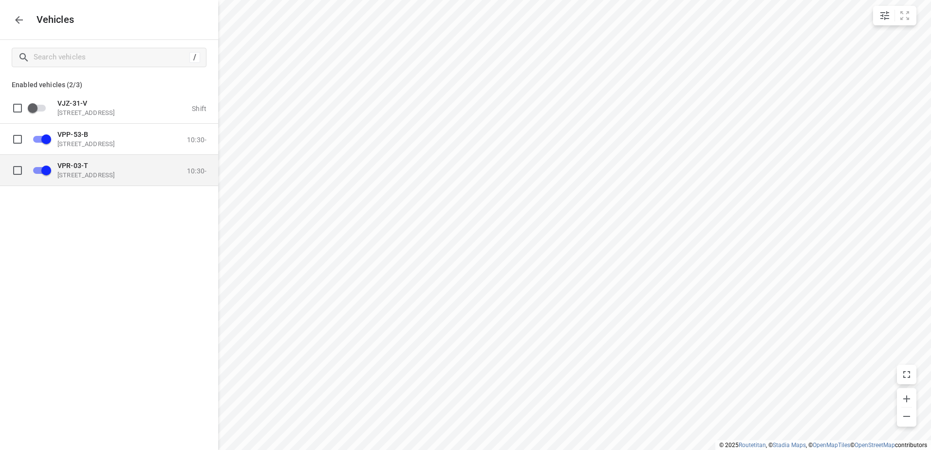
click at [45, 170] on input "grid" at bounding box center [47, 170] width 56 height 19
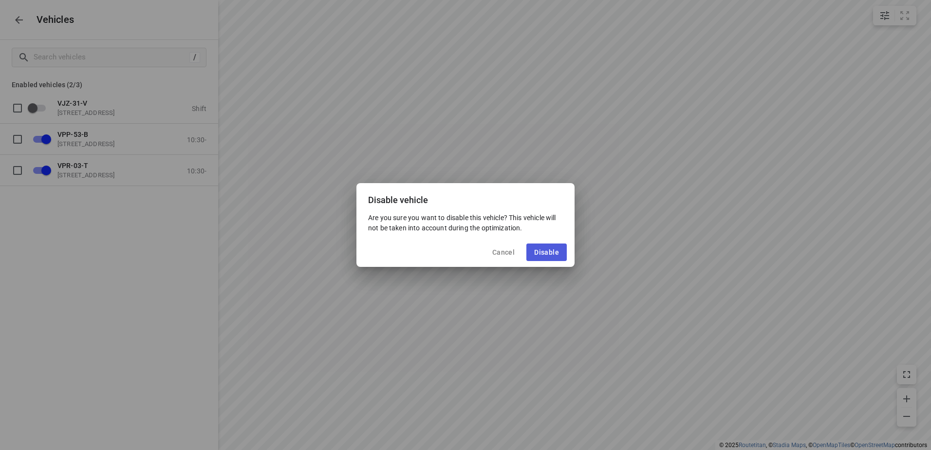
click at [551, 253] on span "Disable" at bounding box center [546, 252] width 25 height 8
checkbox input "false"
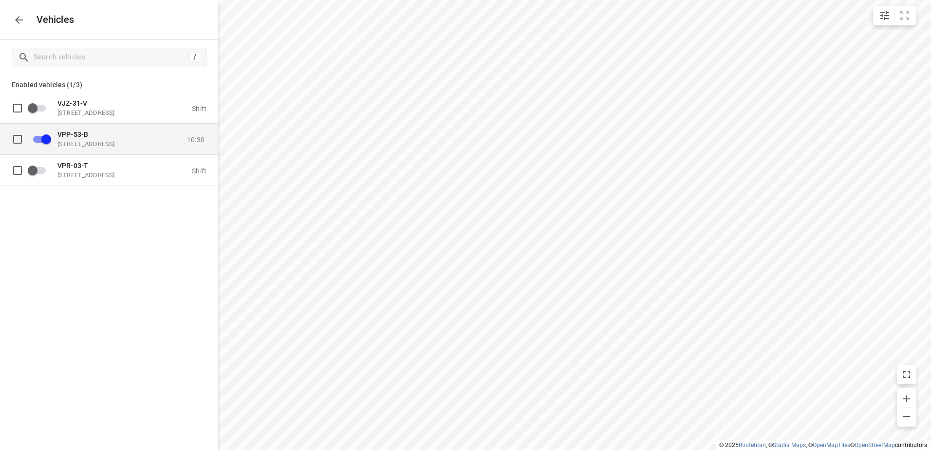
click at [96, 139] on div "VPP-53-[STREET_ADDRESS]" at bounding box center [105, 139] width 97 height 18
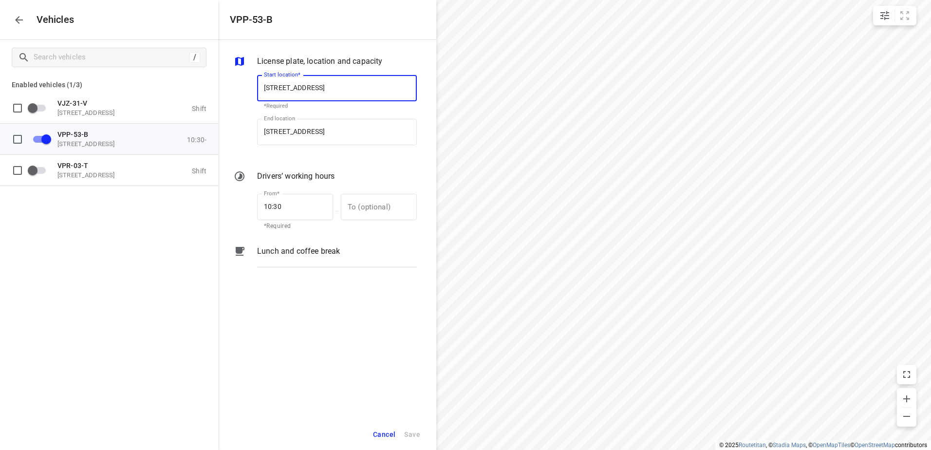
click at [310, 248] on p "Lunch and coffee break" at bounding box center [298, 251] width 83 height 12
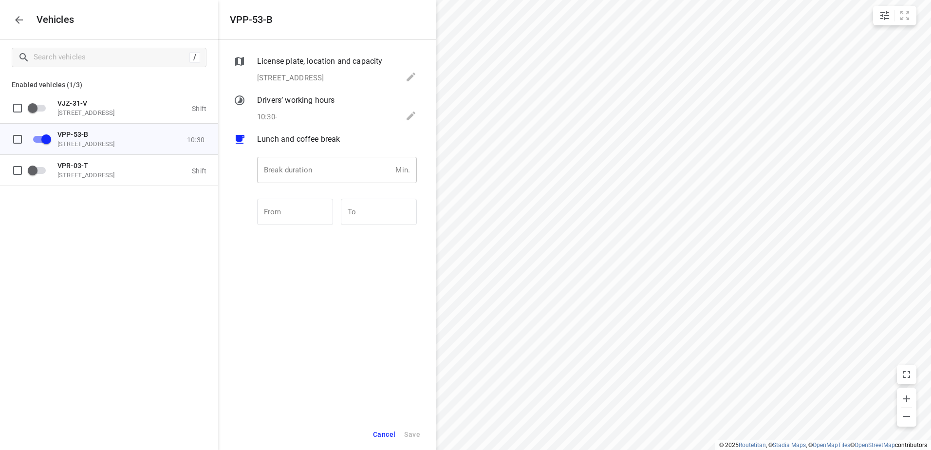
click at [305, 176] on input "number" at bounding box center [324, 170] width 134 height 26
type input "30"
click at [417, 430] on span "Save" at bounding box center [412, 434] width 16 height 12
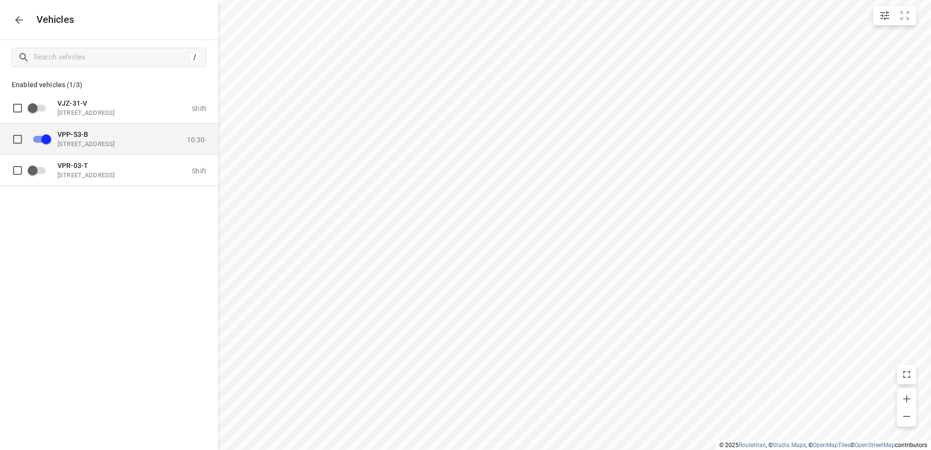
click at [101, 141] on p "[STREET_ADDRESS]" at bounding box center [105, 144] width 97 height 8
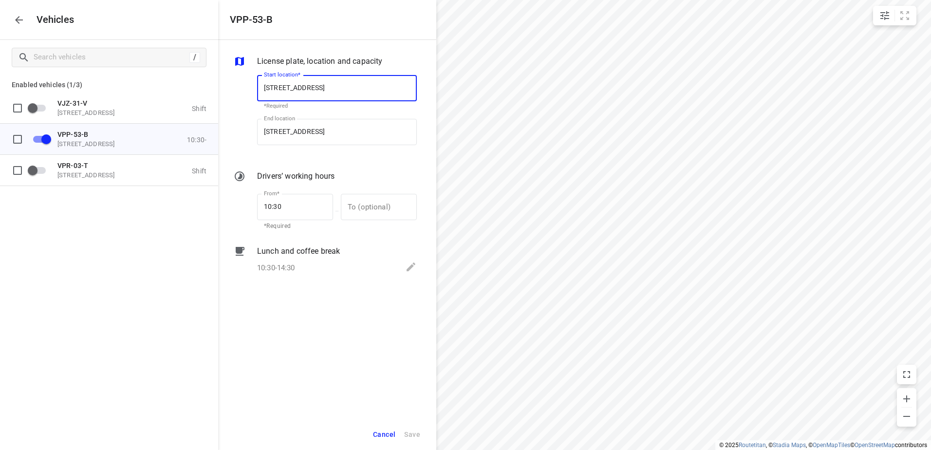
click at [15, 15] on icon "button" at bounding box center [19, 20] width 12 height 12
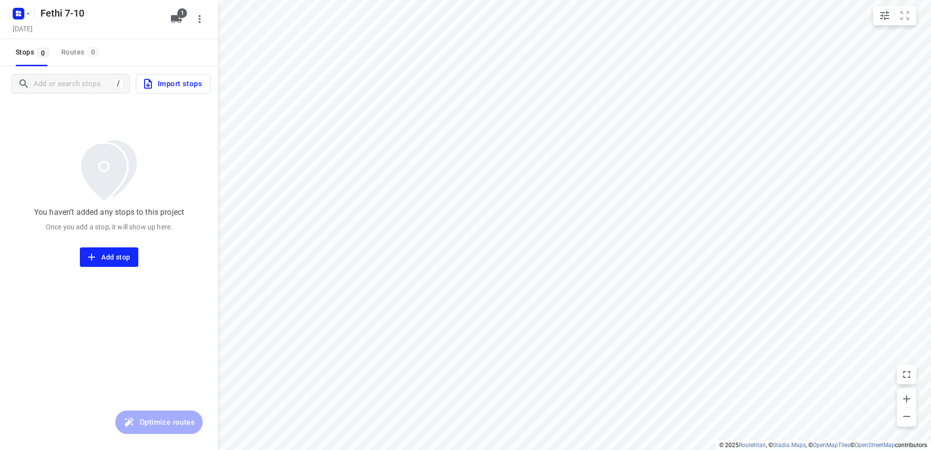
click at [173, 84] on span "Import stops" at bounding box center [172, 83] width 60 height 13
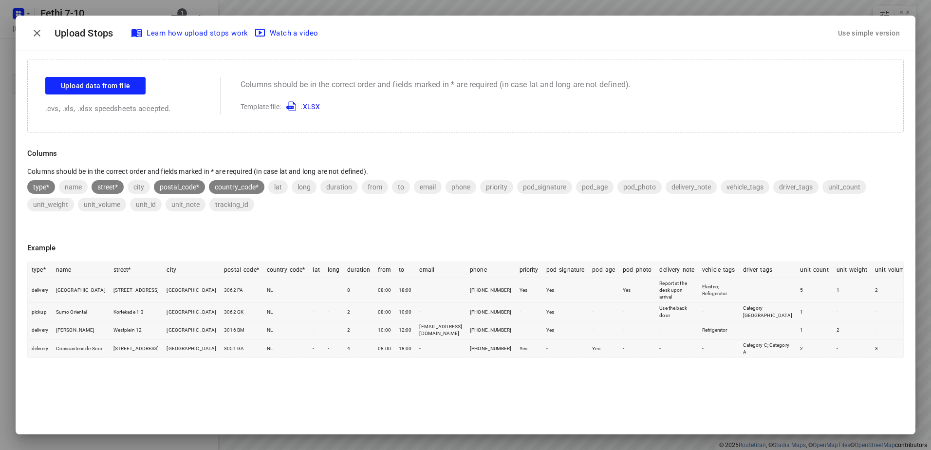
click at [871, 32] on div "Use simple version" at bounding box center [869, 33] width 66 height 16
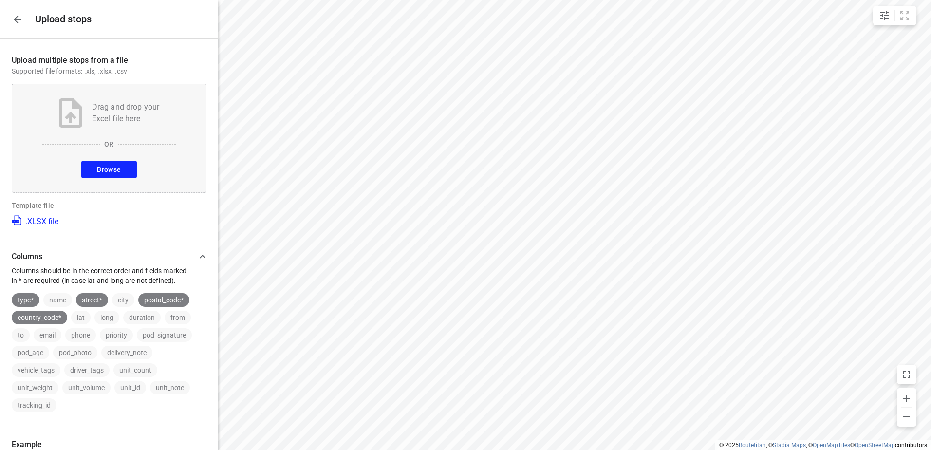
click at [122, 167] on button "Browse" at bounding box center [108, 170] width 55 height 18
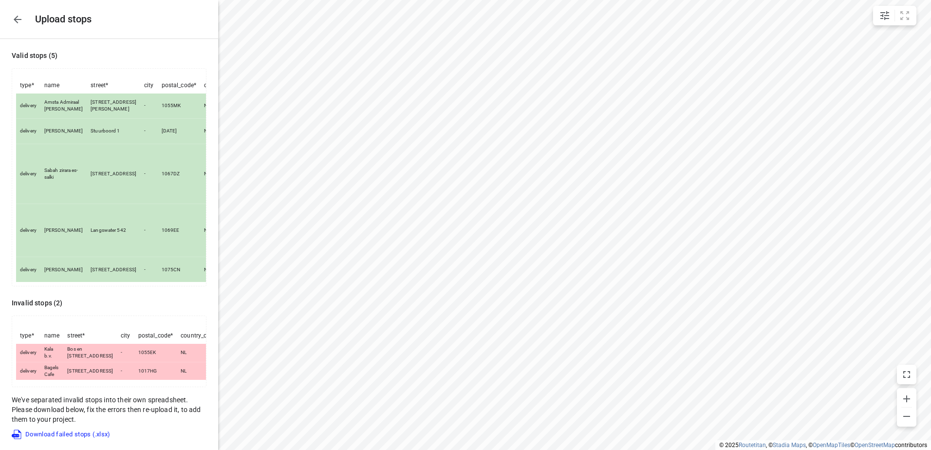
scroll to position [77, 0]
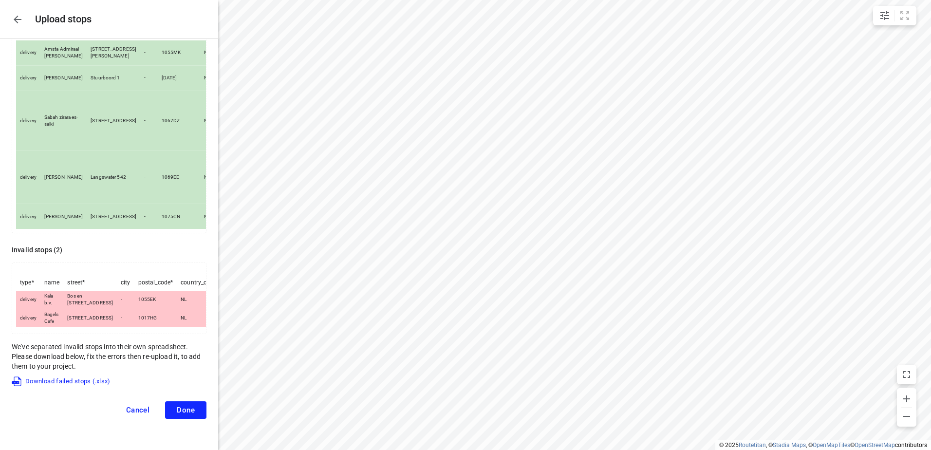
click at [134, 414] on span "Cancel" at bounding box center [138, 410] width 24 height 9
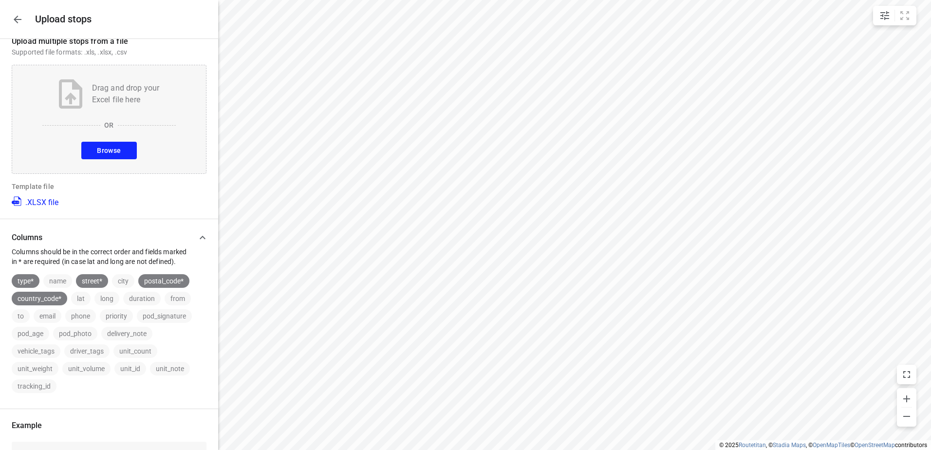
scroll to position [0, 0]
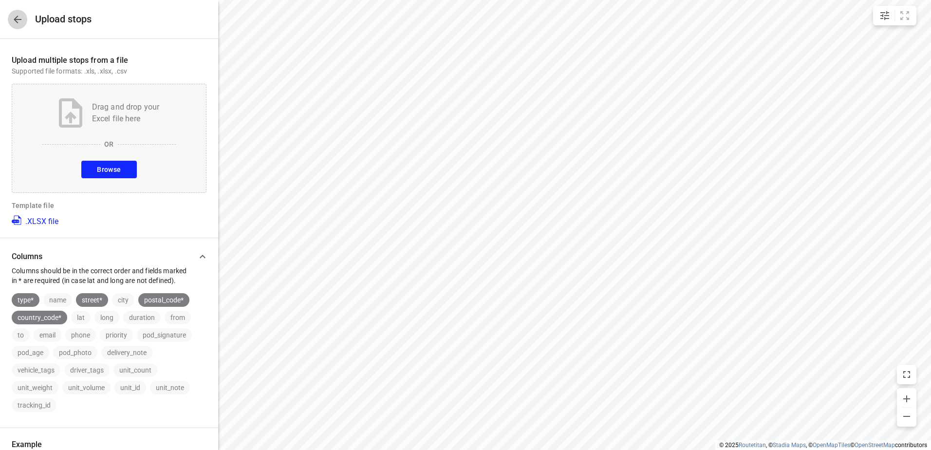
click at [18, 19] on icon "button" at bounding box center [18, 20] width 8 height 8
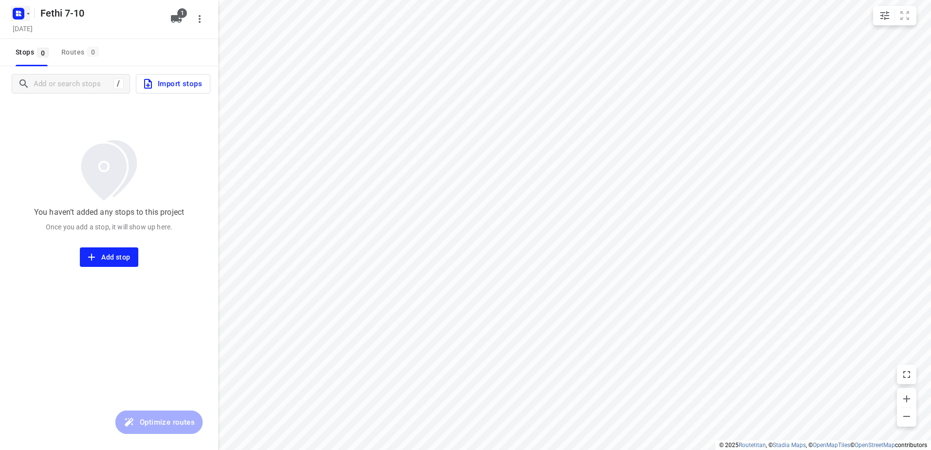
click at [28, 11] on icon "button" at bounding box center [28, 14] width 8 height 8
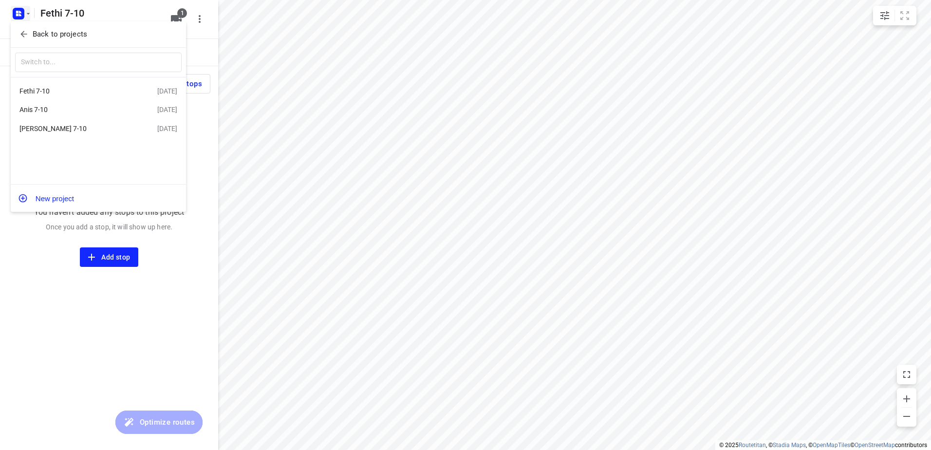
click at [34, 126] on div "[PERSON_NAME] 7-10" at bounding box center [75, 129] width 112 height 8
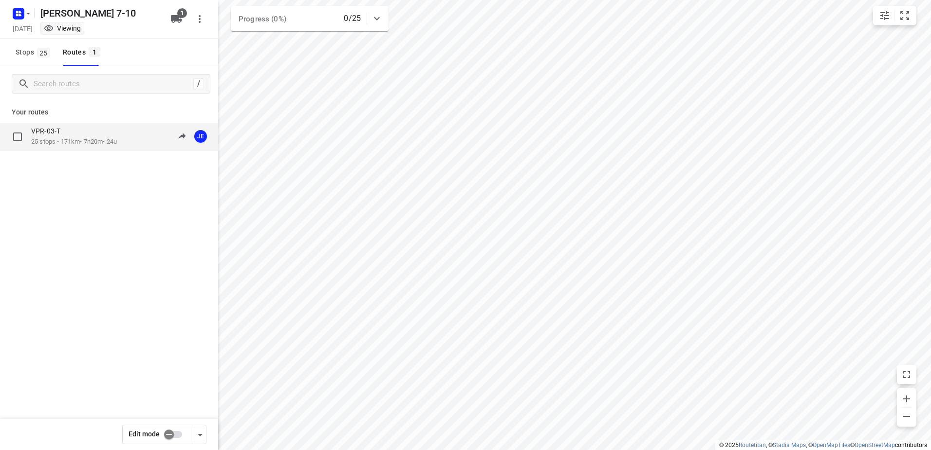
click at [66, 137] on p "25 stops • 171km • 7h20m • 24u" at bounding box center [74, 141] width 86 height 9
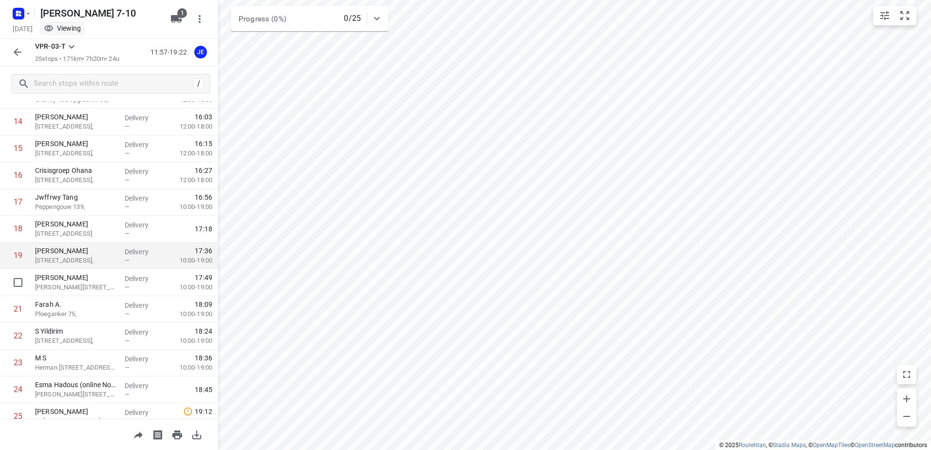
scroll to position [428, 0]
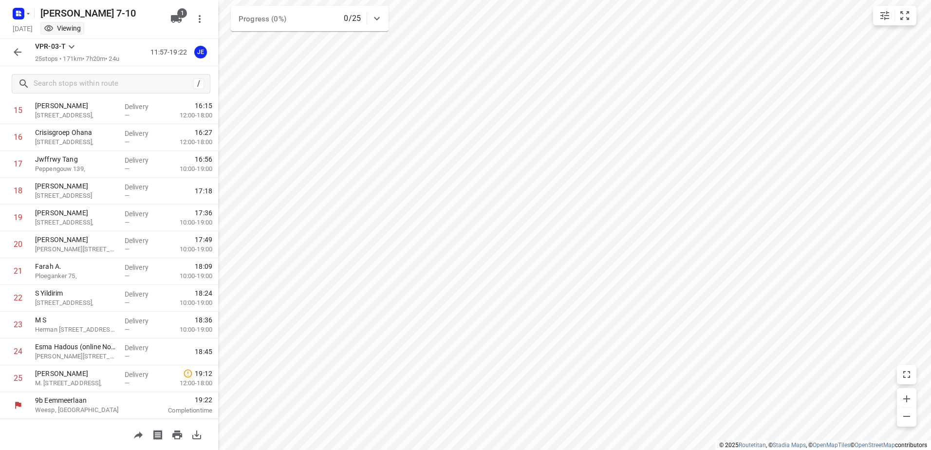
click at [18, 50] on icon "button" at bounding box center [18, 52] width 12 height 12
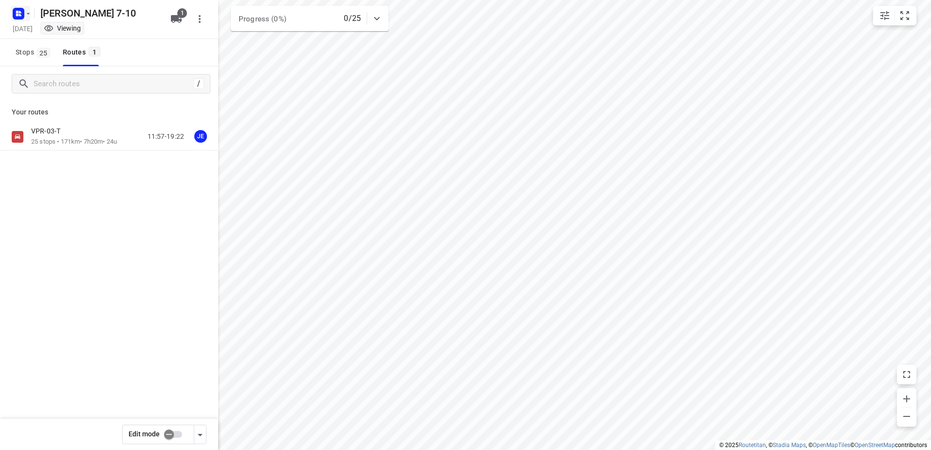
click at [29, 15] on icon "button" at bounding box center [28, 14] width 8 height 8
click at [45, 106] on div "Anis 7-10" at bounding box center [88, 110] width 138 height 12
click at [62, 134] on p "VJZ-31-V" at bounding box center [48, 131] width 35 height 9
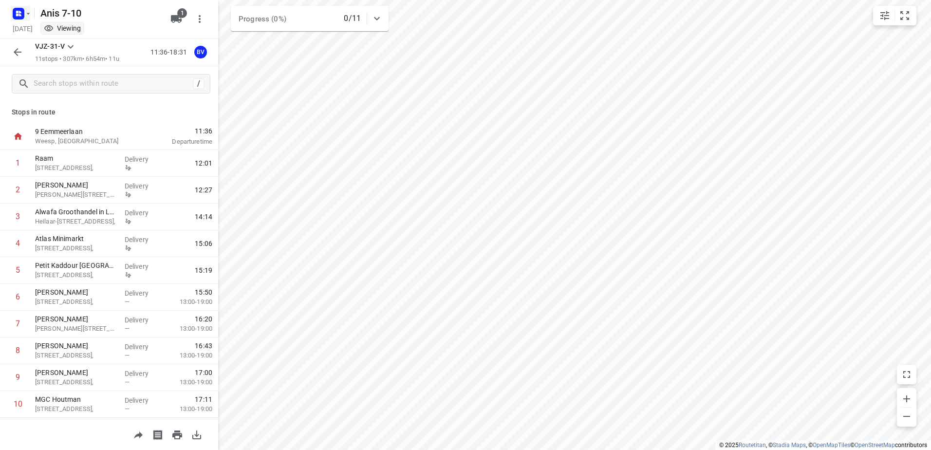
click at [26, 17] on icon "button" at bounding box center [28, 14] width 8 height 8
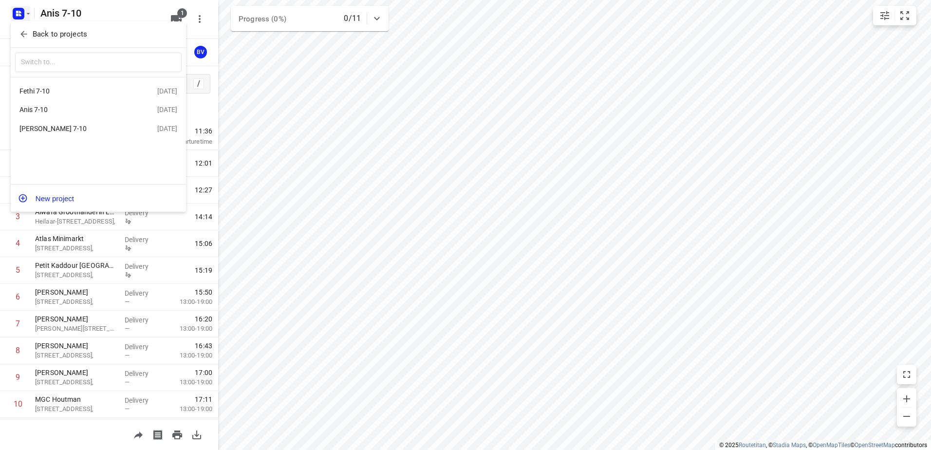
click at [33, 126] on div "[PERSON_NAME] 7-10" at bounding box center [75, 129] width 112 height 8
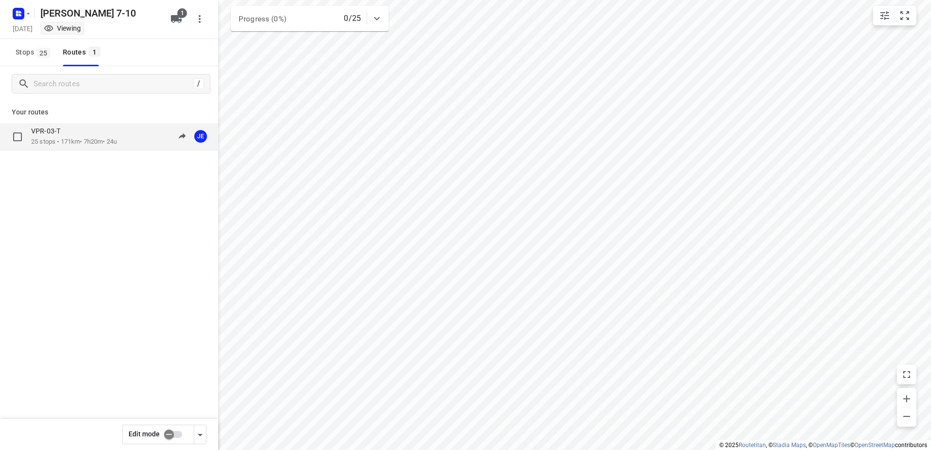
click at [50, 130] on p "VPR-03-T" at bounding box center [48, 131] width 35 height 9
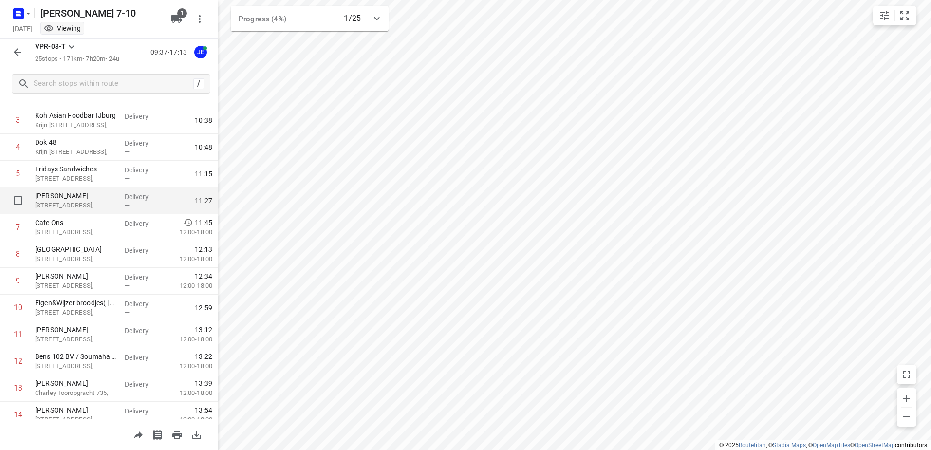
scroll to position [97, 0]
click at [30, 15] on icon "button" at bounding box center [28, 14] width 8 height 8
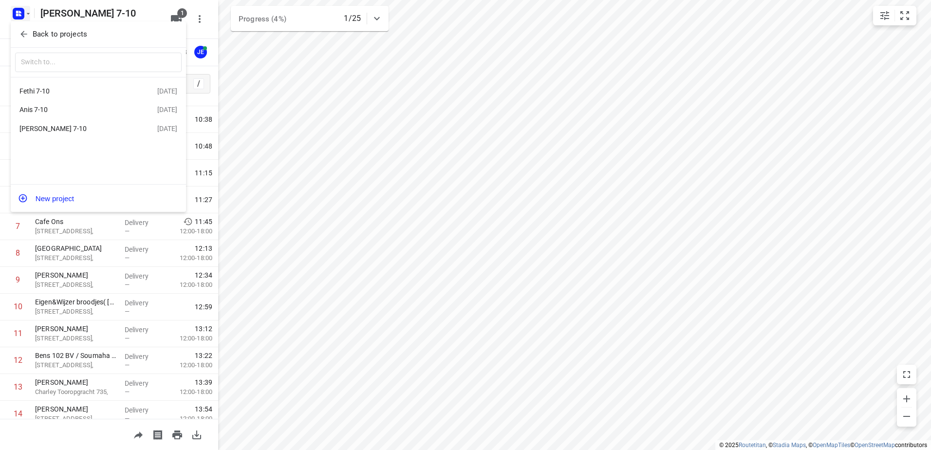
click at [39, 89] on div "Fethi 7-10" at bounding box center [75, 91] width 112 height 8
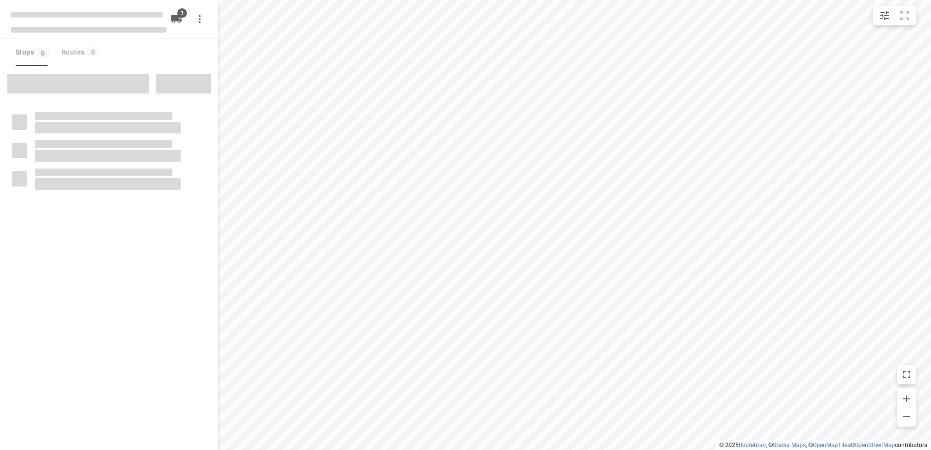
type input "distance"
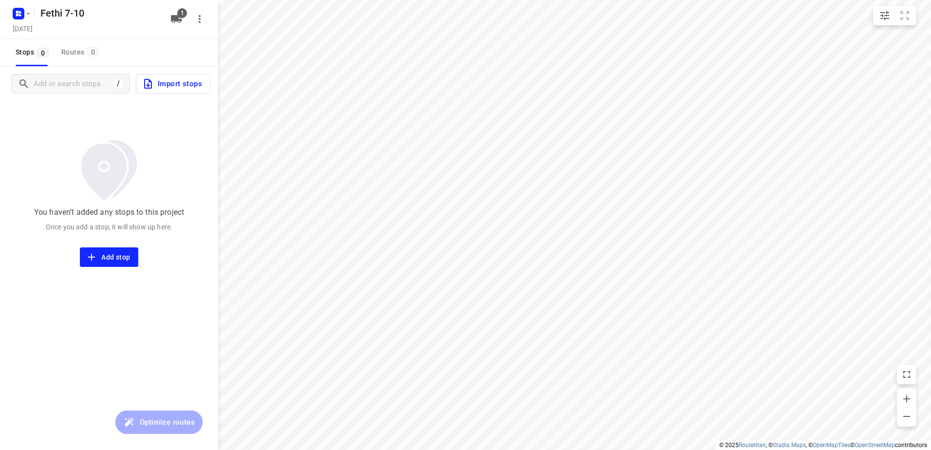
click at [158, 85] on span "Import stops" at bounding box center [172, 83] width 60 height 13
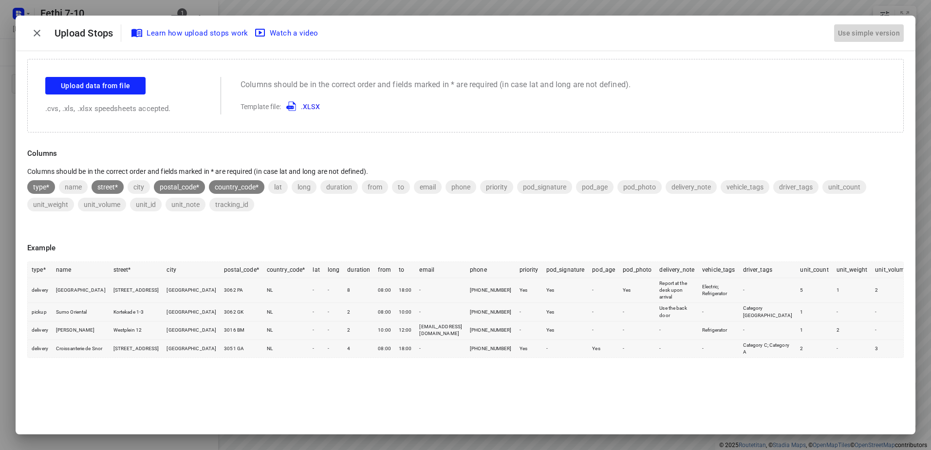
click at [872, 34] on div "Use simple version" at bounding box center [869, 33] width 66 height 16
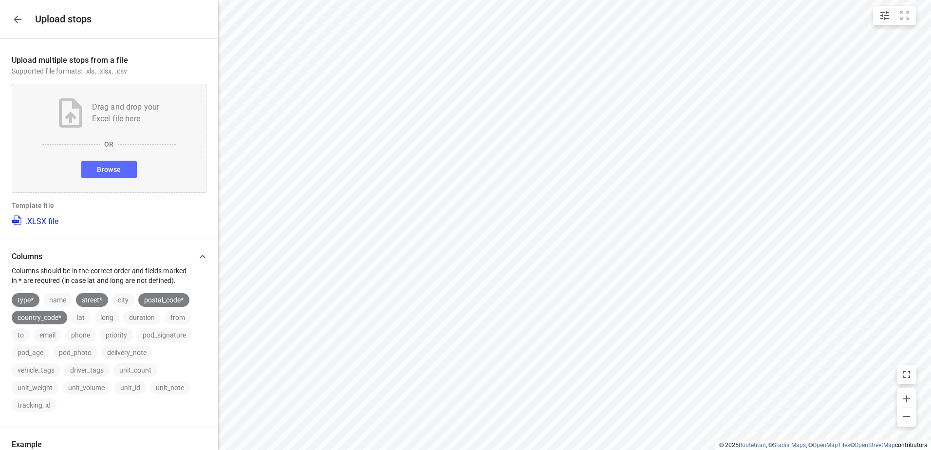
click at [110, 166] on span "Browse" at bounding box center [109, 170] width 24 height 12
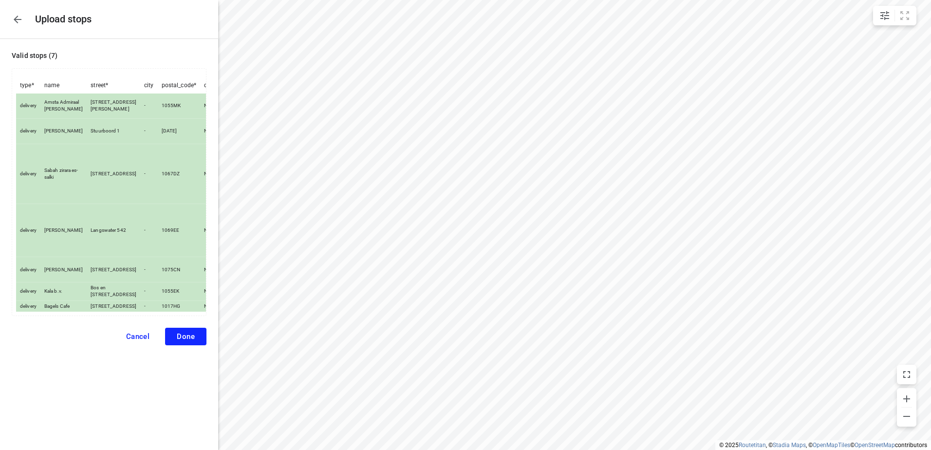
click at [187, 341] on span "Done" at bounding box center [186, 336] width 18 height 9
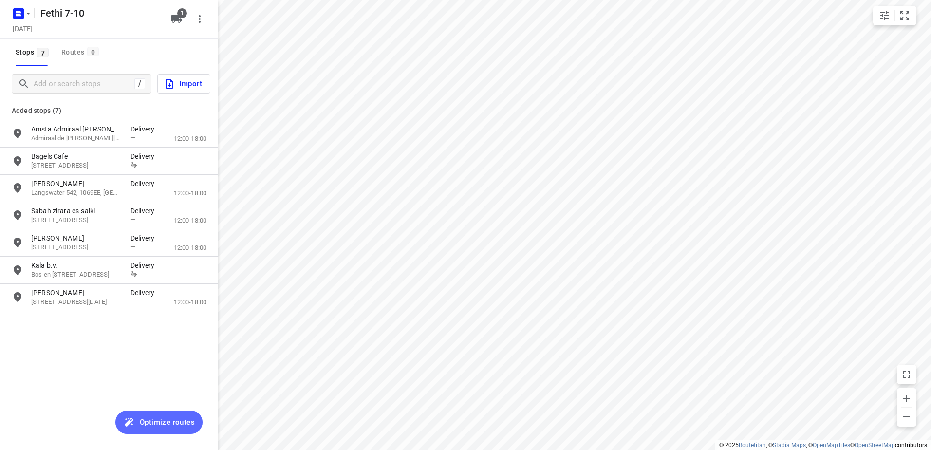
click at [160, 422] on span "Optimize routes" at bounding box center [167, 422] width 55 height 13
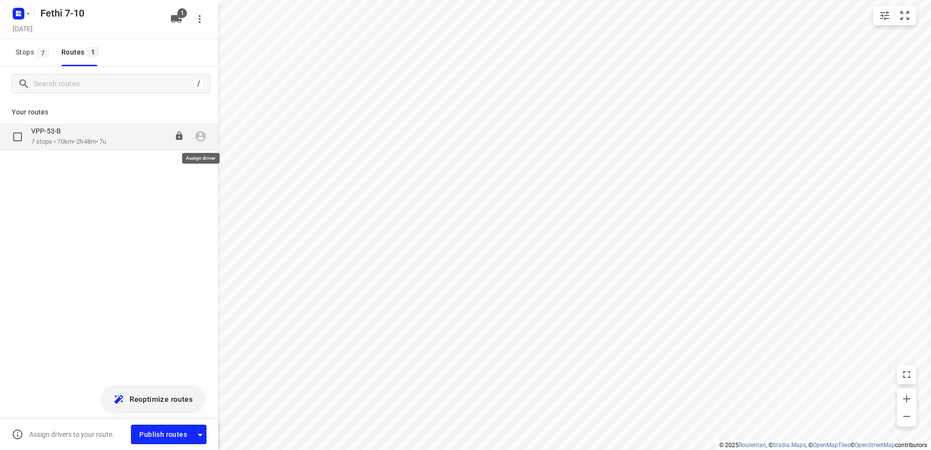
click at [196, 139] on icon "button" at bounding box center [200, 136] width 11 height 11
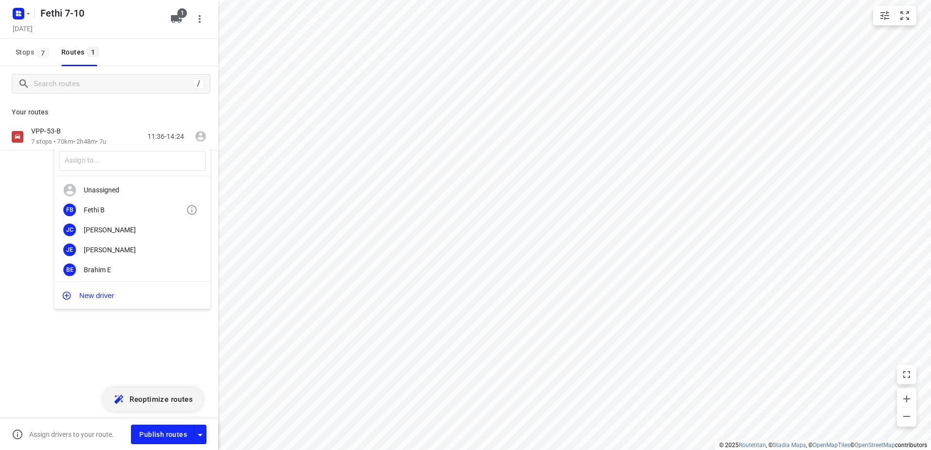
click at [94, 203] on div "FB Fethi B" at bounding box center [133, 210] width 156 height 20
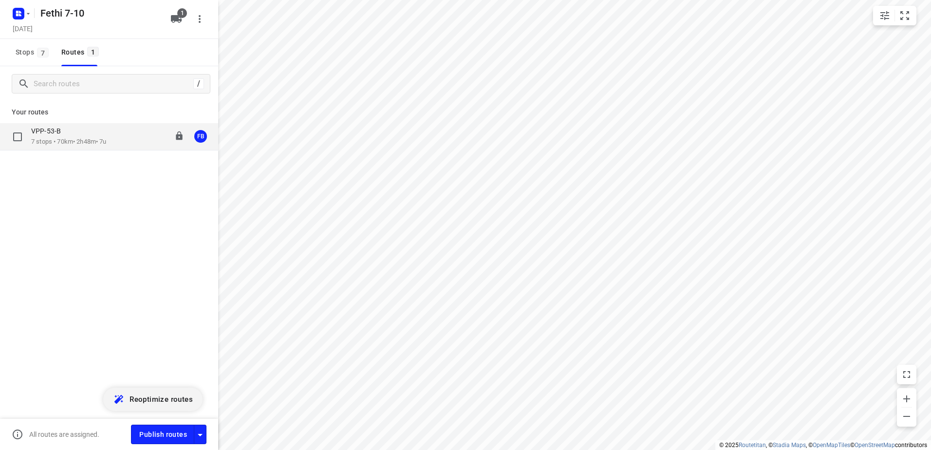
click at [67, 143] on p "7 stops • 70km • 2h48m • 7u" at bounding box center [68, 141] width 75 height 9
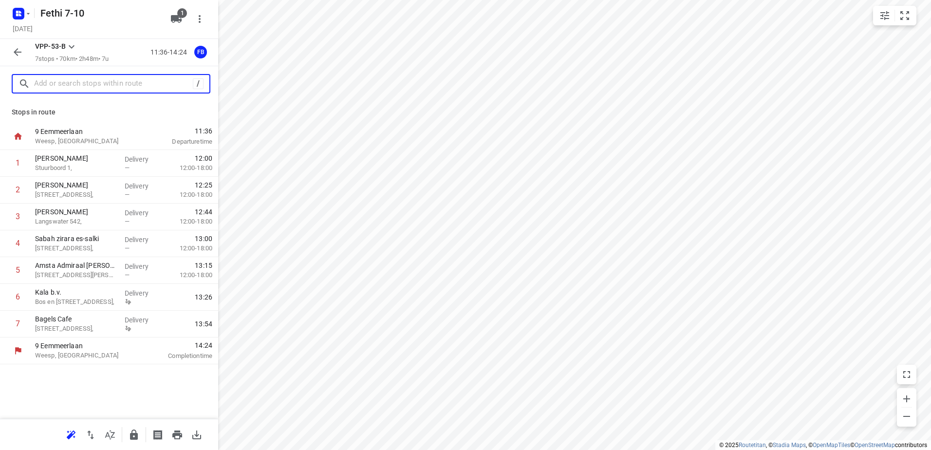
click at [96, 79] on input "text" at bounding box center [113, 83] width 159 height 15
paste input "[PERSON_NAME]"
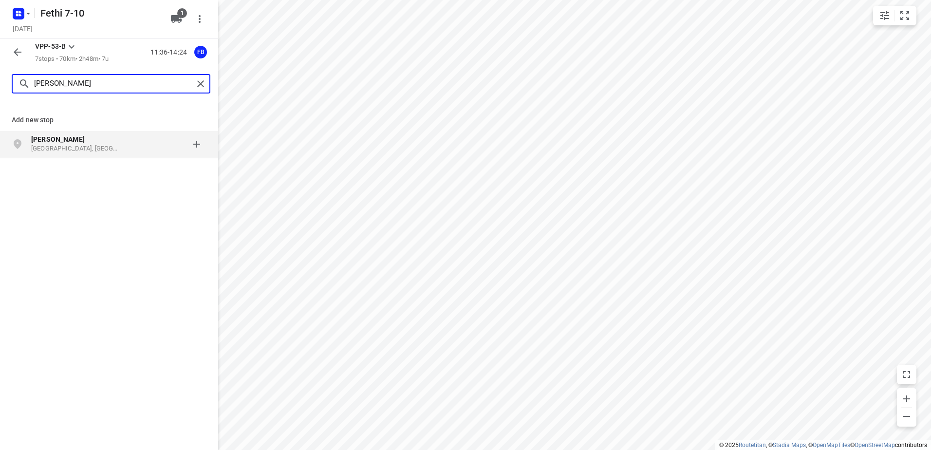
click at [137, 86] on input "[PERSON_NAME]" at bounding box center [113, 83] width 159 height 15
paste input "29C"
type input "[PERSON_NAME][STREET_ADDRESS]"
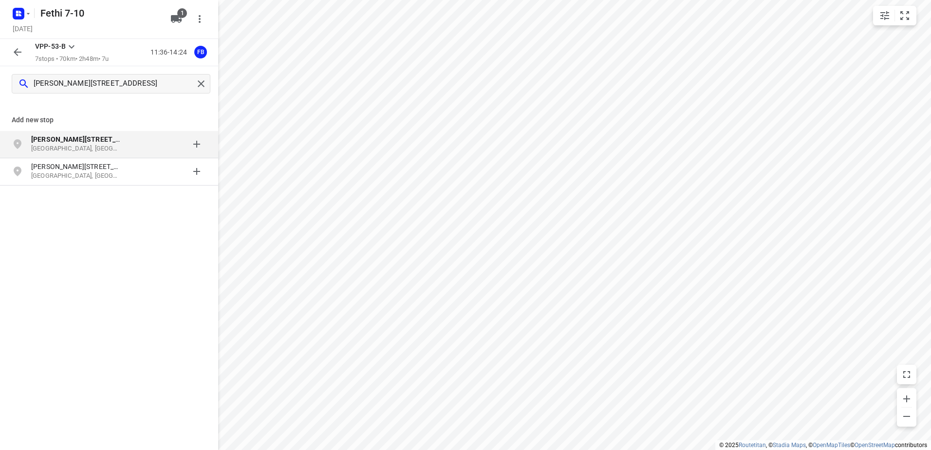
click at [132, 135] on div at bounding box center [168, 143] width 76 height 19
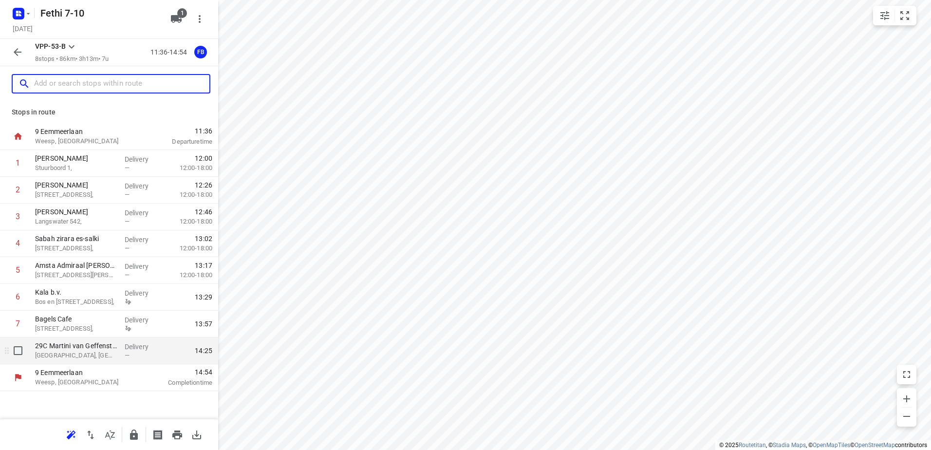
click at [77, 353] on p "[GEOGRAPHIC_DATA], [GEOGRAPHIC_DATA]" at bounding box center [76, 356] width 82 height 10
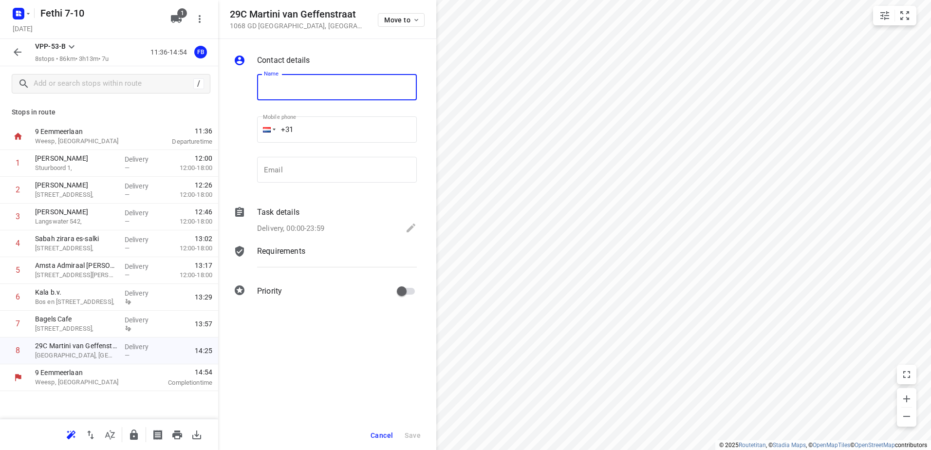
click at [336, 87] on input "text" at bounding box center [337, 87] width 160 height 26
paste input "[PERSON_NAME]"
type input "[PERSON_NAME]"
click at [411, 228] on icon at bounding box center [411, 227] width 9 height 9
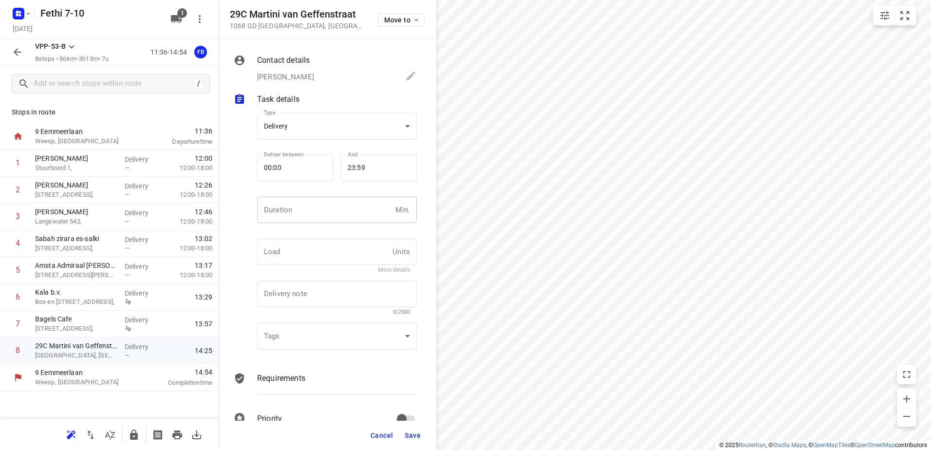
click at [289, 212] on input "number" at bounding box center [324, 210] width 134 height 26
type input "15"
click at [412, 434] on span "Save" at bounding box center [413, 435] width 16 height 8
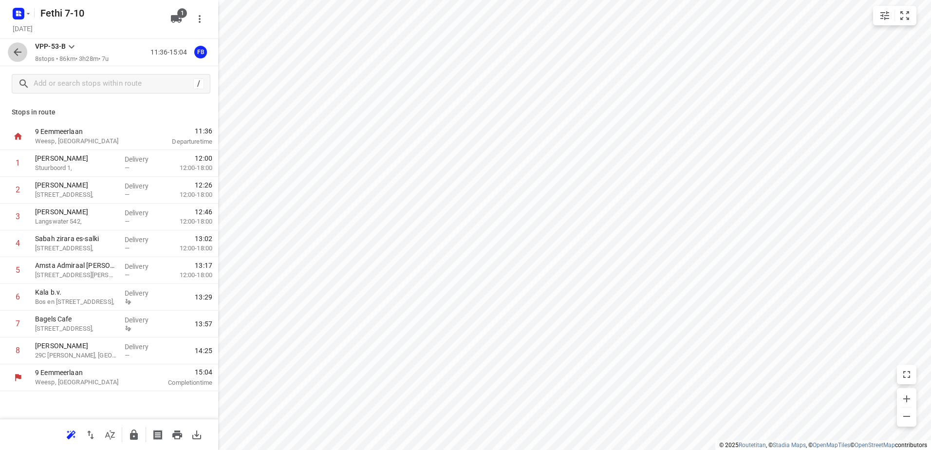
click at [14, 53] on icon "button" at bounding box center [18, 52] width 12 height 12
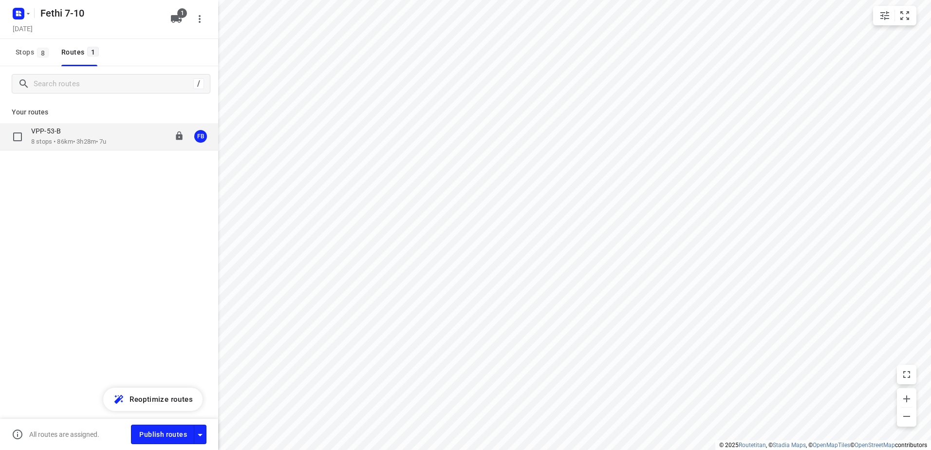
click at [72, 140] on p "8 stops • 86km • 3h28m • 7u" at bounding box center [68, 141] width 75 height 9
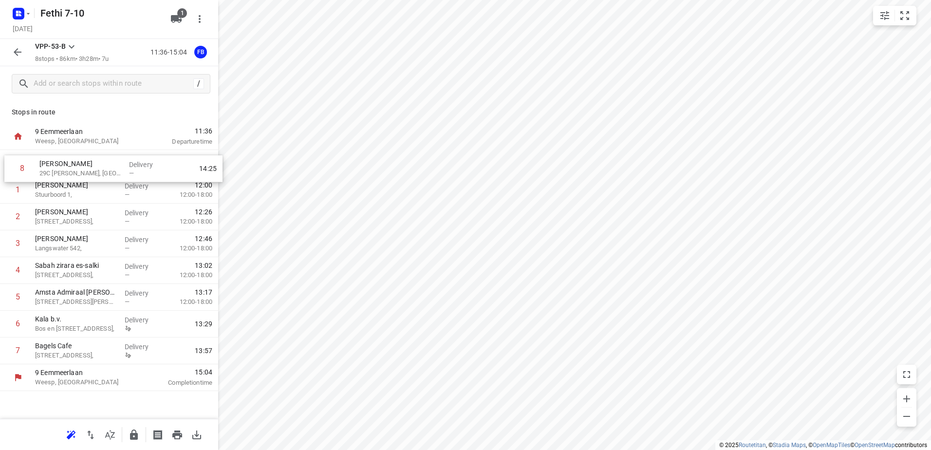
drag, startPoint x: 85, startPoint y: 352, endPoint x: 90, endPoint y: 165, distance: 187.5
click at [90, 165] on div "1 [PERSON_NAME] 1, Delivery — 12:00 12:00-18:00 2 [GEOGRAPHIC_DATA][STREET_ADDR…" at bounding box center [109, 257] width 218 height 214
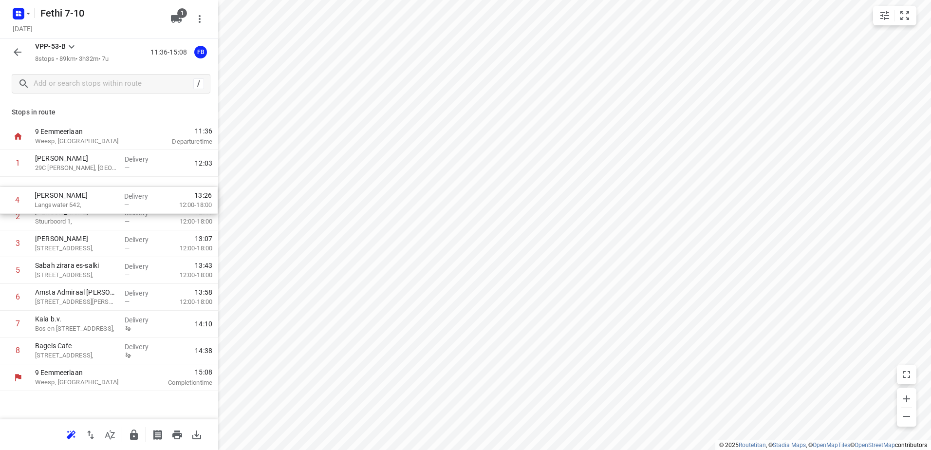
drag, startPoint x: 64, startPoint y: 248, endPoint x: 65, endPoint y: 194, distance: 53.6
click at [65, 194] on div "1 [PERSON_NAME] 29C [PERSON_NAME], Amsterdam Delivery — 12:03 2 [PERSON_NAME] 1…" at bounding box center [109, 257] width 218 height 214
drag, startPoint x: 66, startPoint y: 277, endPoint x: 72, endPoint y: 222, distance: 55.8
click at [72, 222] on div "1 [PERSON_NAME] 29C Martini van Geffenstraat, Amsterdam Delivery — 12:03 2 [PER…" at bounding box center [109, 257] width 218 height 214
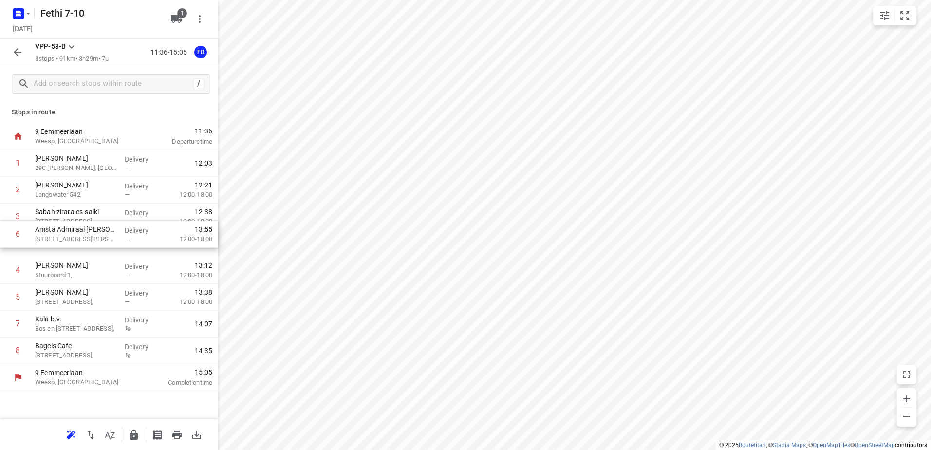
drag, startPoint x: 84, startPoint y: 302, endPoint x: 84, endPoint y: 239, distance: 63.8
click at [84, 236] on div "1 [PERSON_NAME] 29C [PERSON_NAME], [GEOGRAPHIC_DATA] Delivery — 12:03 2 [PERSON…" at bounding box center [109, 257] width 218 height 214
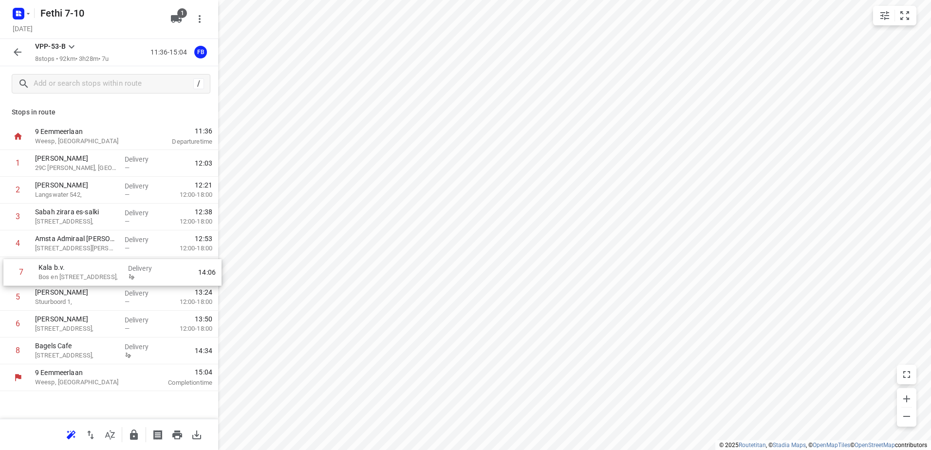
drag, startPoint x: 73, startPoint y: 326, endPoint x: 76, endPoint y: 270, distance: 55.6
click at [76, 270] on div "1 [PERSON_NAME] 29C [PERSON_NAME], [GEOGRAPHIC_DATA] Delivery — 12:03 2 [PERSON…" at bounding box center [109, 257] width 218 height 214
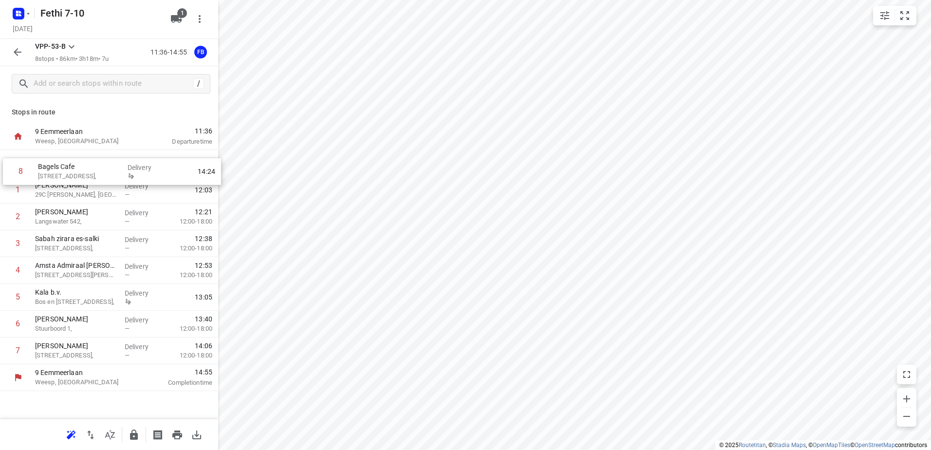
drag, startPoint x: 62, startPoint y: 354, endPoint x: 67, endPoint y: 162, distance: 192.4
click at [67, 162] on div "1 [PERSON_NAME] 29C Martini van Geffenstraat, Amsterdam Delivery — 12:03 2 [PER…" at bounding box center [109, 257] width 218 height 214
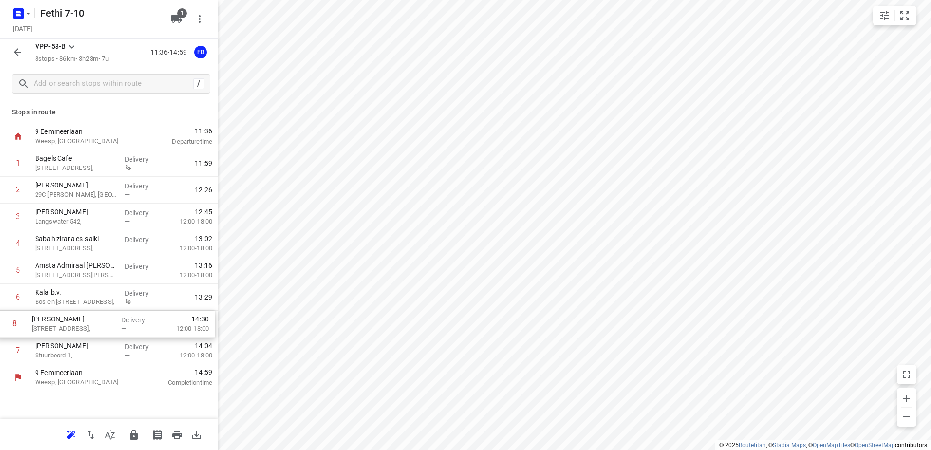
drag, startPoint x: 74, startPoint y: 352, endPoint x: 71, endPoint y: 321, distance: 30.3
click at [71, 321] on div "1 Bagels Cafe Vijzelstraat 71, Delivery 11:59 2 [GEOGRAPHIC_DATA] 29C Martini v…" at bounding box center [109, 257] width 218 height 214
click at [16, 52] on icon "button" at bounding box center [18, 52] width 8 height 8
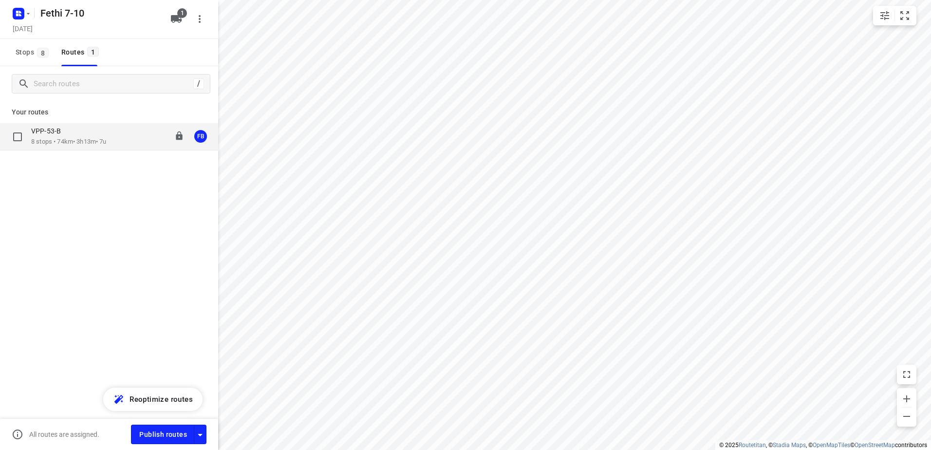
click at [84, 131] on div "VPP-53-B" at bounding box center [68, 132] width 75 height 11
